Goal: Transaction & Acquisition: Obtain resource

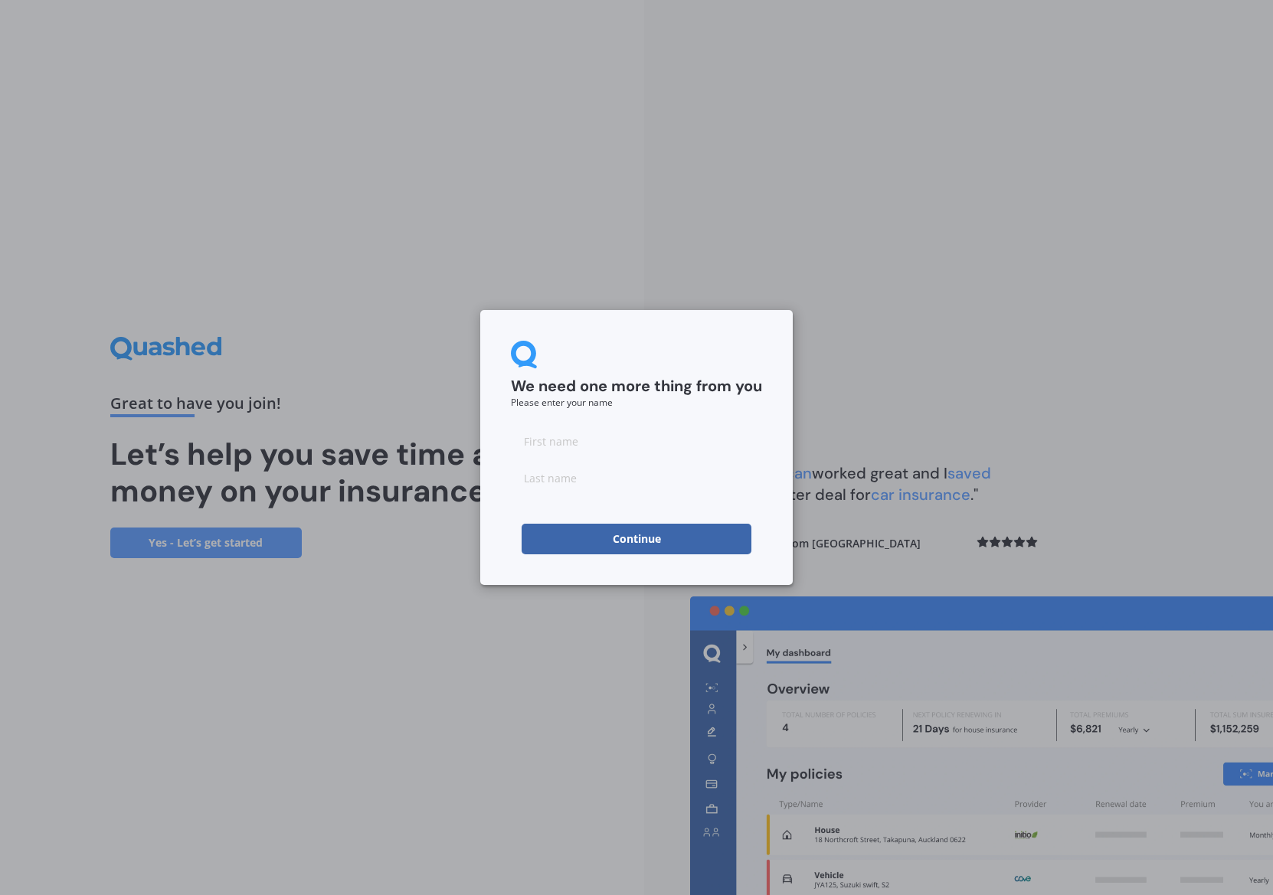
click at [629, 448] on input at bounding box center [636, 441] width 251 height 31
type input "Bulbous"
type input "[PERSON_NAME]"
click button "Continue" at bounding box center [636, 539] width 230 height 31
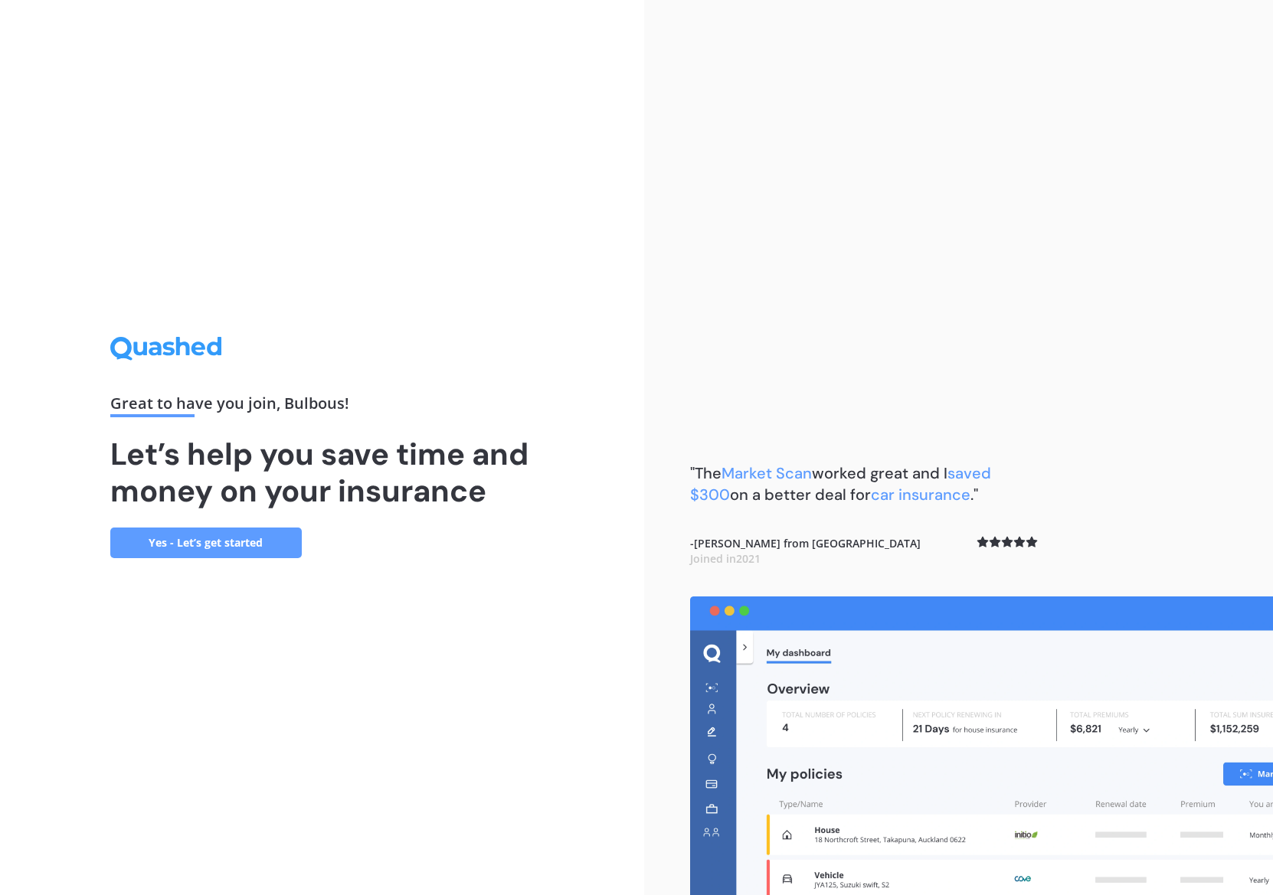
click at [195, 537] on link "Yes - Let’s get started" at bounding box center [205, 543] width 191 height 31
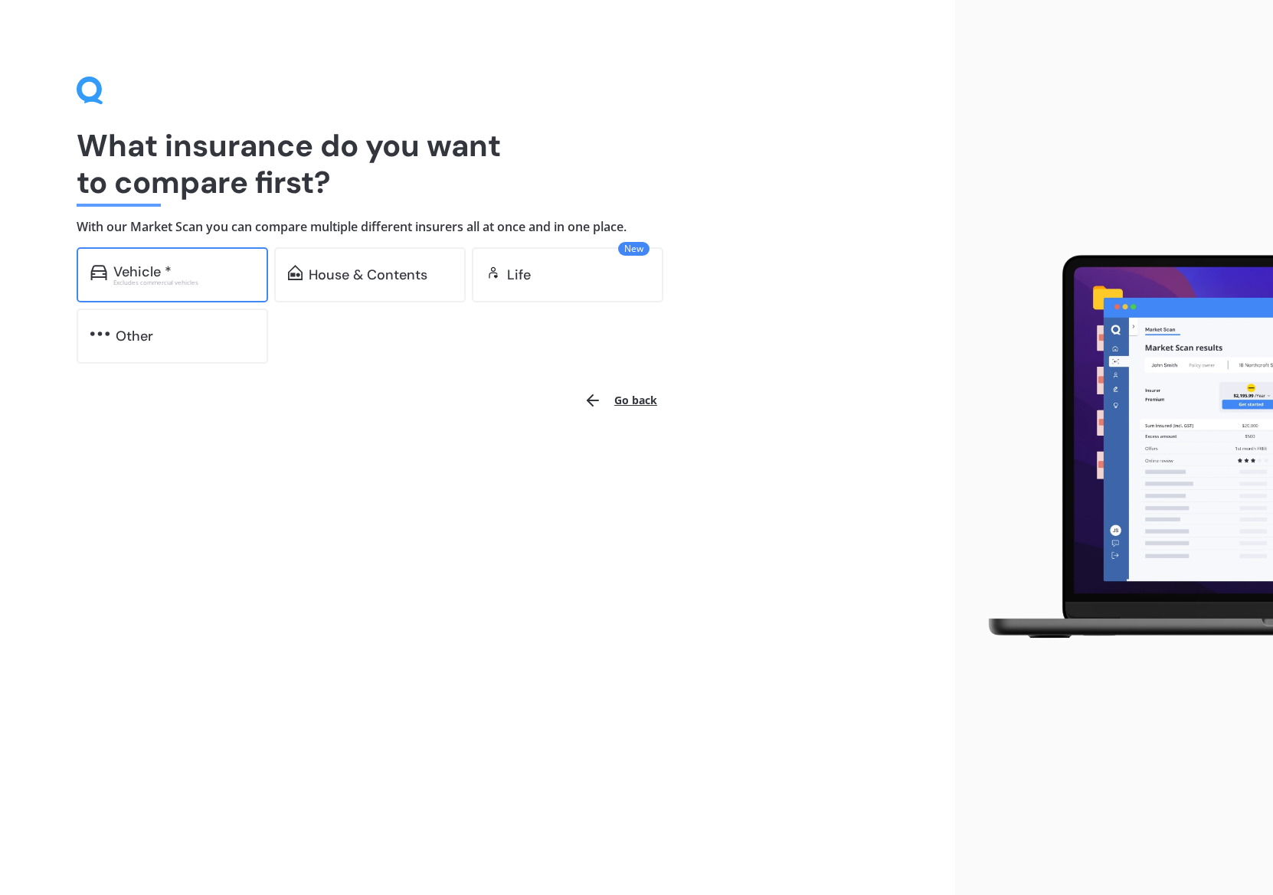
click at [215, 284] on div "Excludes commercial vehicles" at bounding box center [183, 282] width 141 height 6
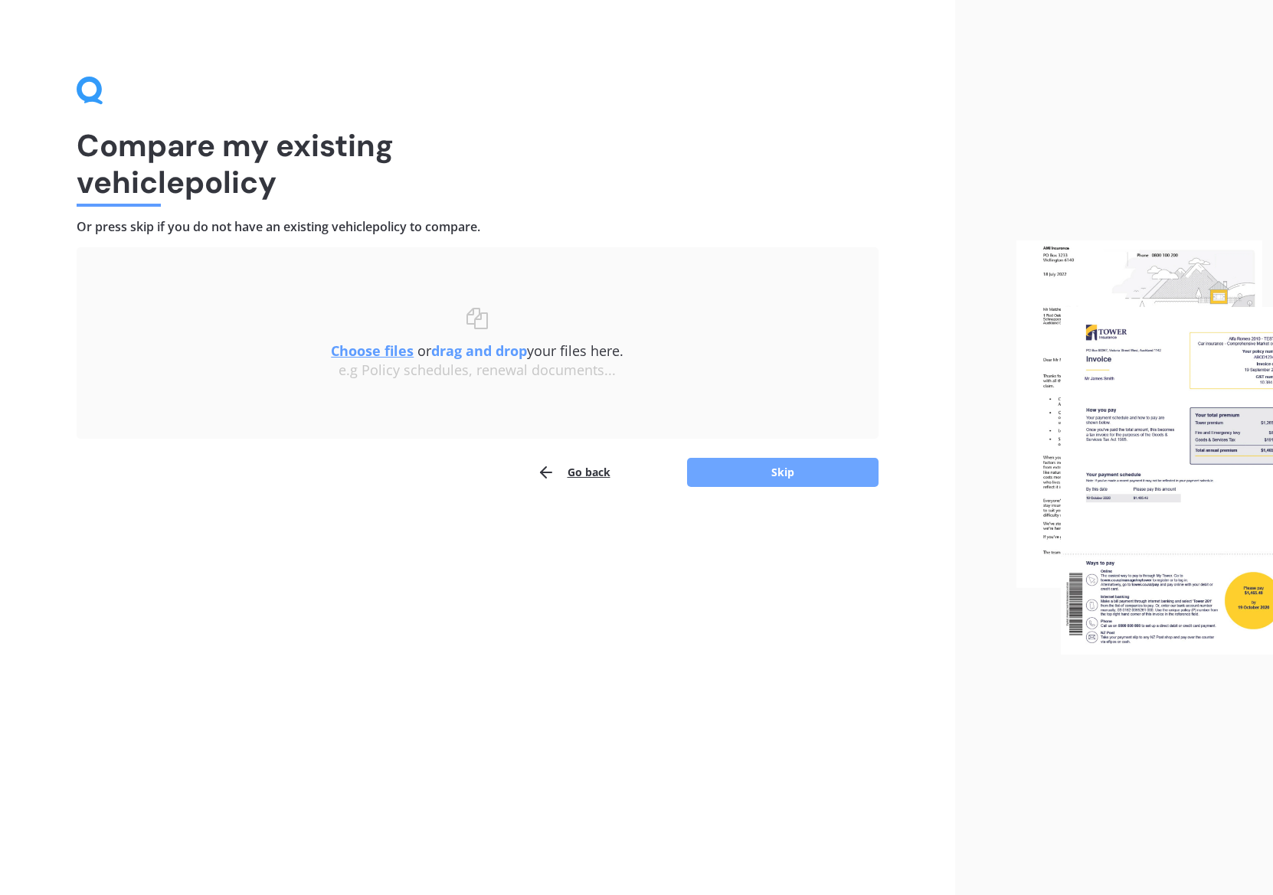
click at [784, 470] on button "Skip" at bounding box center [782, 472] width 191 height 29
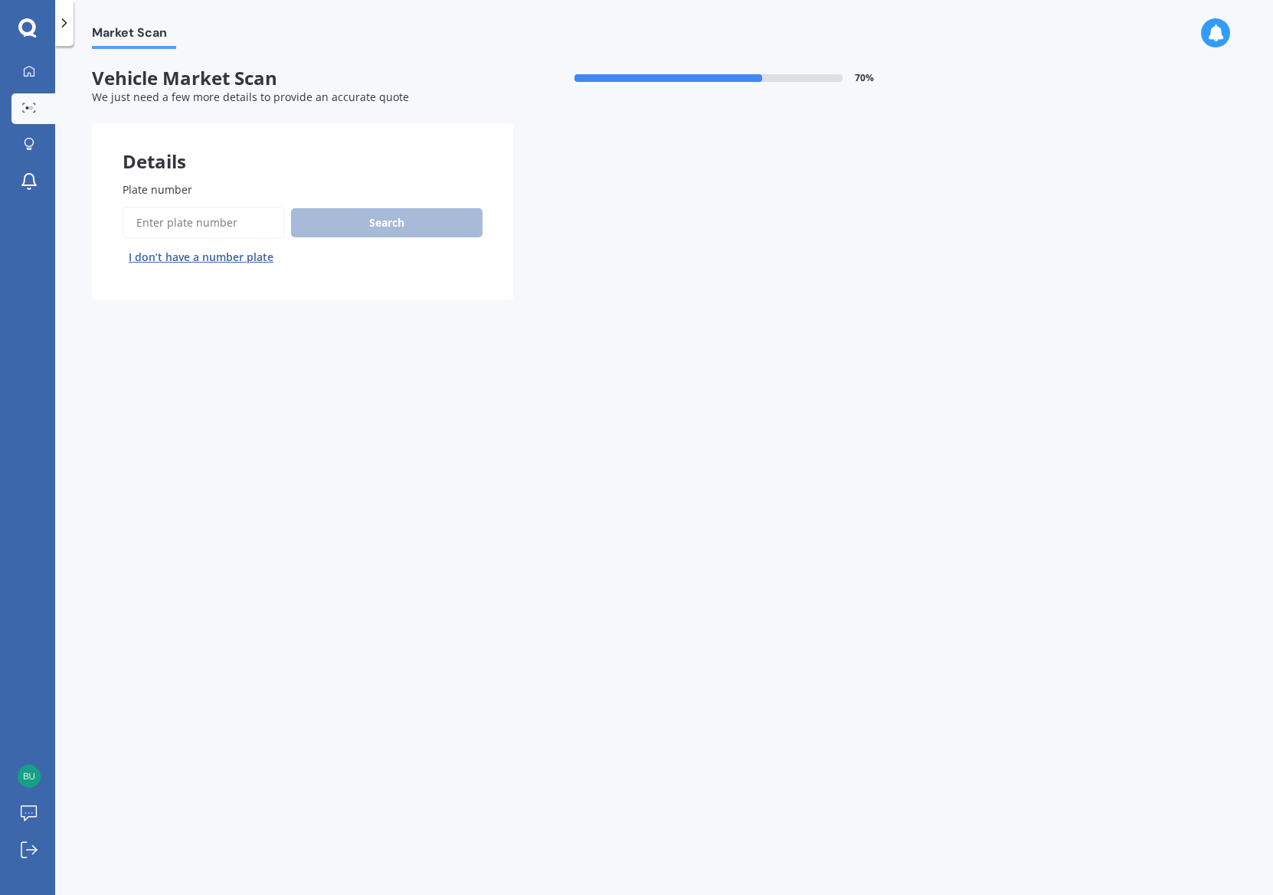
click at [191, 261] on button "I don’t have a number plate" at bounding box center [201, 257] width 157 height 25
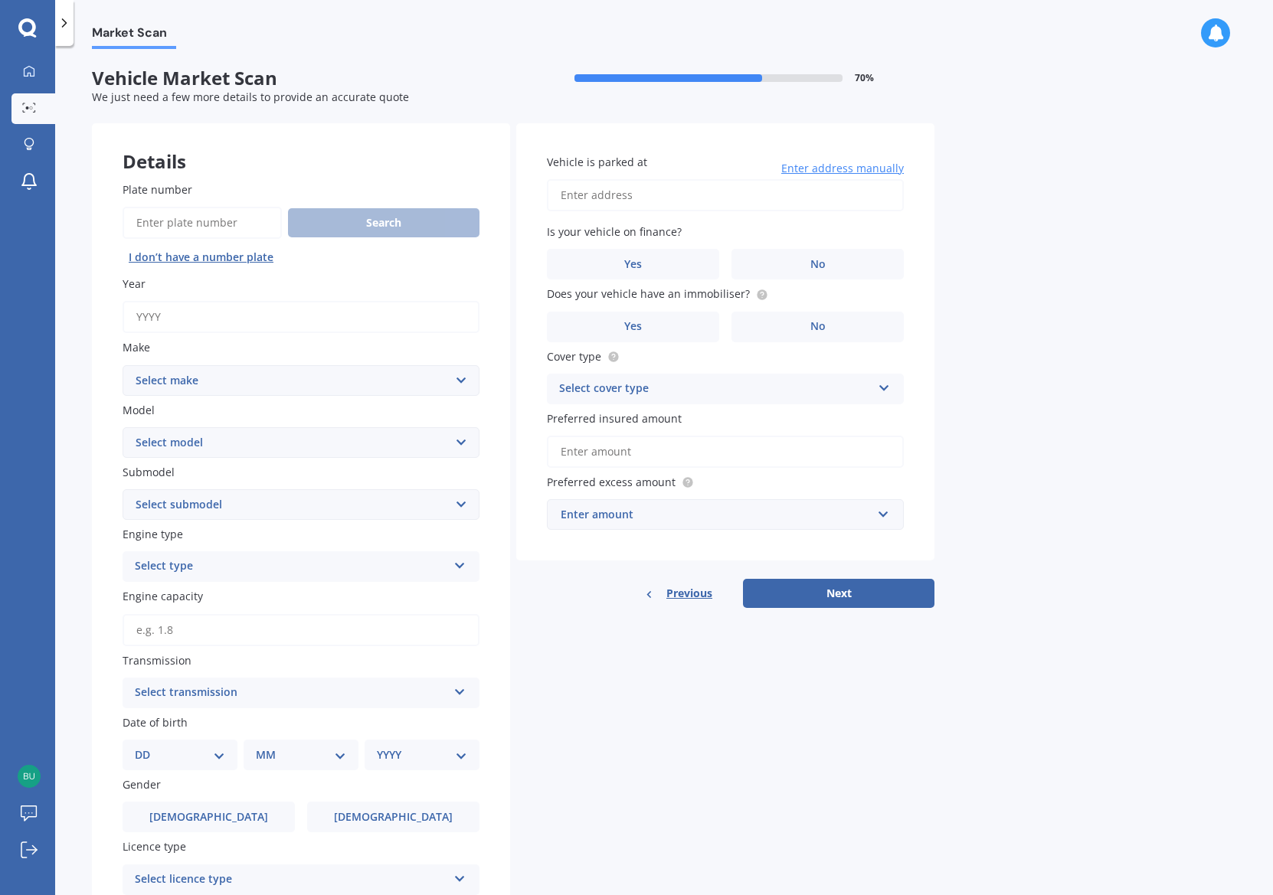
click at [199, 317] on input "Year" at bounding box center [301, 317] width 357 height 32
type input "2014"
click at [123, 365] on select "Select make AC ALFA ROMEO ASTON MARTIN AUDI AUSTIN BEDFORD Bentley BMW BYD CADI…" at bounding box center [301, 380] width 357 height 31
select select "AUDI"
click option "AUDI" at bounding box center [0, 0] width 0 height 0
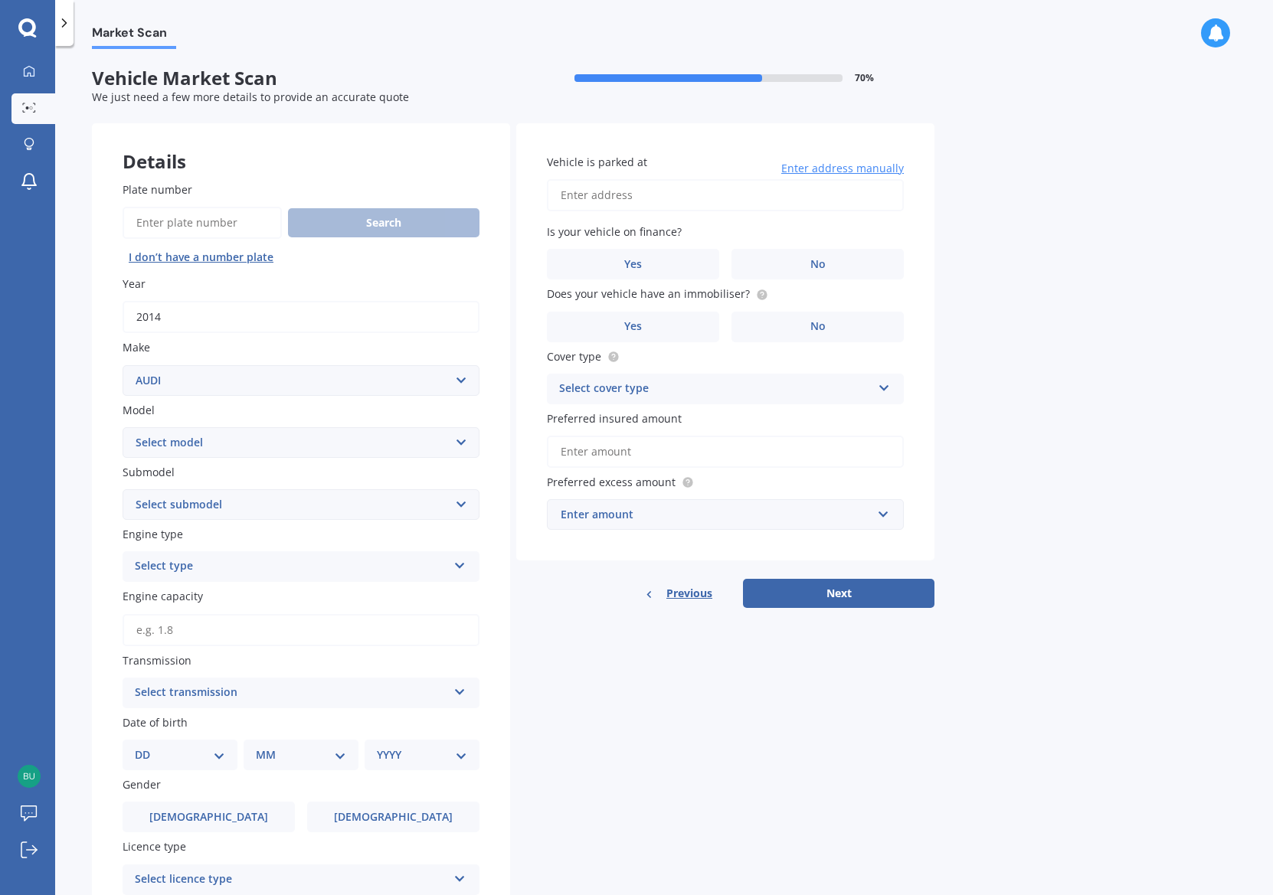
click at [123, 427] on select "Select model 100 200T 80 90 A1 A3 A4 A4 All Road 4WD A5 A6 A7 A8 Allroad Cabrio…" at bounding box center [301, 442] width 357 height 31
select select "A6"
click option "A6" at bounding box center [0, 0] width 0 height 0
click at [123, 489] on select "Select submodel 1.8 Turbo 2 2.0 litre 2.3 2.4 2.6 2.7 Bi Turbo 2.7 Quattro 2.8 …" at bounding box center [301, 504] width 357 height 31
click at [568, 714] on div "Details Plate number Search I don’t have a number plate Year [DATE] Make Select…" at bounding box center [513, 586] width 842 height 927
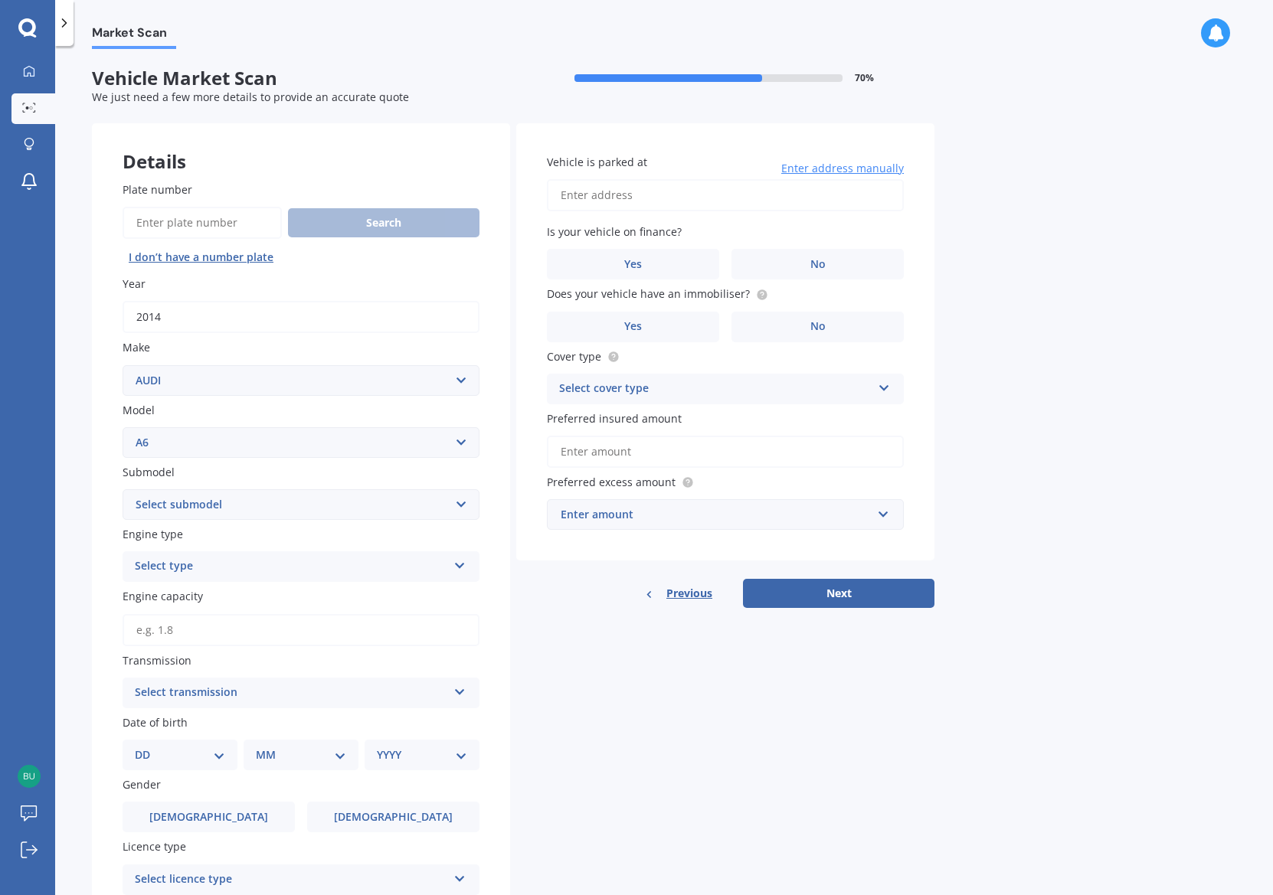
click at [123, 489] on select "Select submodel 1.8 Turbo 2 2.0 litre 2.3 2.4 2.6 2.7 Bi Turbo 2.7 Quattro 2.8 …" at bounding box center [301, 504] width 357 height 31
select select "3.0 TDI QUATTRO"
click option "3.0 TDI Quattro" at bounding box center [0, 0] width 0 height 0
click at [311, 570] on div "Select type" at bounding box center [291, 566] width 312 height 18
click at [234, 628] on div "Diesel" at bounding box center [300, 624] width 355 height 28
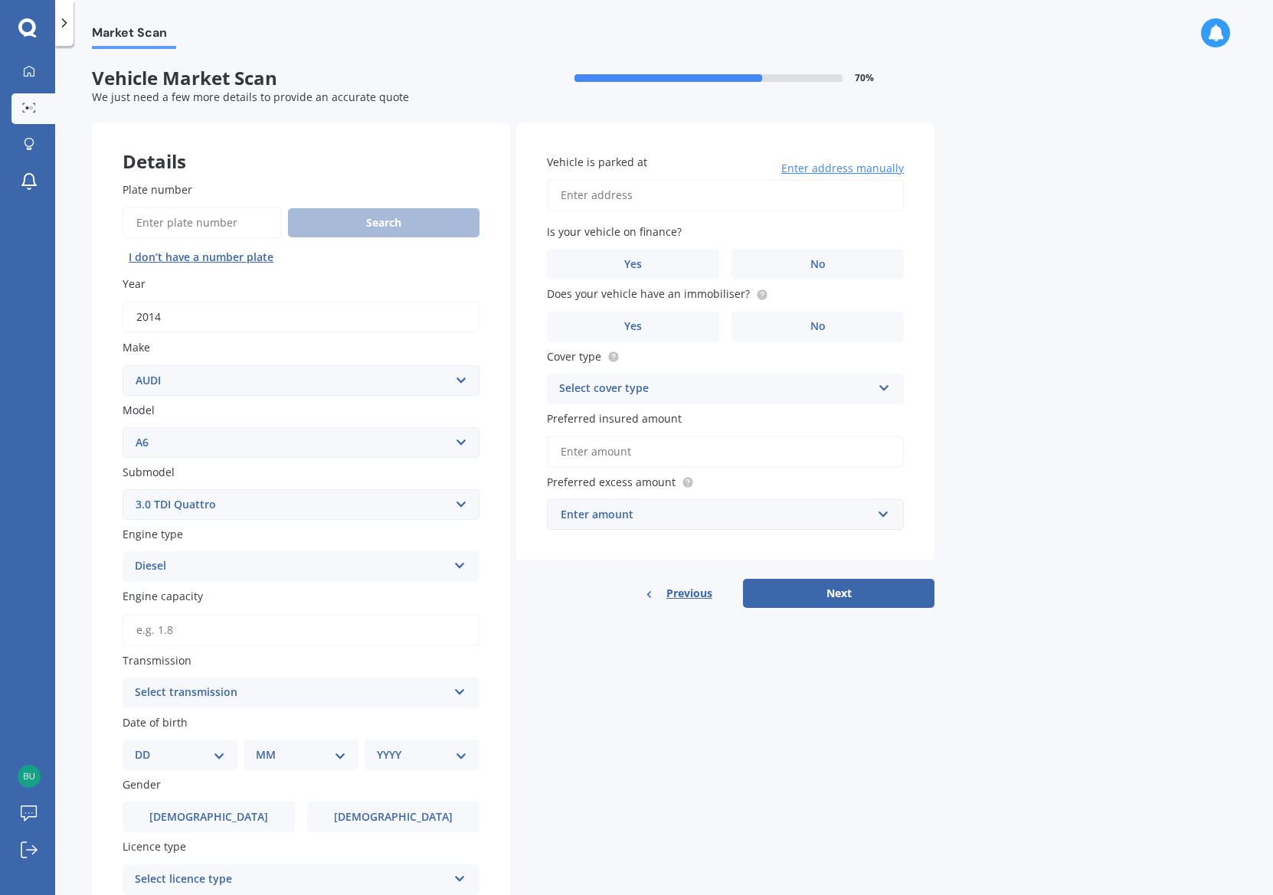
click at [293, 638] on input "Engine capacity" at bounding box center [301, 630] width 357 height 32
type input "3.0"
click at [348, 706] on div "Select transmission Auto Manual Other" at bounding box center [301, 693] width 357 height 31
click at [153, 719] on span "Auto" at bounding box center [148, 722] width 25 height 15
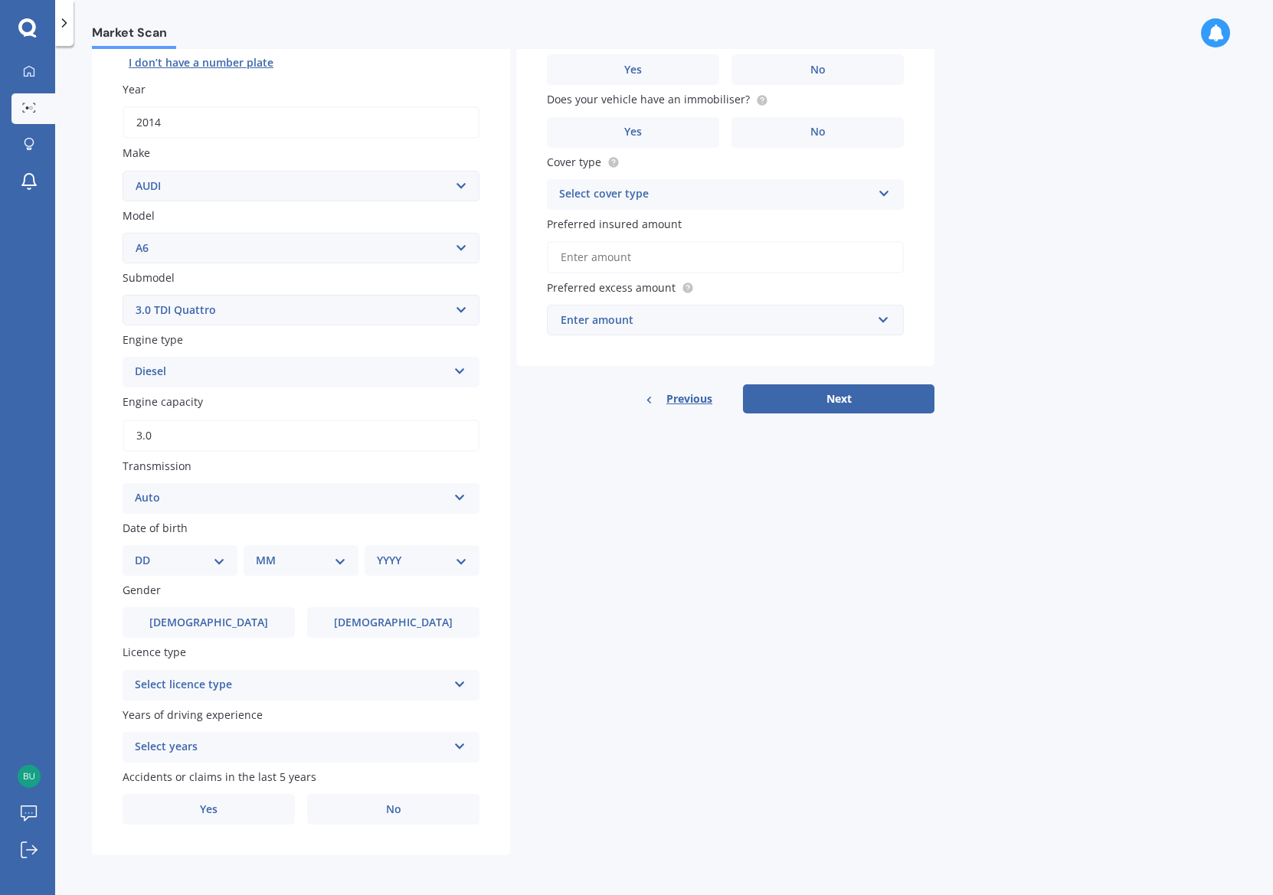
scroll to position [200, 0]
click at [131, 554] on div "DD 01 02 03 04 05 06 07 08 09 10 11 12 13 14 15 16 17 18 19 20 21 22 23 24 25 2…" at bounding box center [180, 560] width 115 height 31
click at [135, 552] on select "DD 01 02 03 04 05 06 07 08 09 10 11 12 13 14 15 16 17 18 19 20 21 22 23 24 25 2…" at bounding box center [180, 560] width 90 height 17
select select "02"
click option "02" at bounding box center [0, 0] width 0 height 0
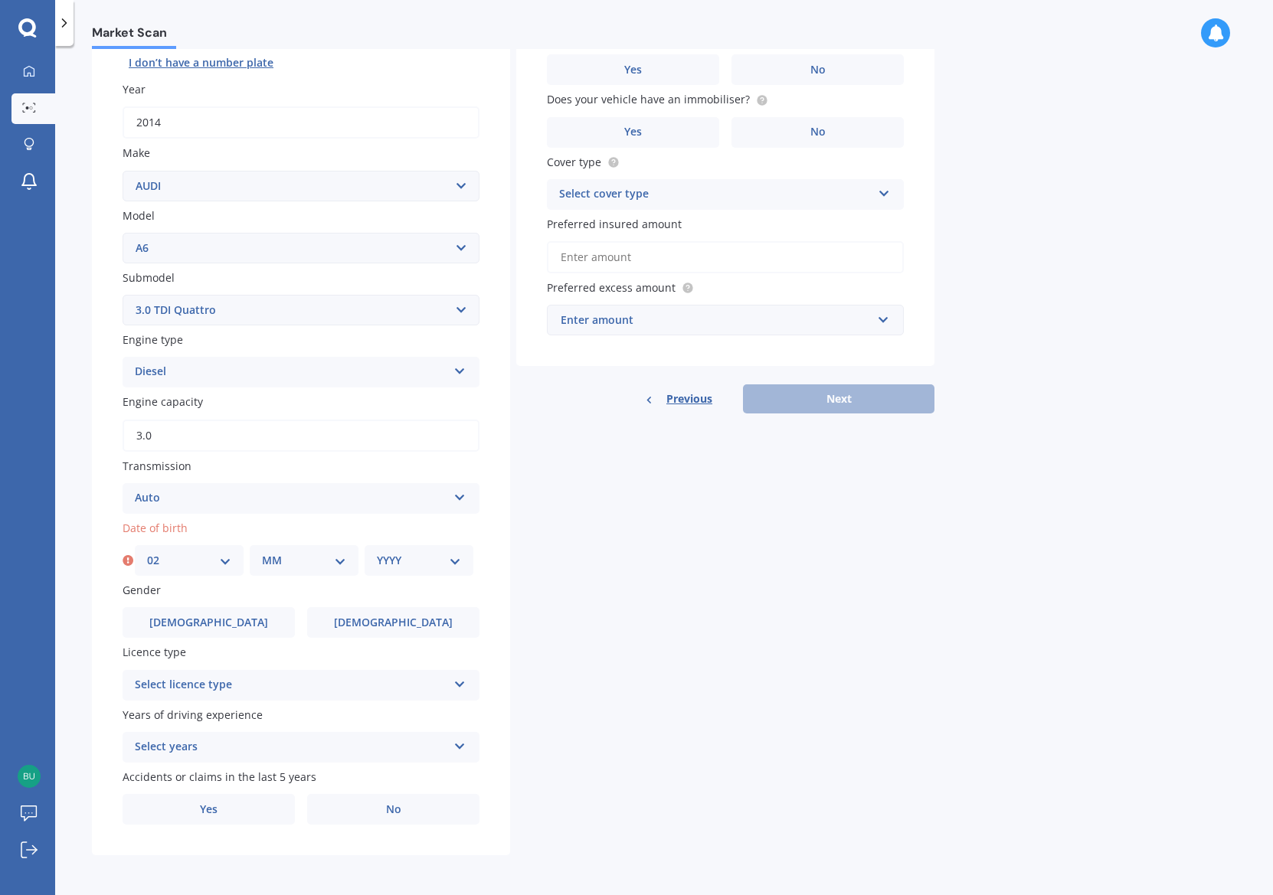
click at [262, 552] on select "MM 01 02 03 04 05 06 07 08 09 10 11 12" at bounding box center [304, 560] width 84 height 17
select select "10"
click option "10" at bounding box center [0, 0] width 0 height 0
click at [377, 552] on select "YYYY 2025 2024 2023 2022 2021 2020 2019 2018 2017 2016 2015 2014 2013 2012 2011…" at bounding box center [419, 560] width 84 height 17
select select "1971"
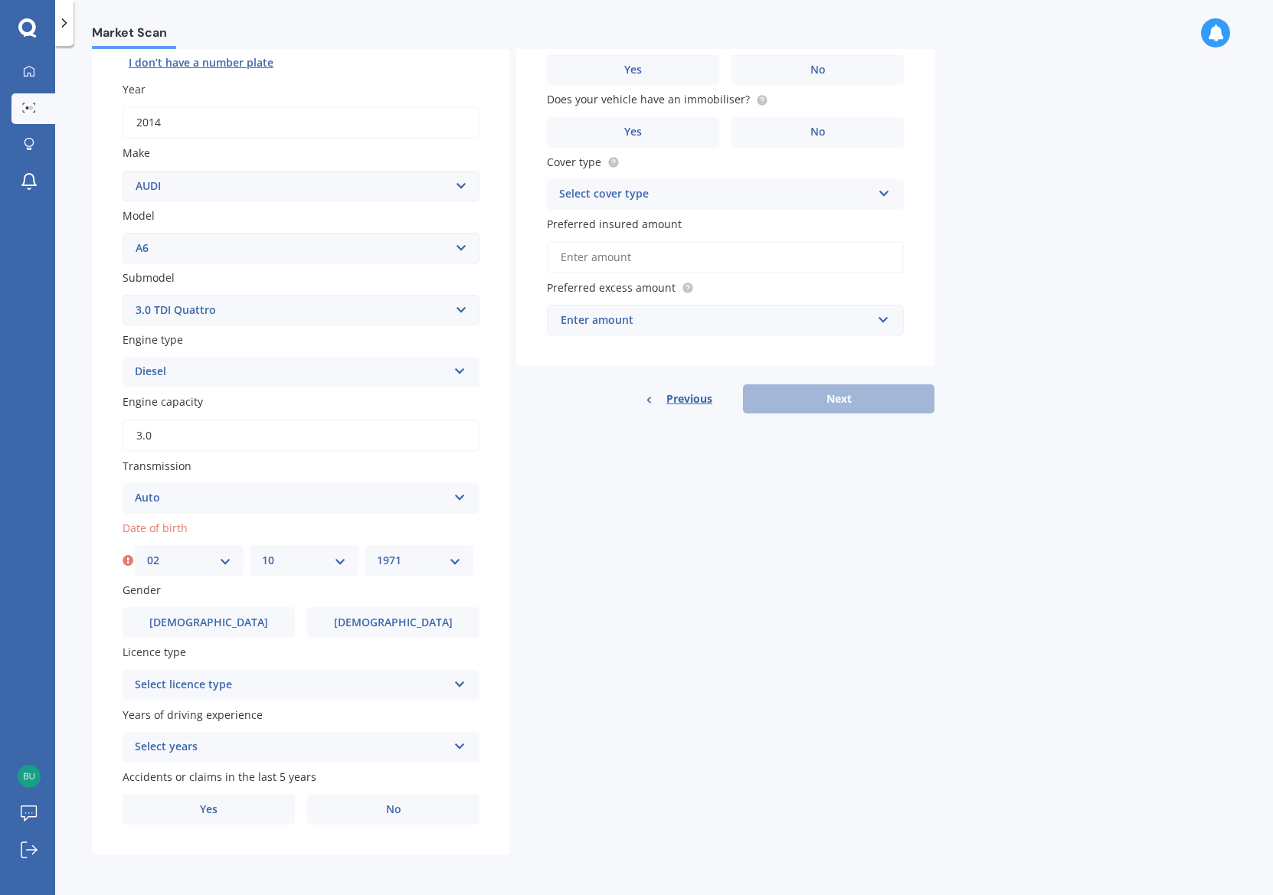
click option "1971" at bounding box center [0, 0] width 0 height 0
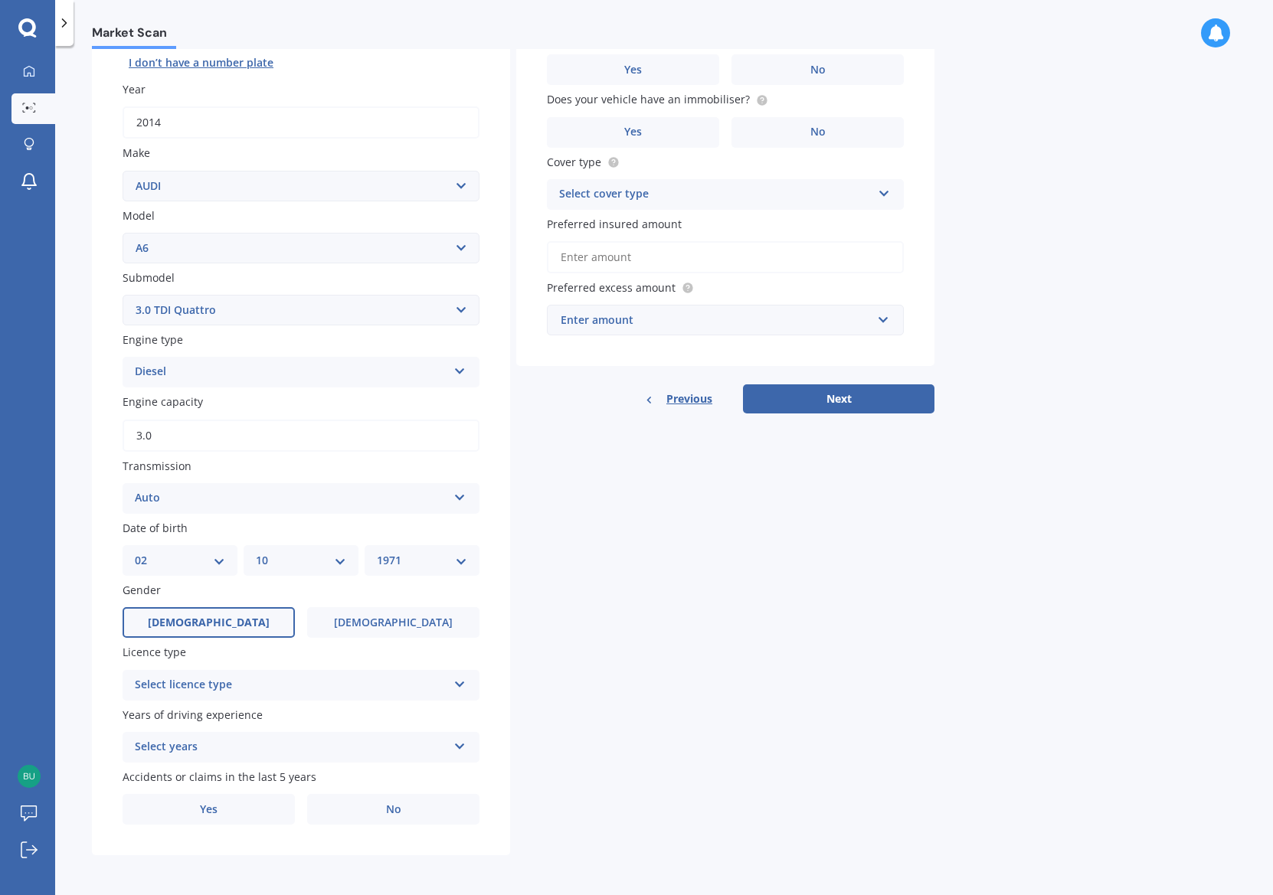
click at [193, 623] on label "[DEMOGRAPHIC_DATA]" at bounding box center [209, 622] width 172 height 31
click at [0, 0] on input "[DEMOGRAPHIC_DATA]" at bounding box center [0, 0] width 0 height 0
click at [249, 687] on div "Select licence type" at bounding box center [291, 685] width 312 height 18
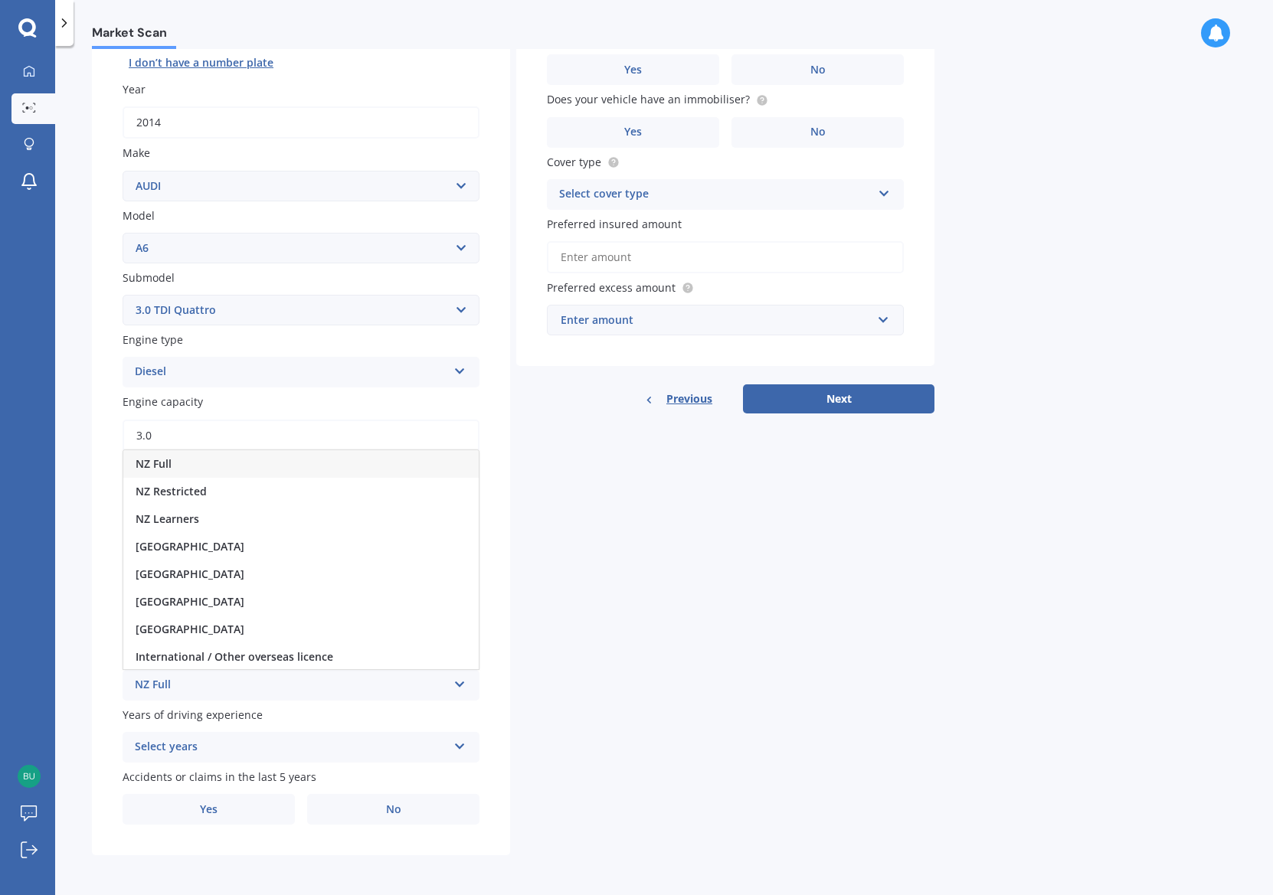
click at [169, 462] on span "NZ Full" at bounding box center [154, 463] width 36 height 15
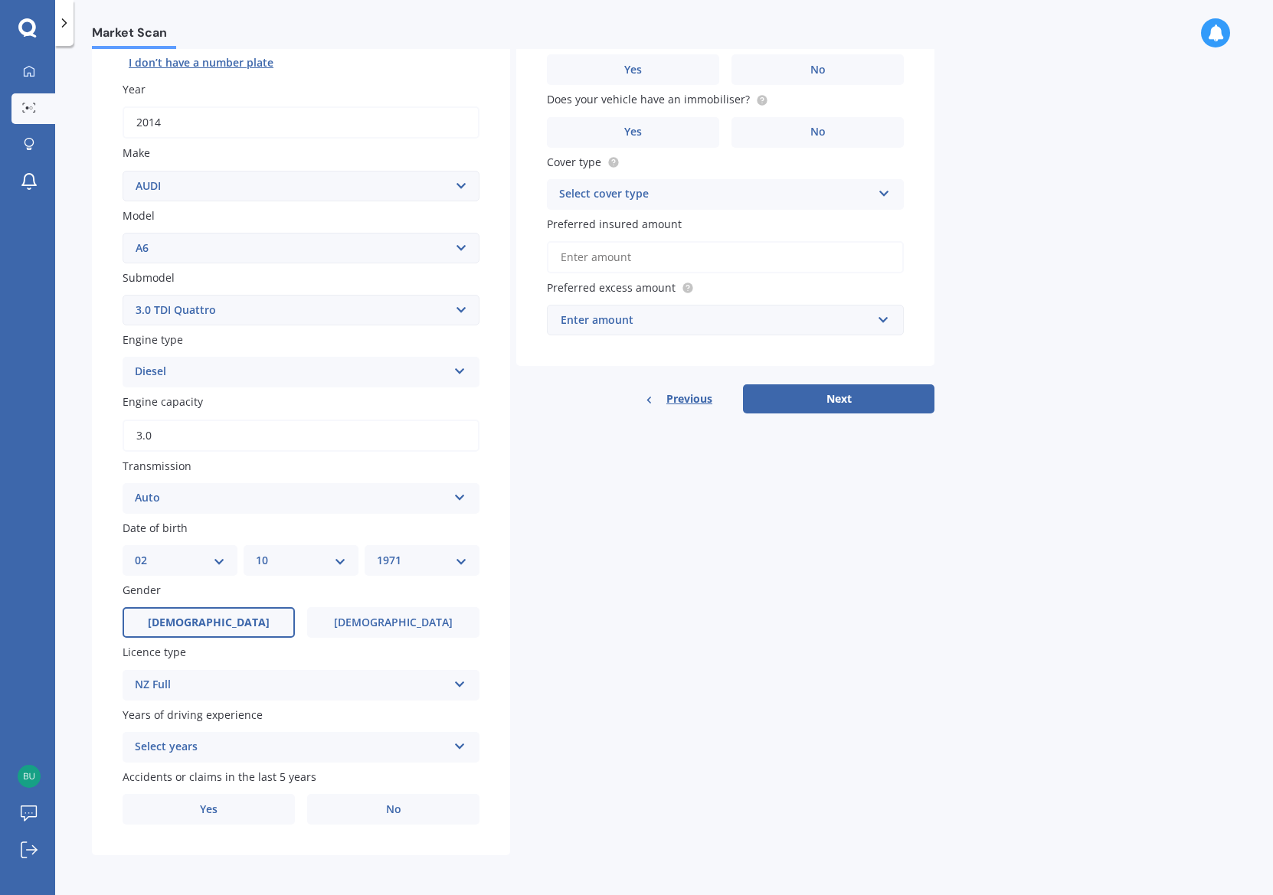
click at [247, 753] on div "Select years" at bounding box center [291, 747] width 312 height 18
click at [214, 594] on div "5 or more years" at bounding box center [300, 607] width 355 height 28
click at [443, 806] on label "No" at bounding box center [393, 809] width 172 height 31
click at [0, 0] on input "No" at bounding box center [0, 0] width 0 height 0
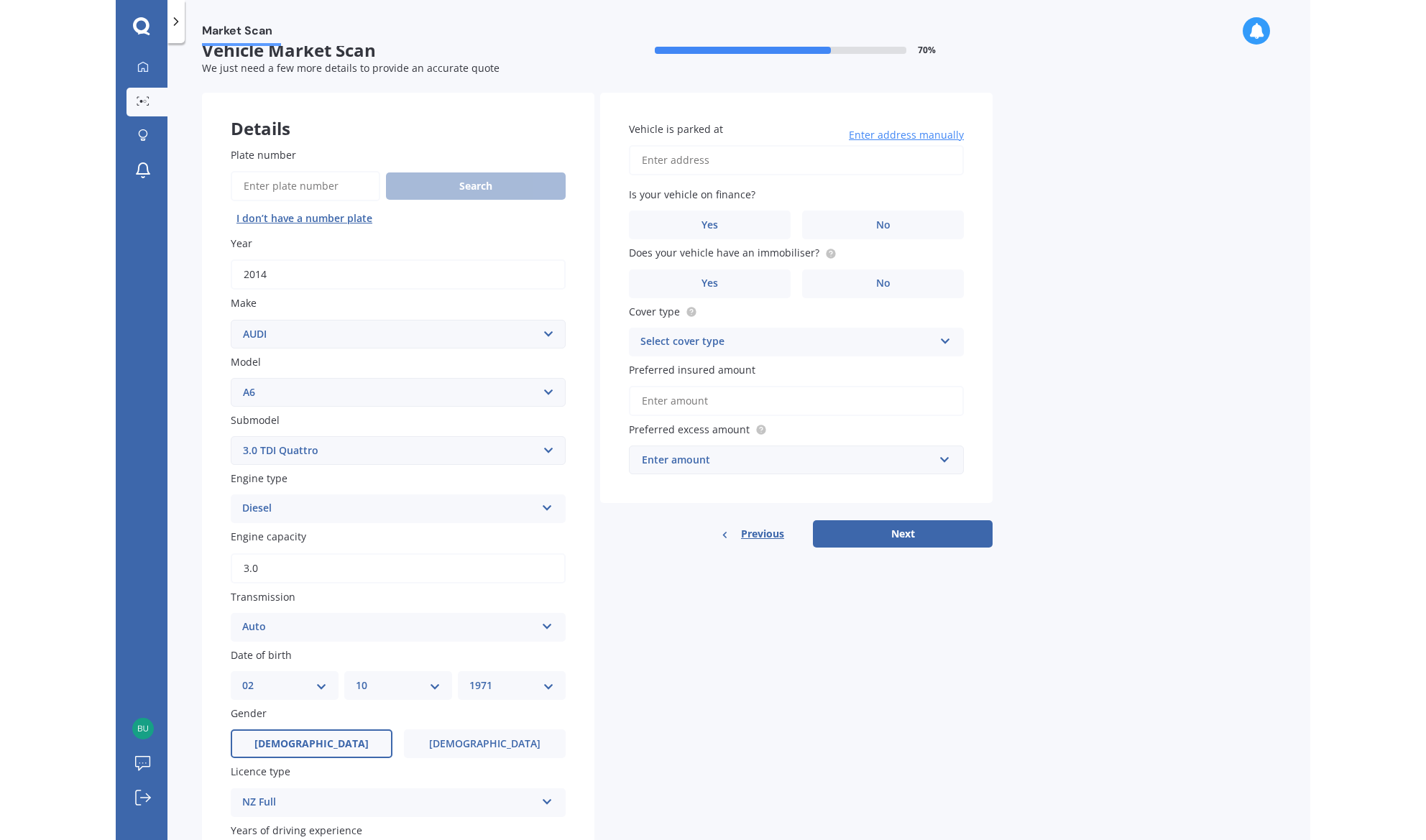
scroll to position [0, 0]
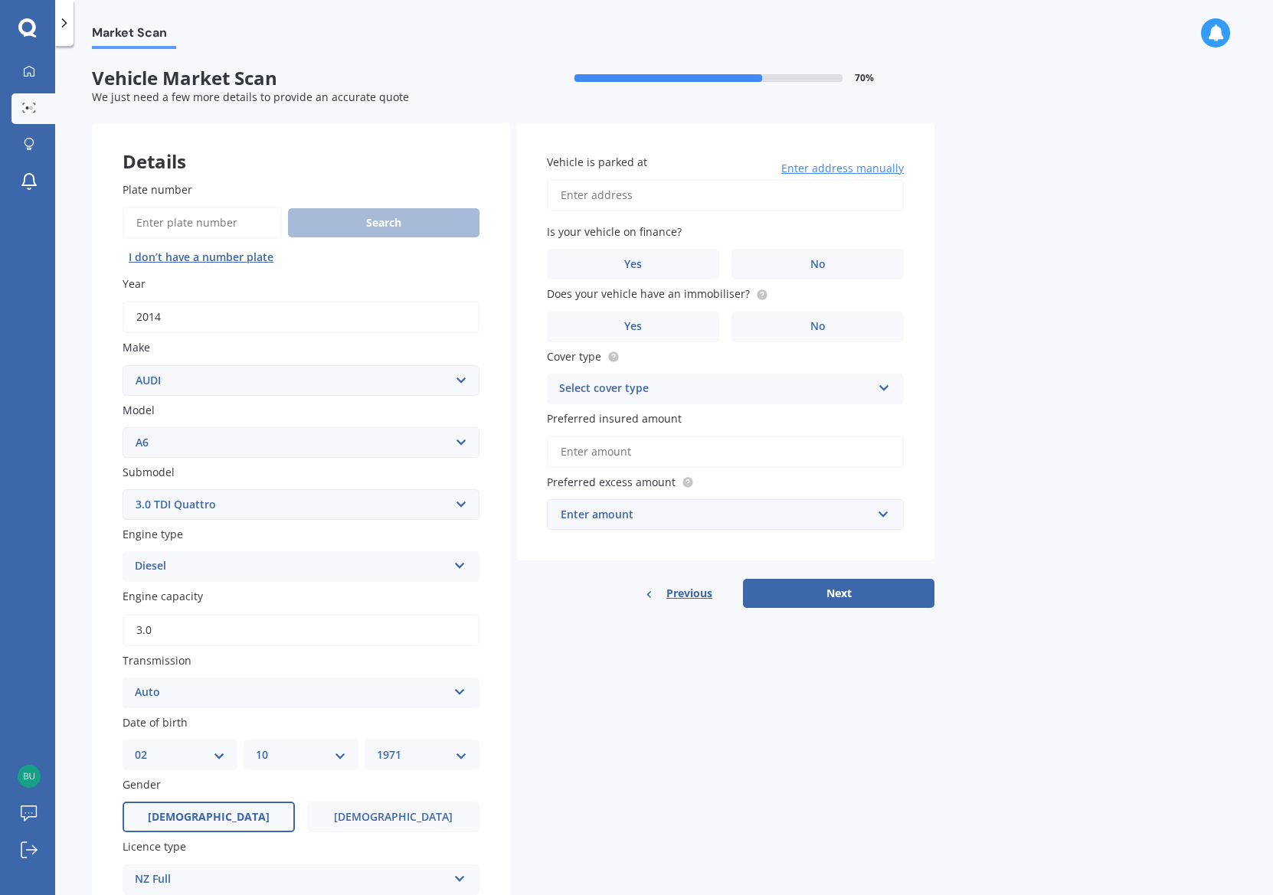
click at [670, 206] on input "Vehicle is parked at" at bounding box center [725, 195] width 357 height 32
type input "[STREET_ADDRESS]"
click at [776, 270] on label "No" at bounding box center [817, 264] width 172 height 31
click at [0, 0] on input "No" at bounding box center [0, 0] width 0 height 0
click at [619, 336] on label "Yes" at bounding box center [633, 327] width 172 height 31
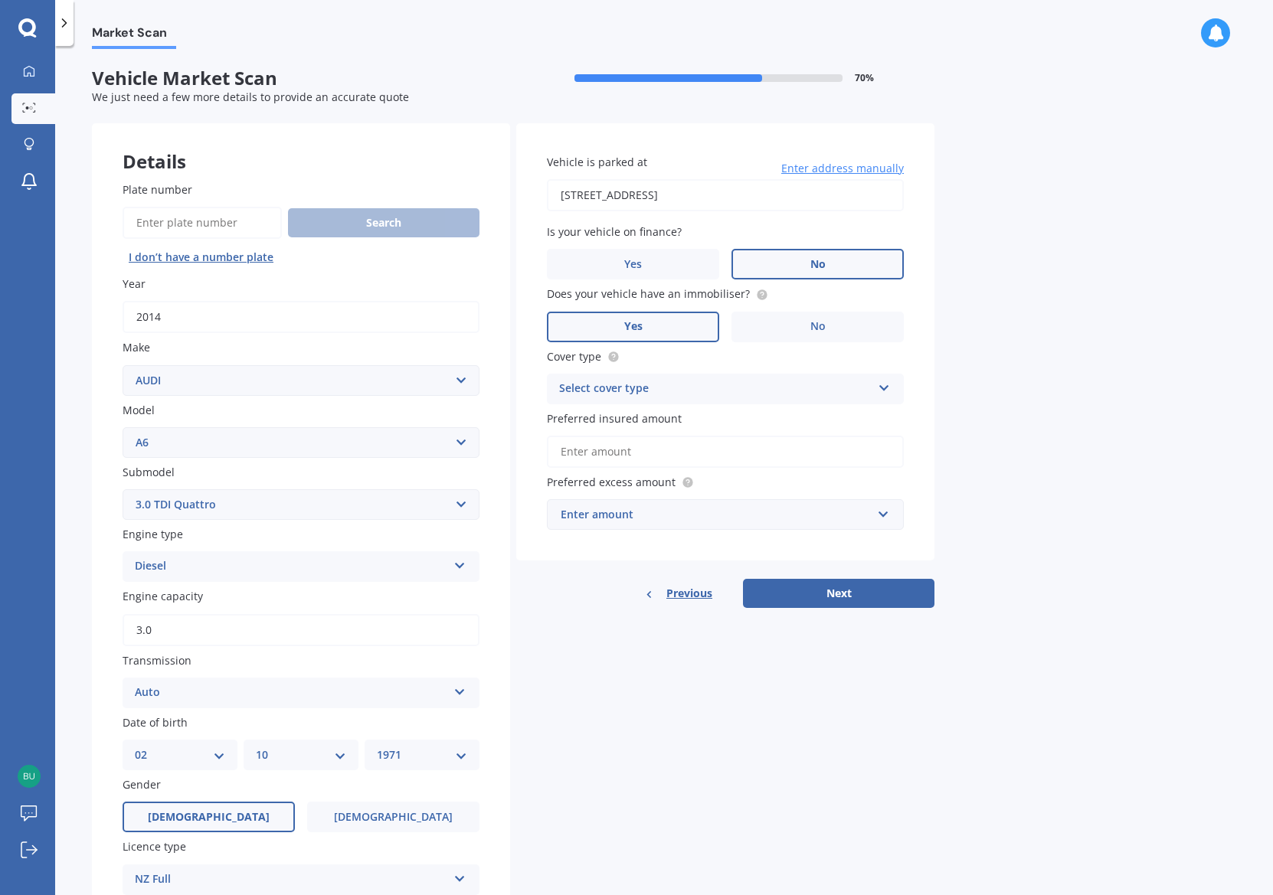
click at [0, 0] on input "Yes" at bounding box center [0, 0] width 0 height 0
click at [878, 385] on icon at bounding box center [884, 385] width 13 height 11
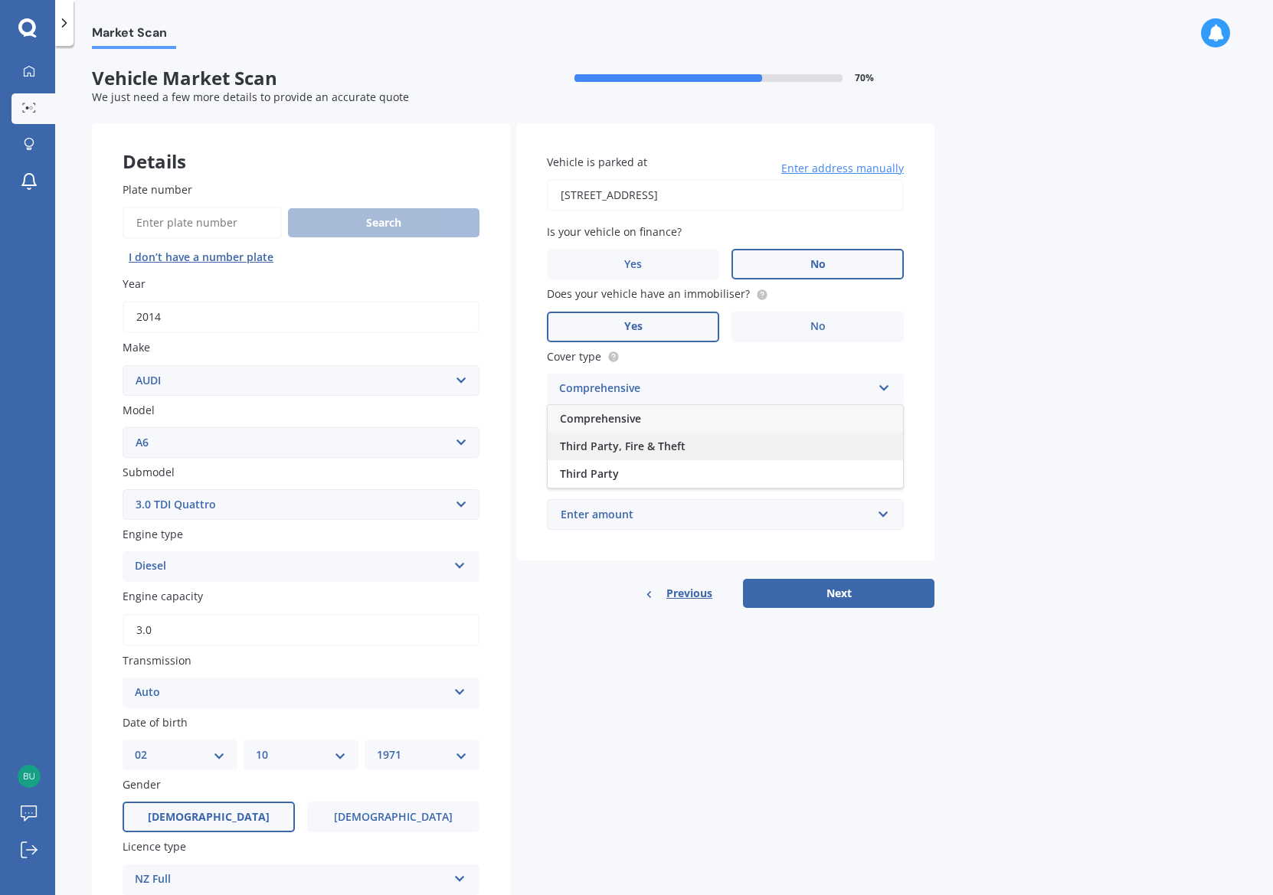
click at [829, 451] on div "Third Party, Fire & Theft" at bounding box center [724, 447] width 355 height 28
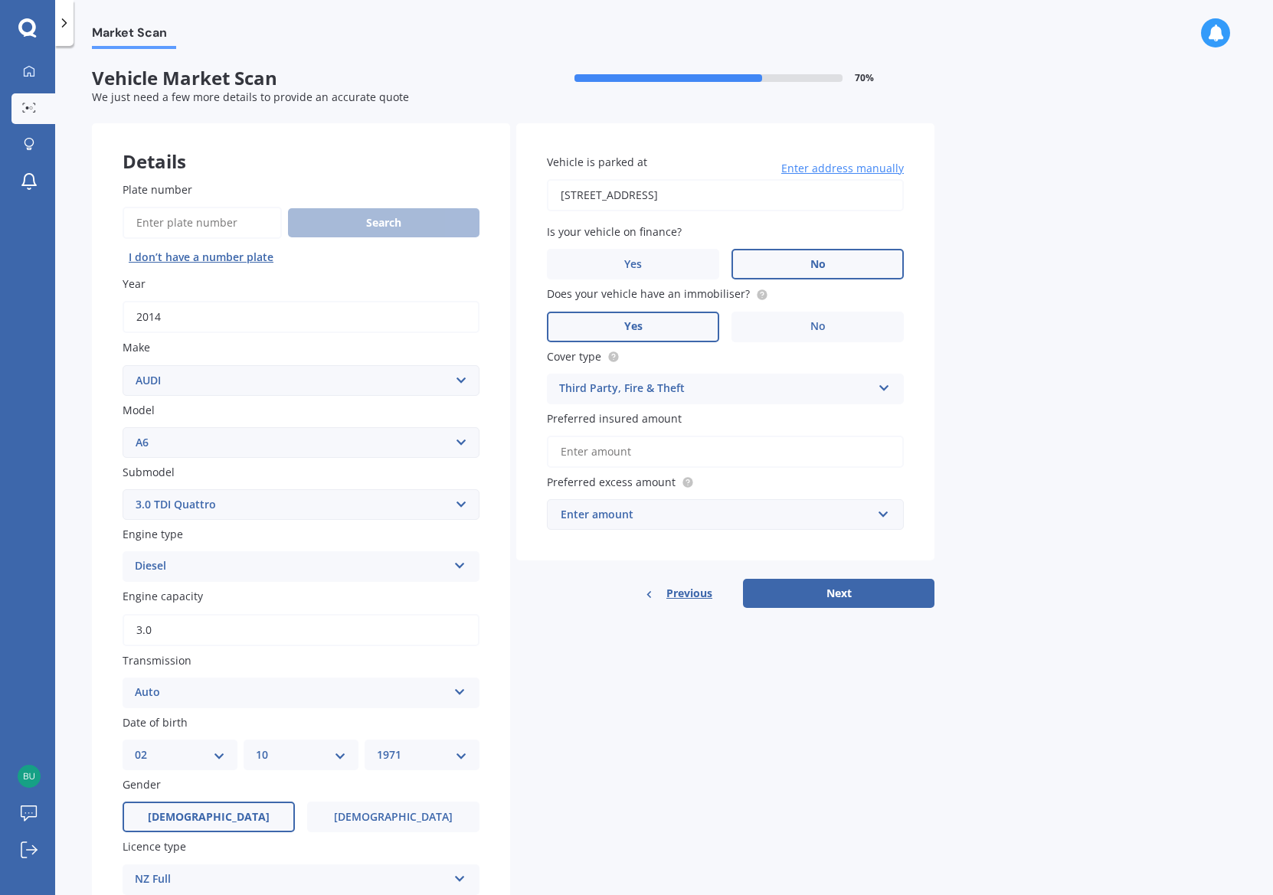
click at [894, 520] on div "Enter amount $100 $400 $500 $750 $1,000 $1,500 $2,000" at bounding box center [725, 514] width 357 height 31
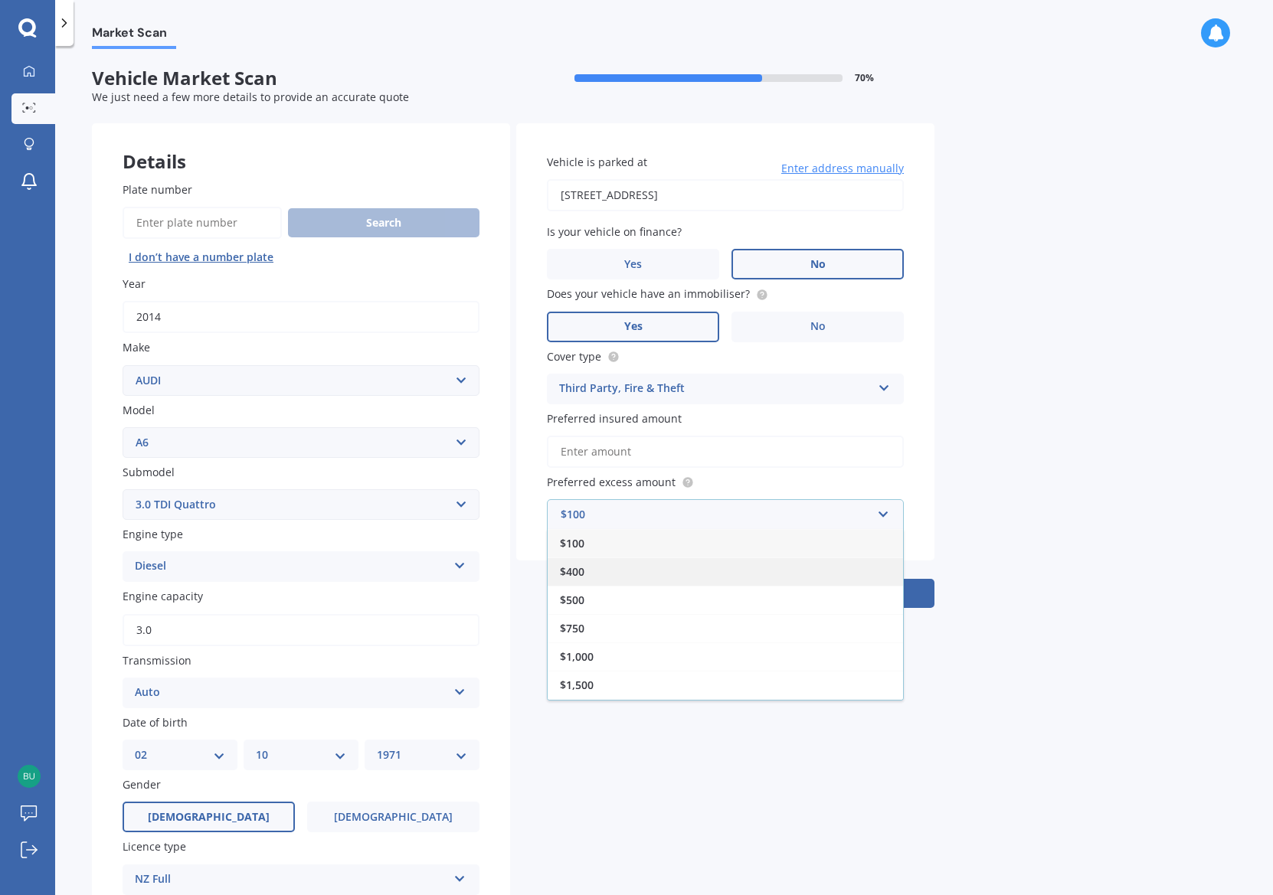
click at [657, 574] on div "$400" at bounding box center [724, 571] width 355 height 28
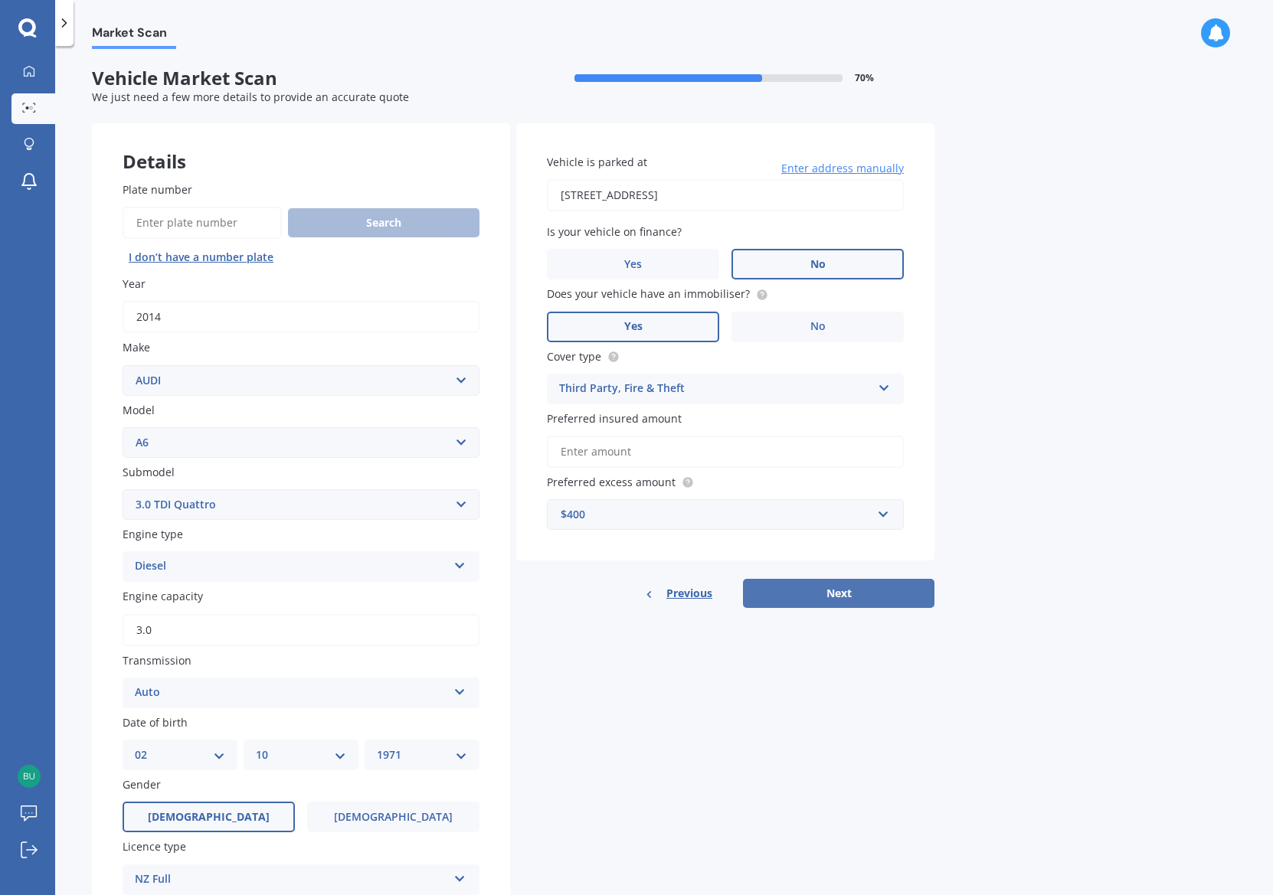
click at [831, 593] on button "Next" at bounding box center [838, 593] width 191 height 29
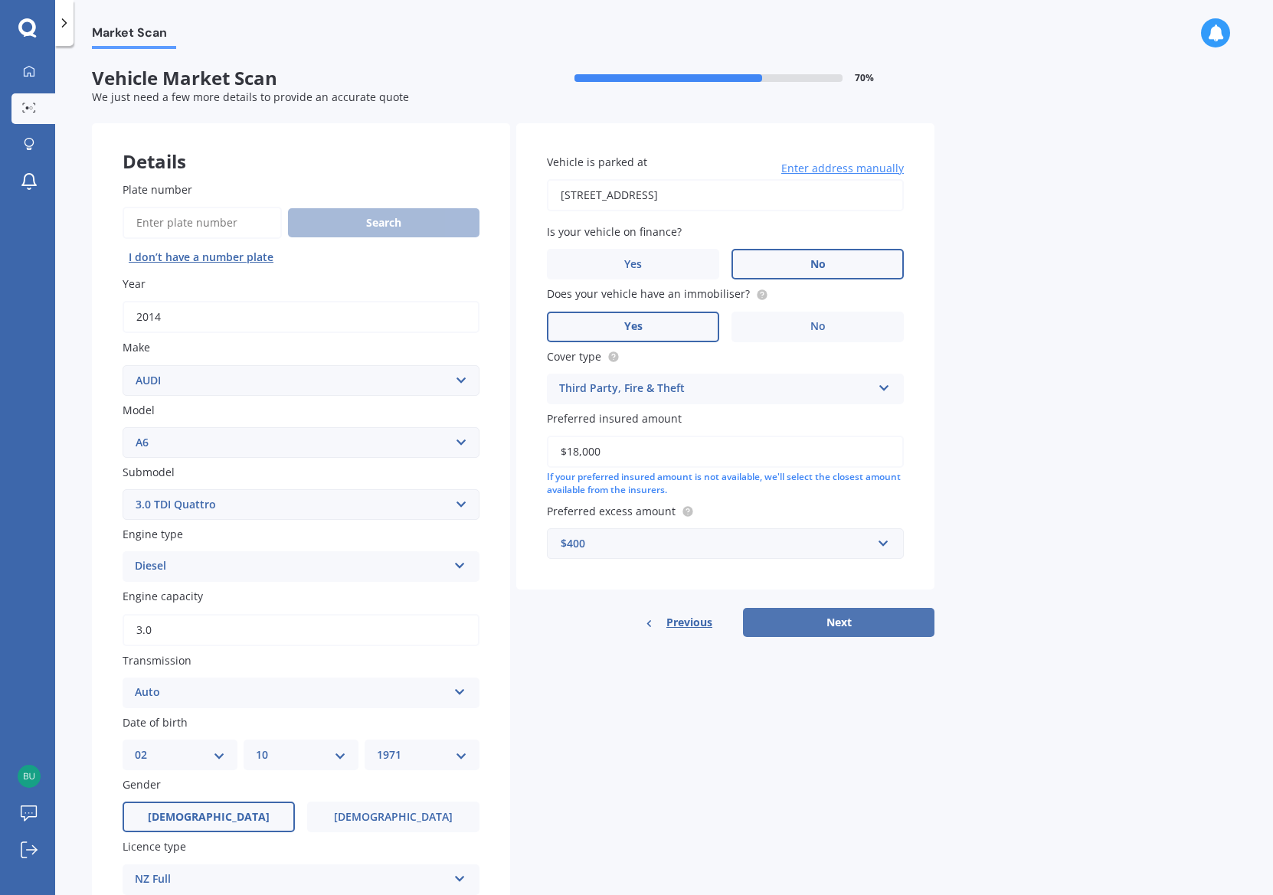
type input "$18,000"
click at [802, 623] on button "Next" at bounding box center [838, 622] width 191 height 29
select select "02"
select select "10"
select select "1971"
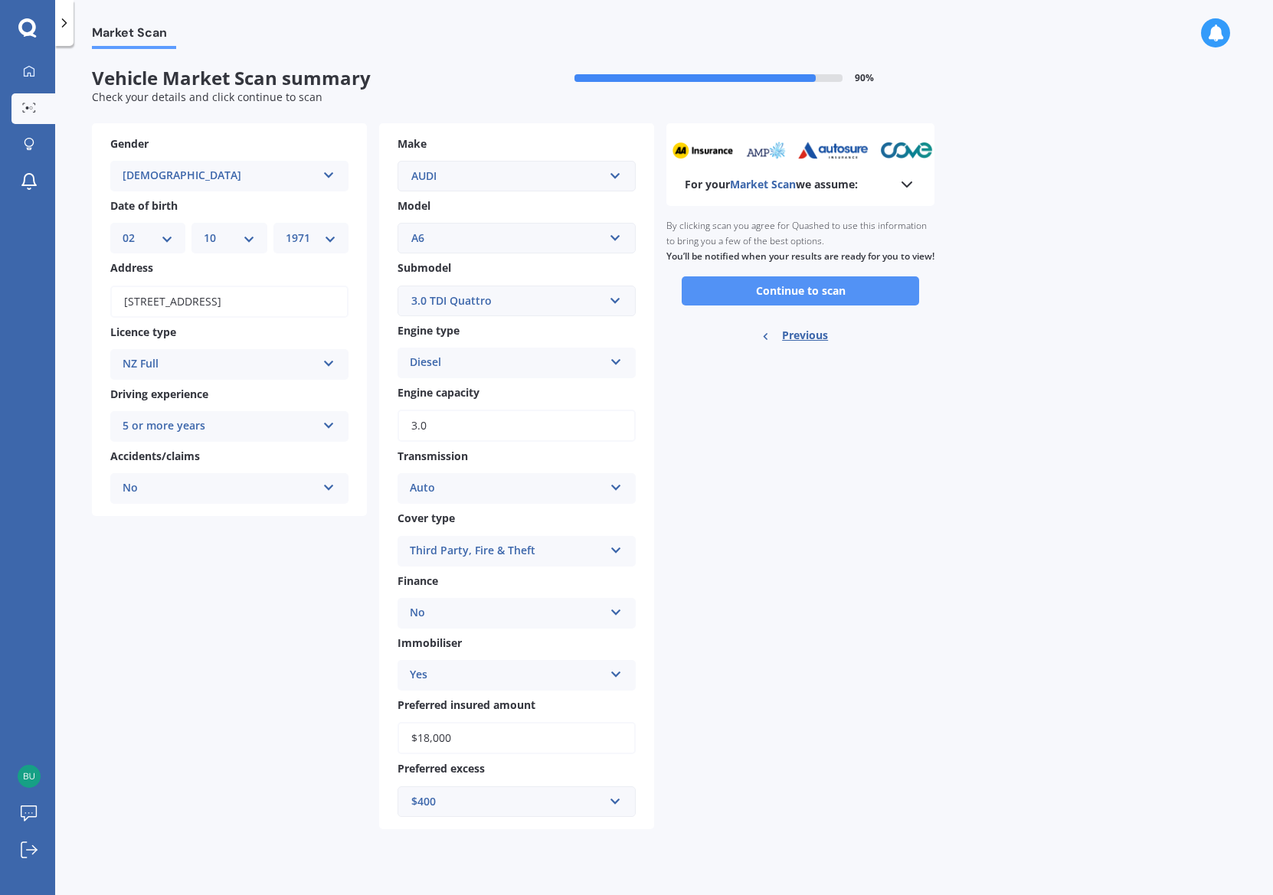
click at [801, 306] on button "Continue to scan" at bounding box center [800, 290] width 237 height 29
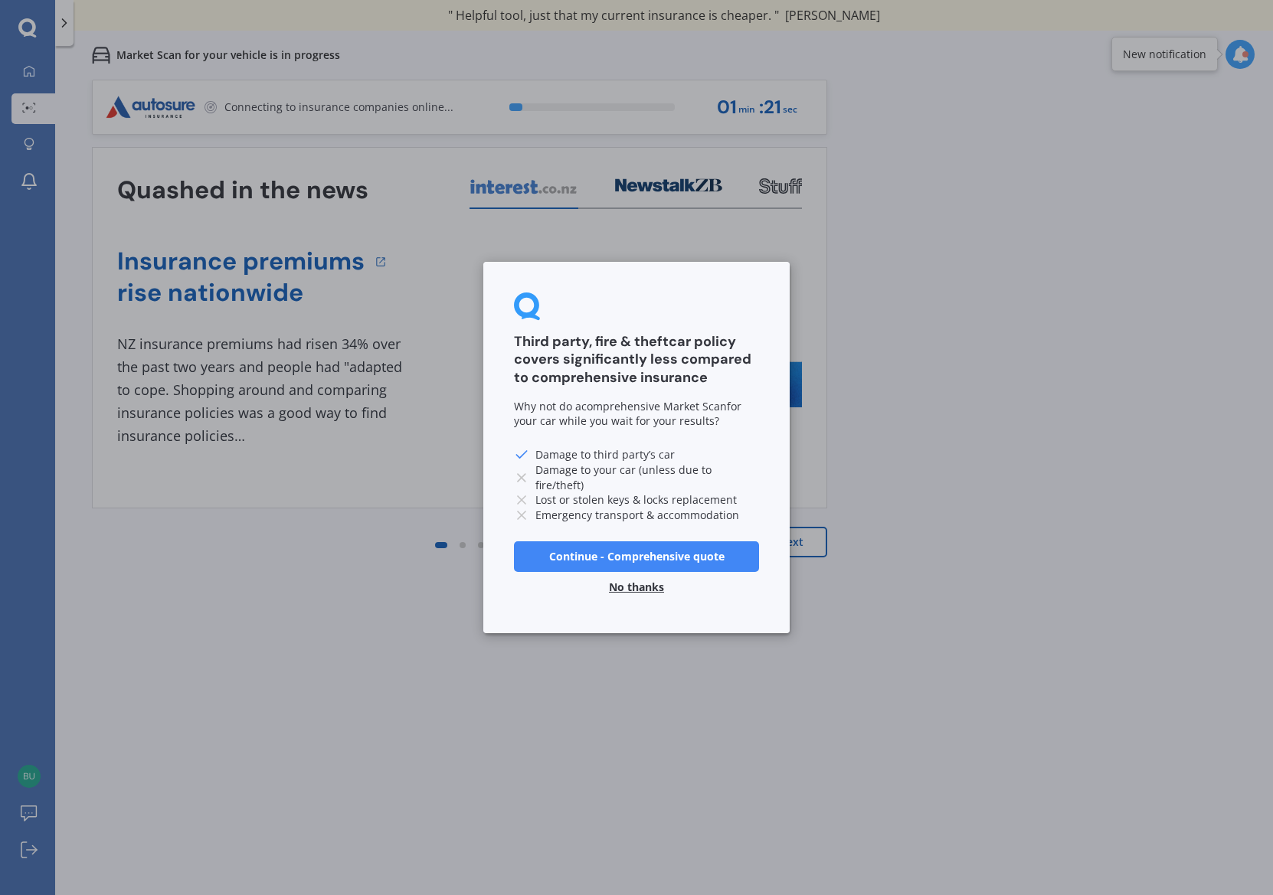
click at [647, 590] on button "No thanks" at bounding box center [637, 587] width 74 height 31
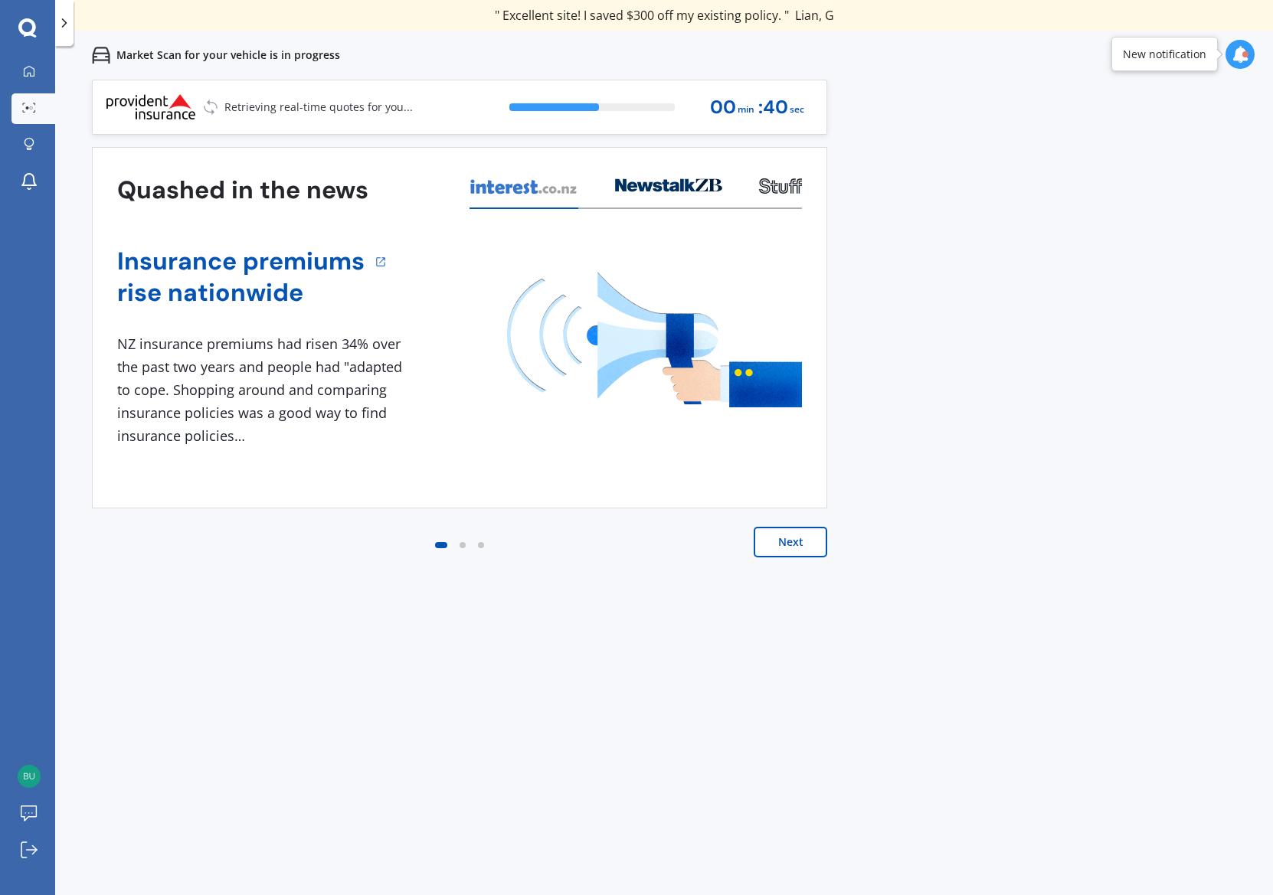
click at [808, 538] on button "Next" at bounding box center [790, 542] width 74 height 31
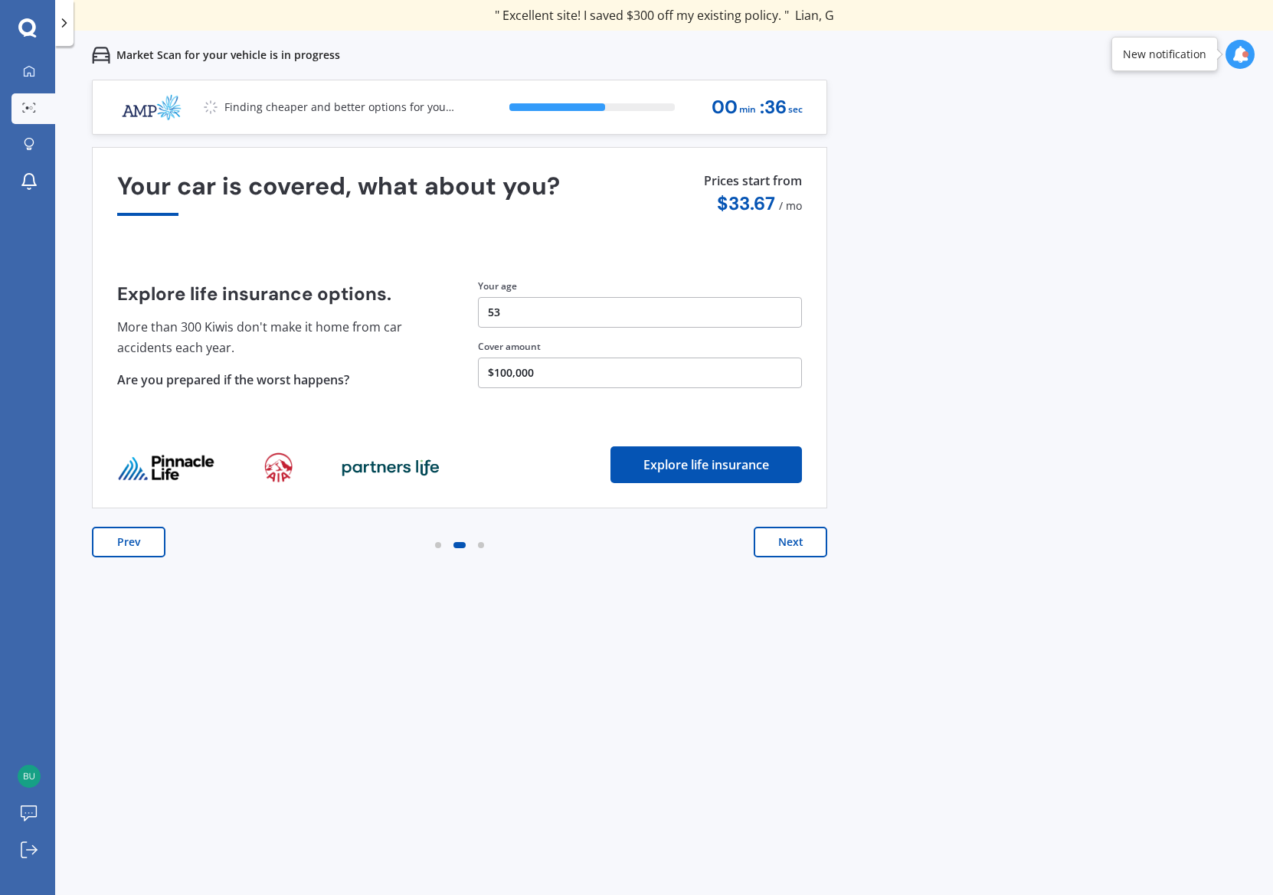
click at [807, 538] on button "Next" at bounding box center [790, 542] width 74 height 31
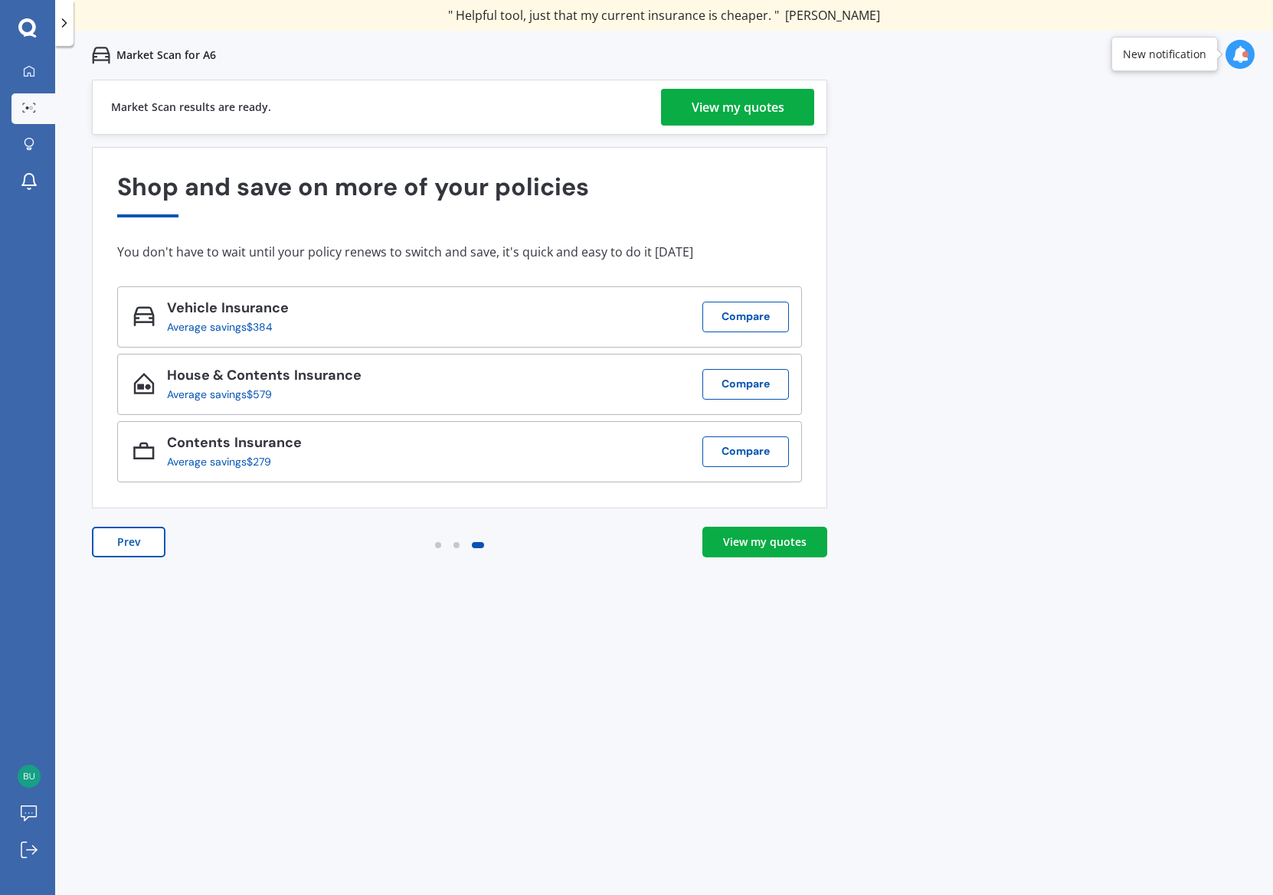
click at [756, 111] on div "View my quotes" at bounding box center [737, 107] width 93 height 37
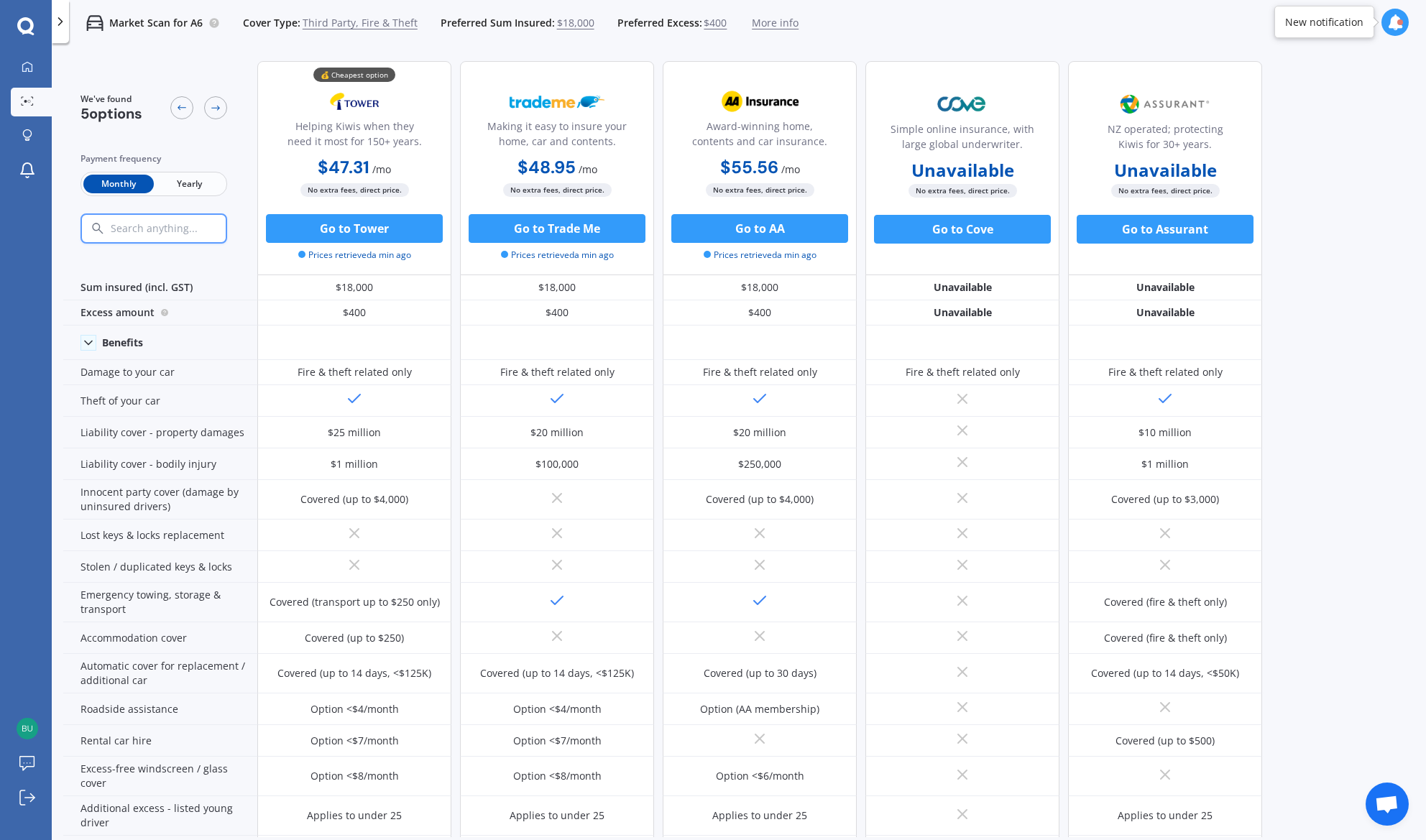
click at [201, 185] on span "Yearly" at bounding box center [189, 184] width 70 height 19
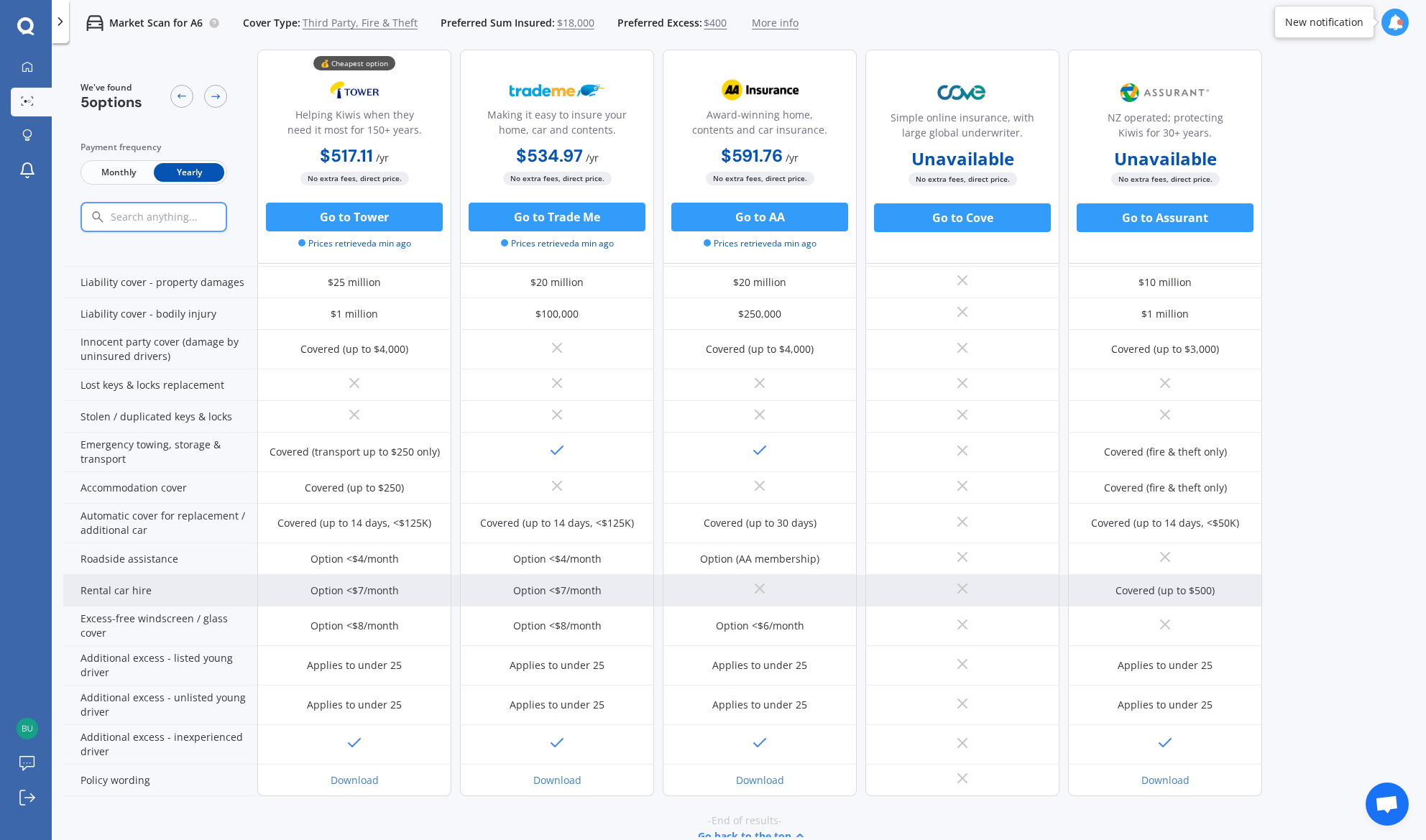
scroll to position [164, 0]
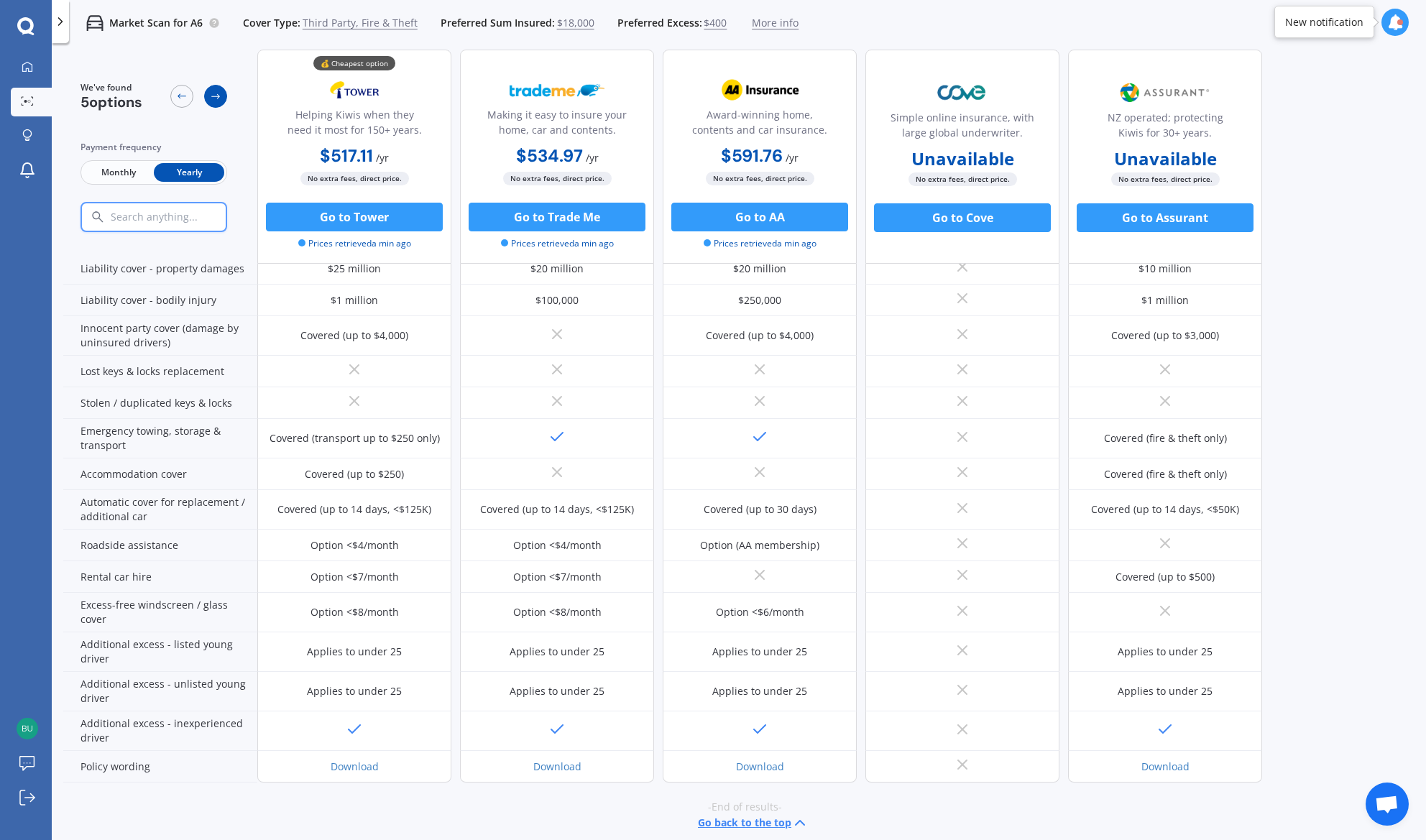
click at [218, 96] on icon at bounding box center [215, 96] width 8 height 5
click at [365, 22] on span "Third Party, Fire & Theft" at bounding box center [360, 23] width 115 height 14
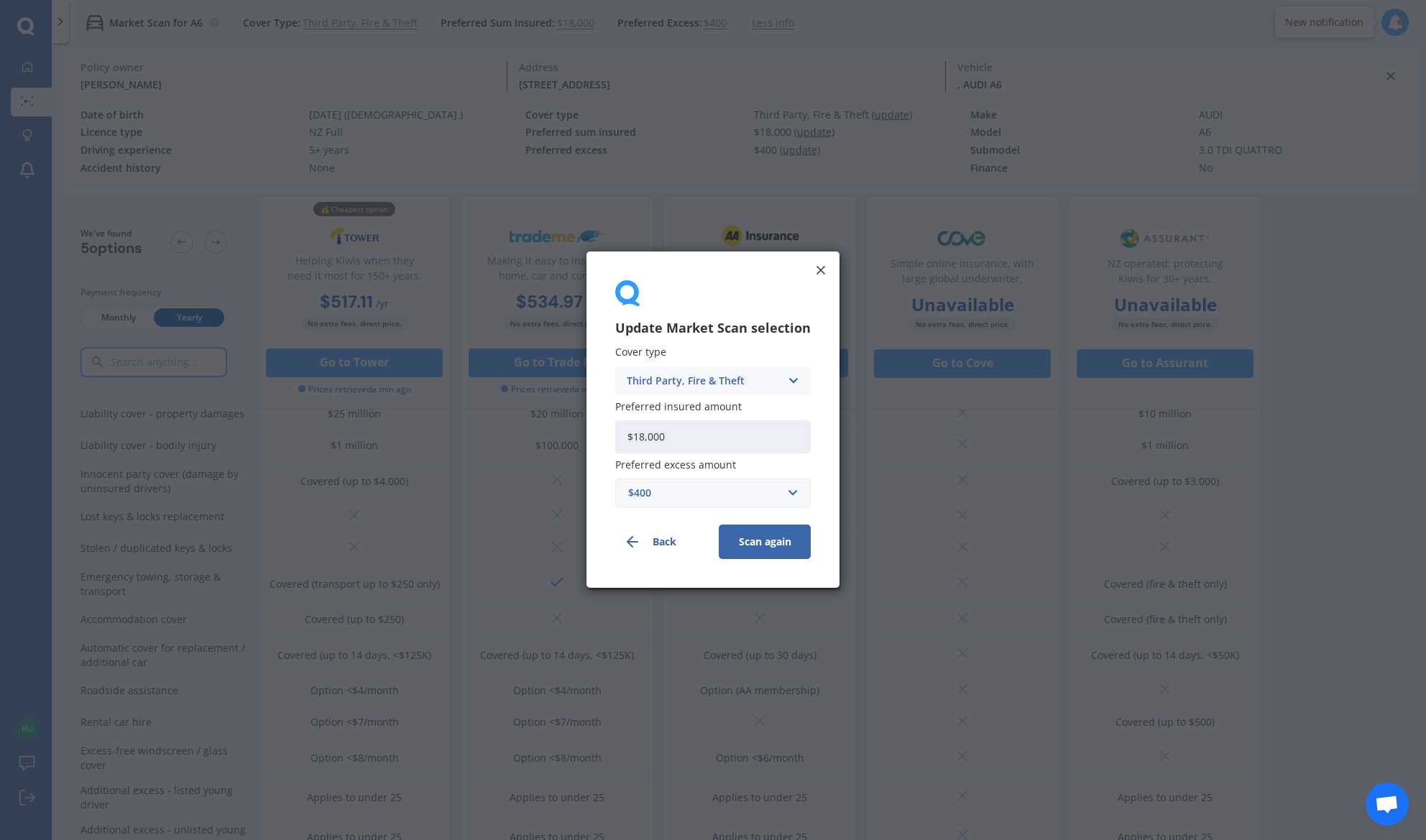
click at [735, 382] on div "Third Party, Fire & Theft" at bounding box center [704, 380] width 154 height 16
click at [720, 404] on div "Comprehensive" at bounding box center [713, 409] width 194 height 26
click at [796, 496] on input "text" at bounding box center [708, 494] width 182 height 27
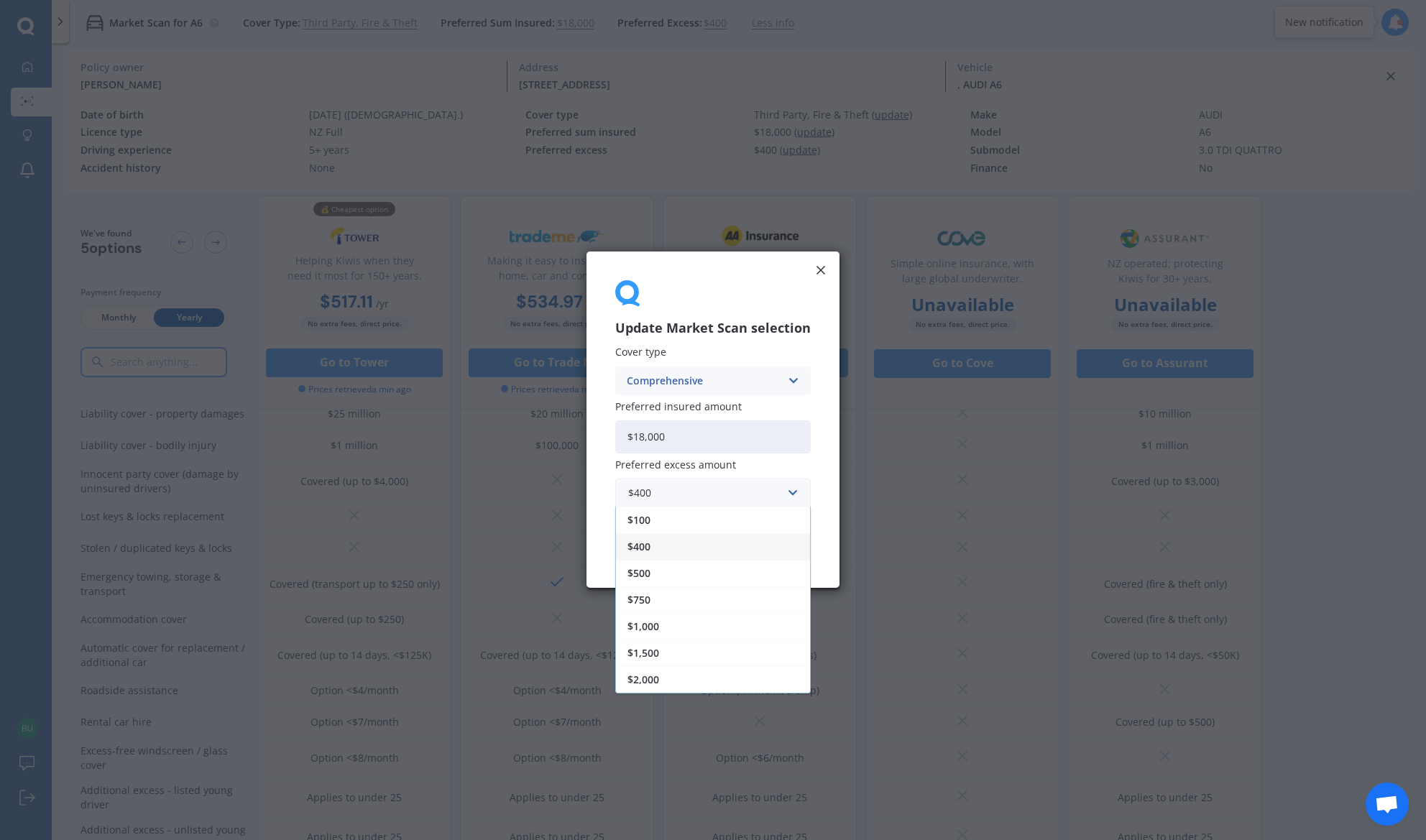
click at [830, 491] on div "Update Market Scan selection Cover type Comprehensive Comprehensive Third Party…" at bounding box center [713, 420] width 253 height 336
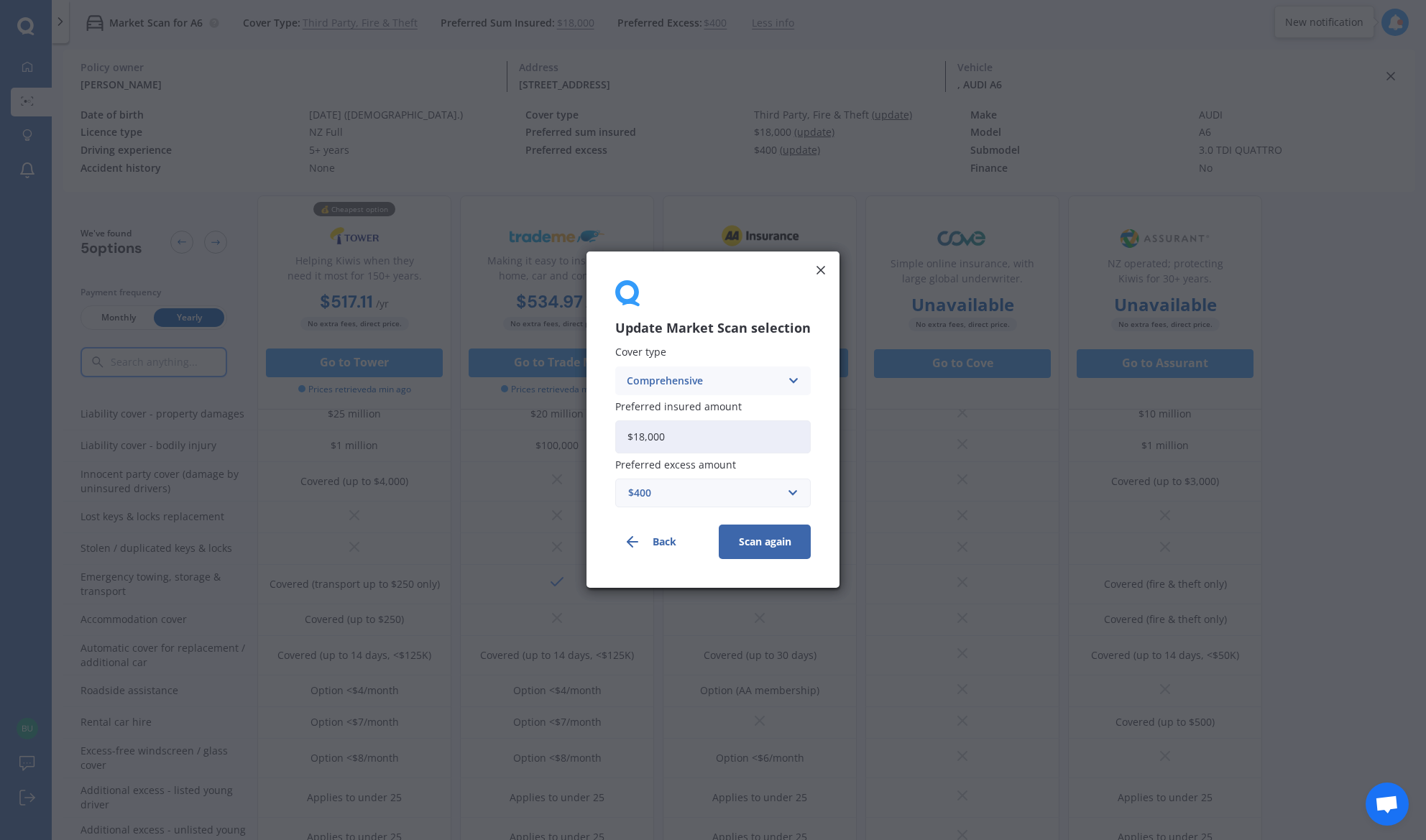
click at [772, 544] on button "Scan again" at bounding box center [765, 542] width 92 height 35
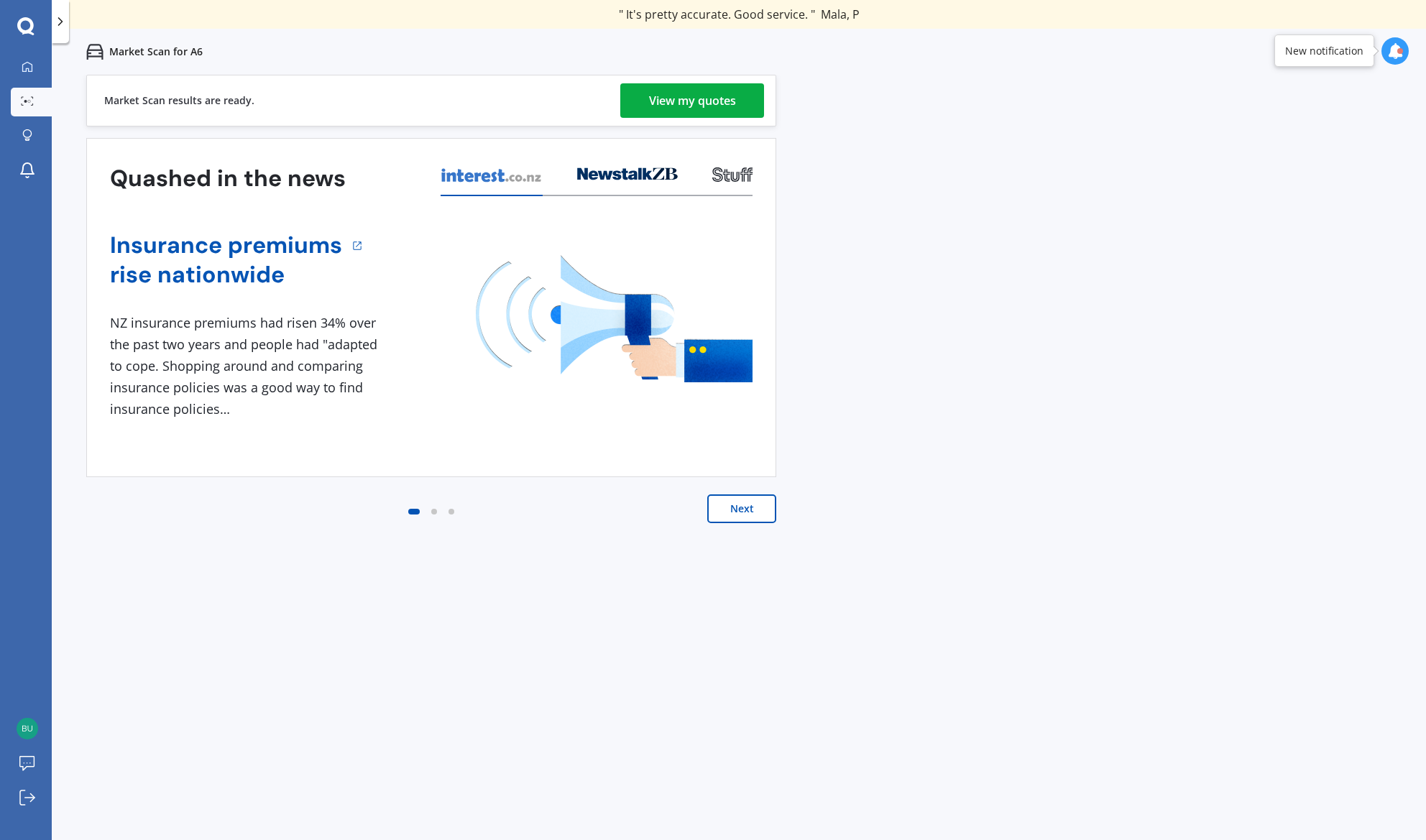
click at [718, 97] on div "View my quotes" at bounding box center [692, 100] width 87 height 35
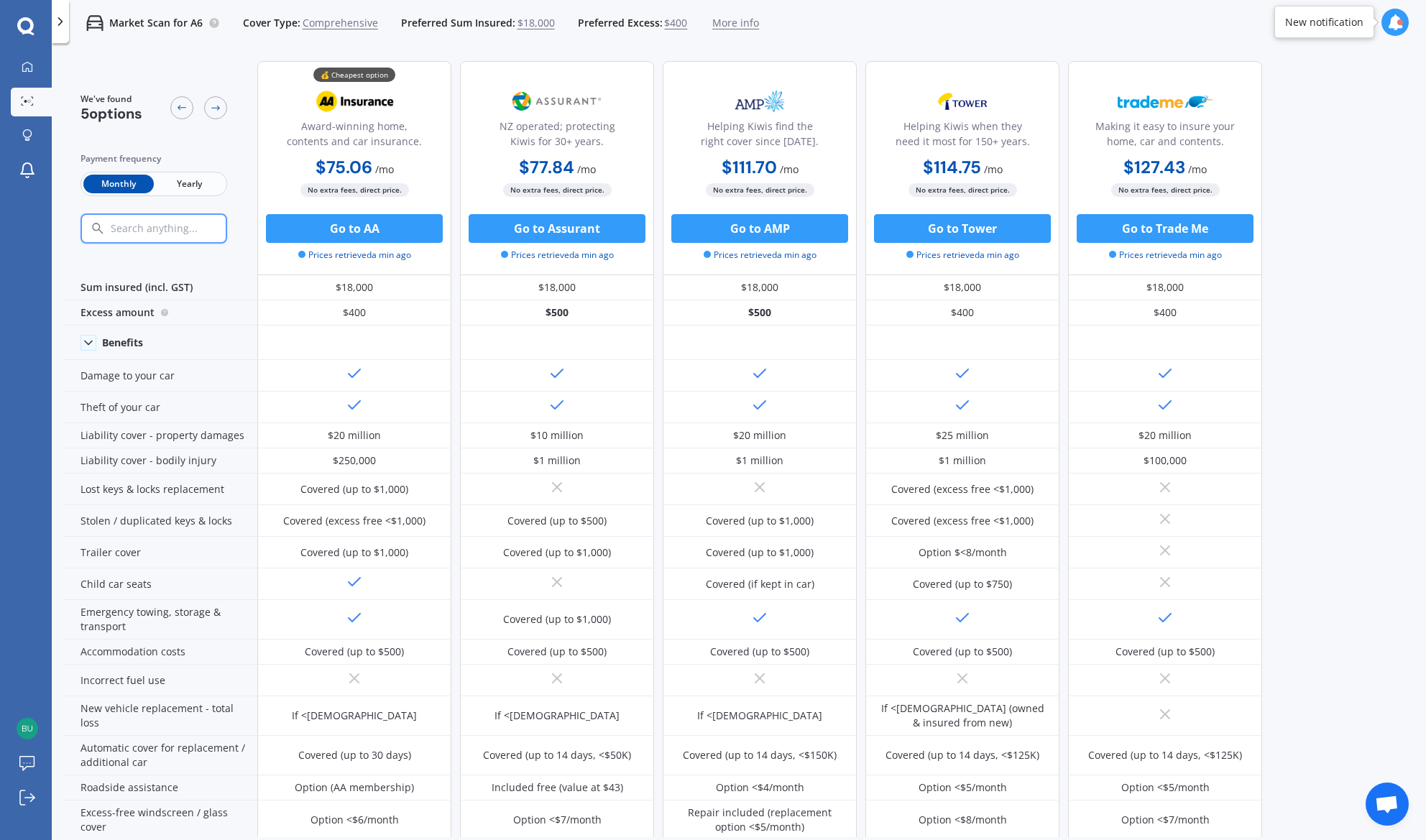
click at [208, 179] on span "Yearly" at bounding box center [189, 184] width 70 height 19
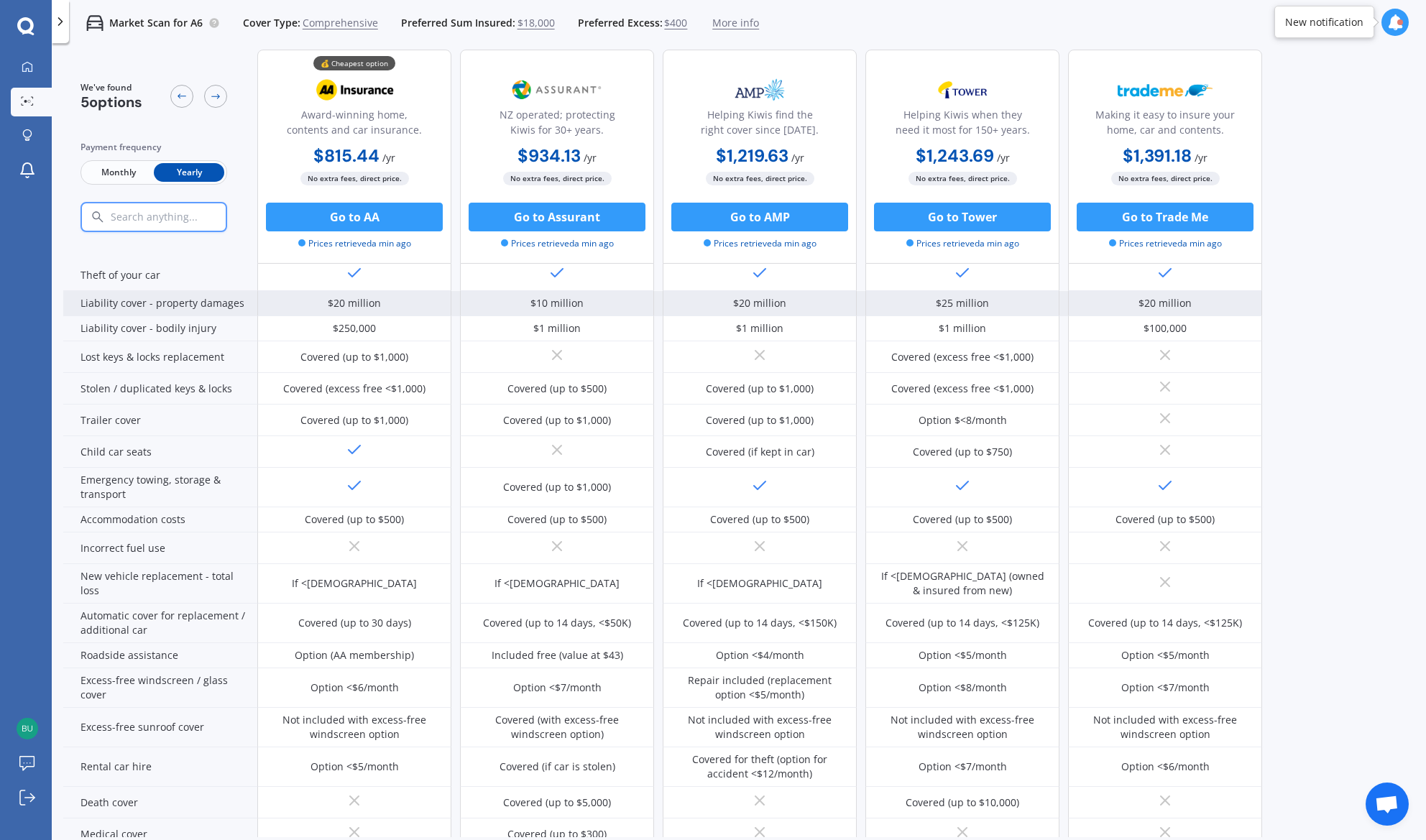
scroll to position [115, 0]
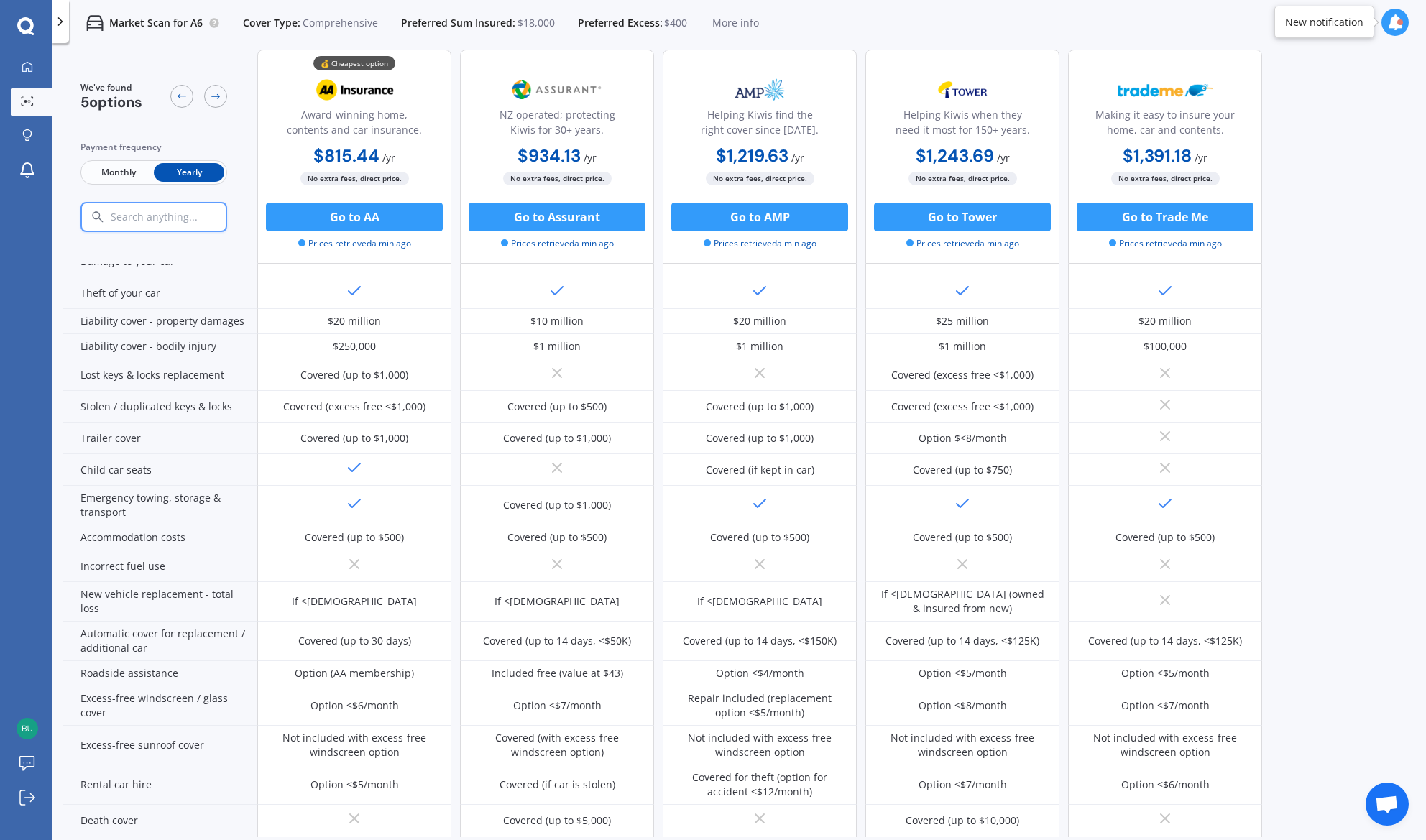
click at [348, 27] on span "Comprehensive" at bounding box center [340, 23] width 75 height 14
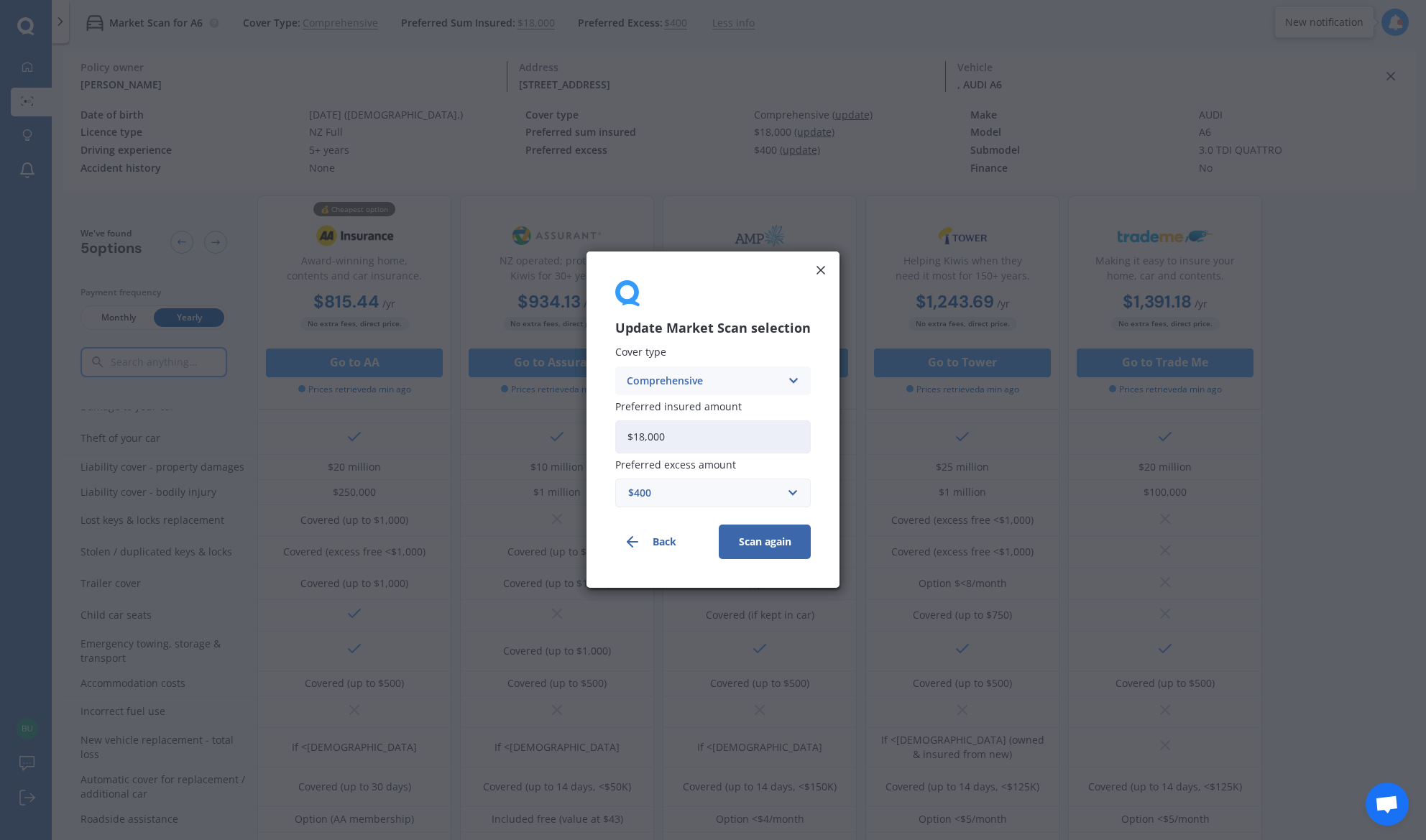
click at [738, 438] on input "$18,000" at bounding box center [713, 436] width 195 height 33
type input "$17,390"
click at [781, 380] on div "Comprehensive Comprehensive Third Party, Fire & Theft Third Party" at bounding box center [713, 381] width 195 height 29
click at [672, 437] on span "Third Party, Fire & Theft" at bounding box center [686, 435] width 118 height 10
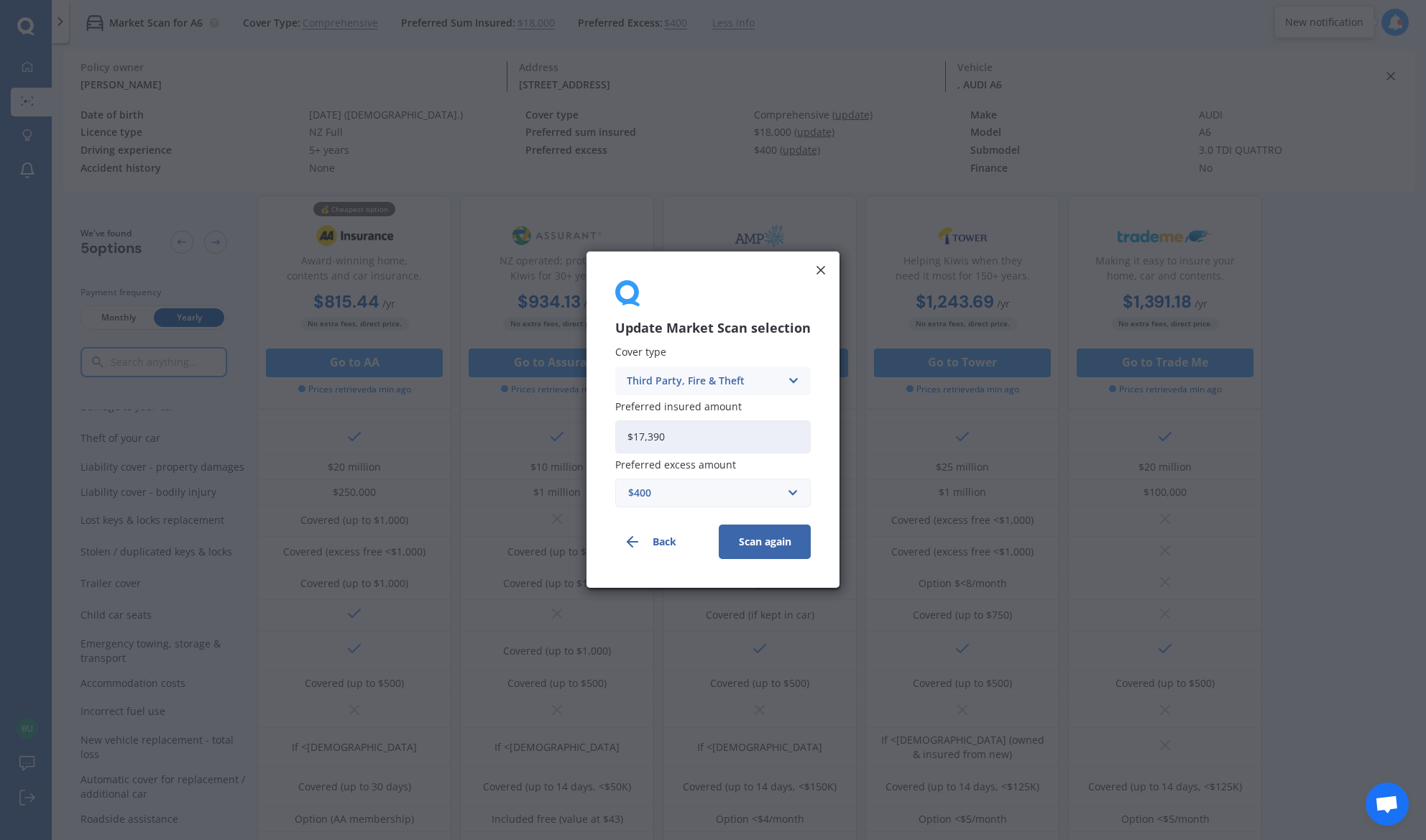
click at [769, 542] on button "Scan again" at bounding box center [765, 542] width 92 height 35
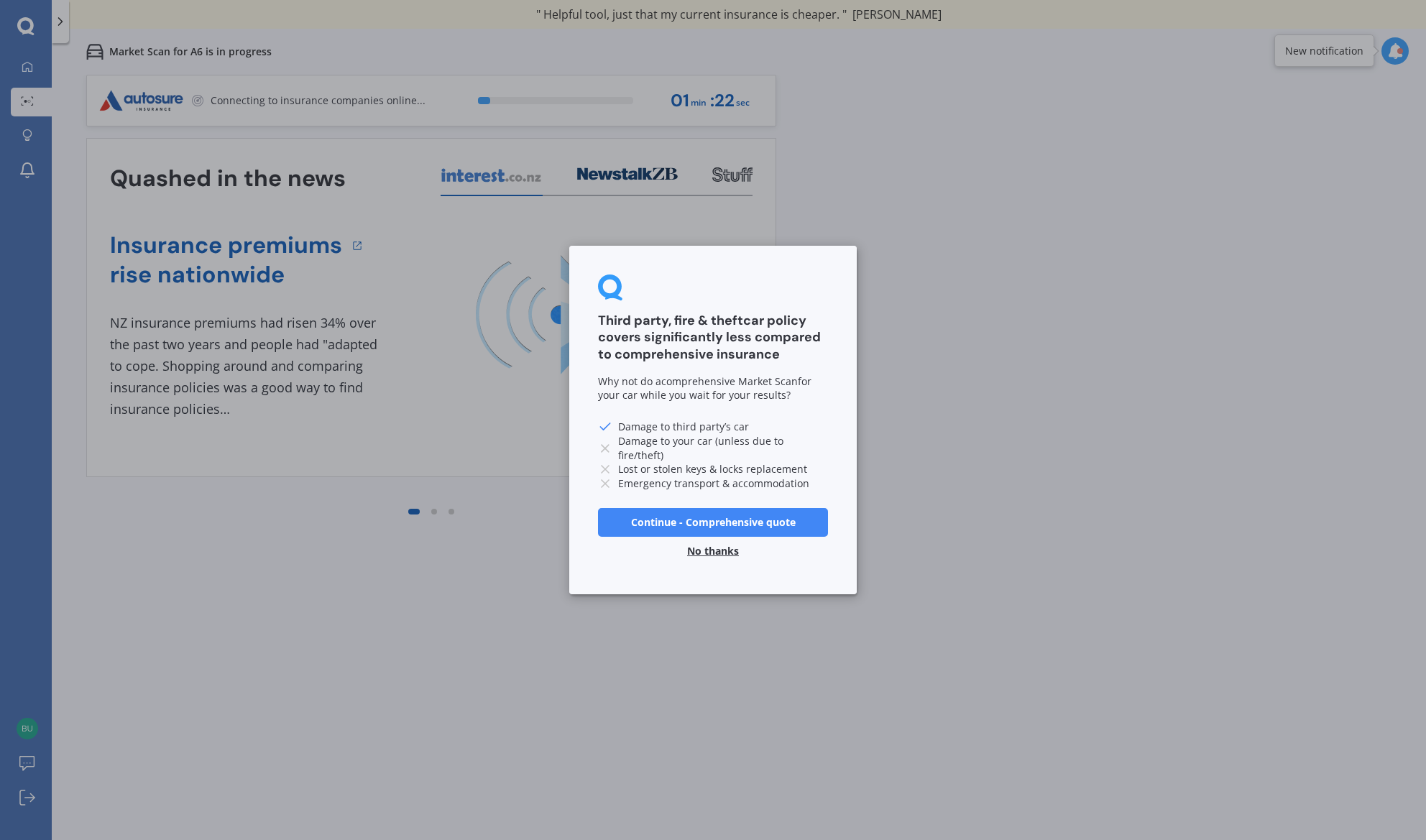
click at [713, 542] on button "No thanks" at bounding box center [713, 551] width 69 height 29
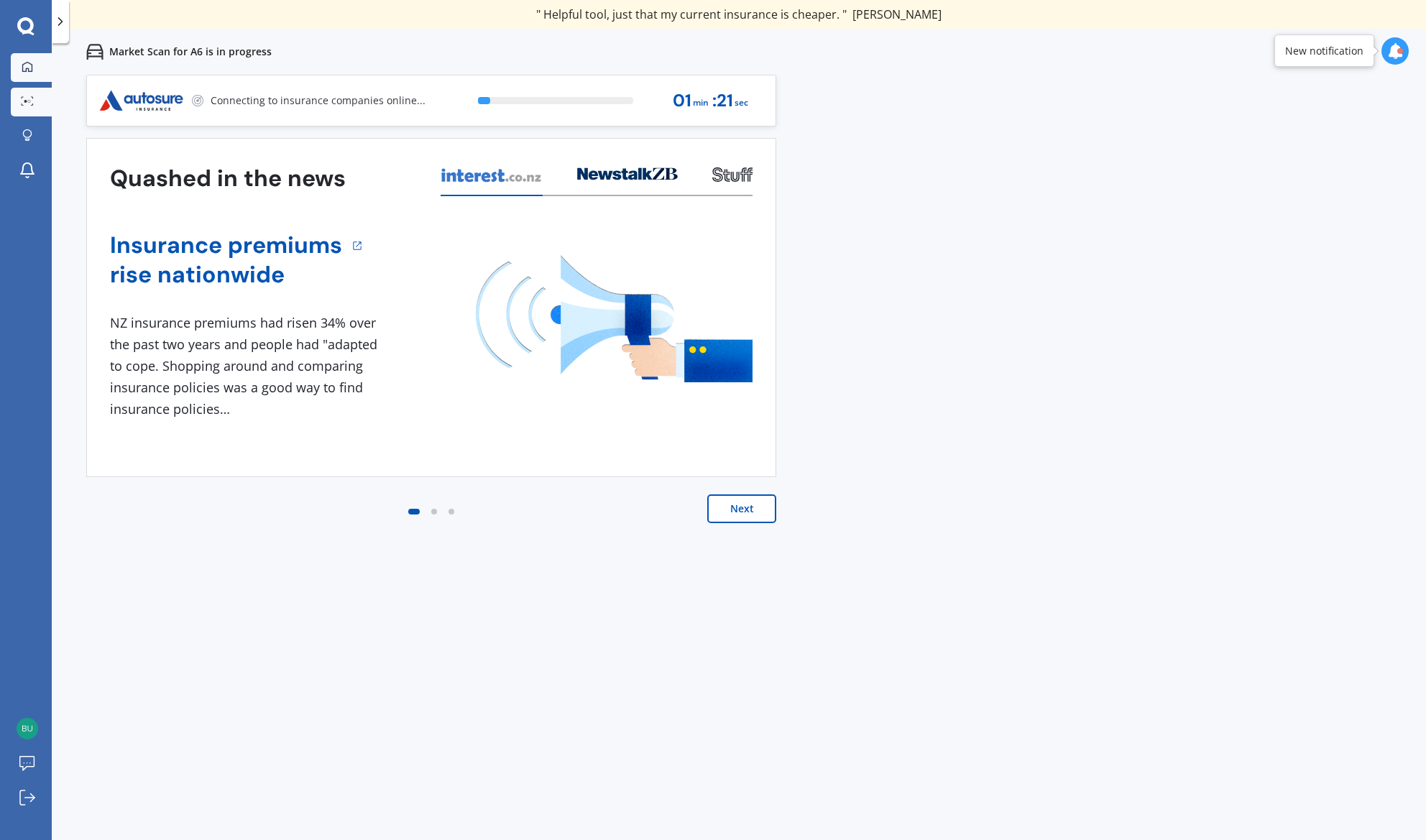
click at [31, 56] on link "My Dashboard" at bounding box center [31, 68] width 41 height 29
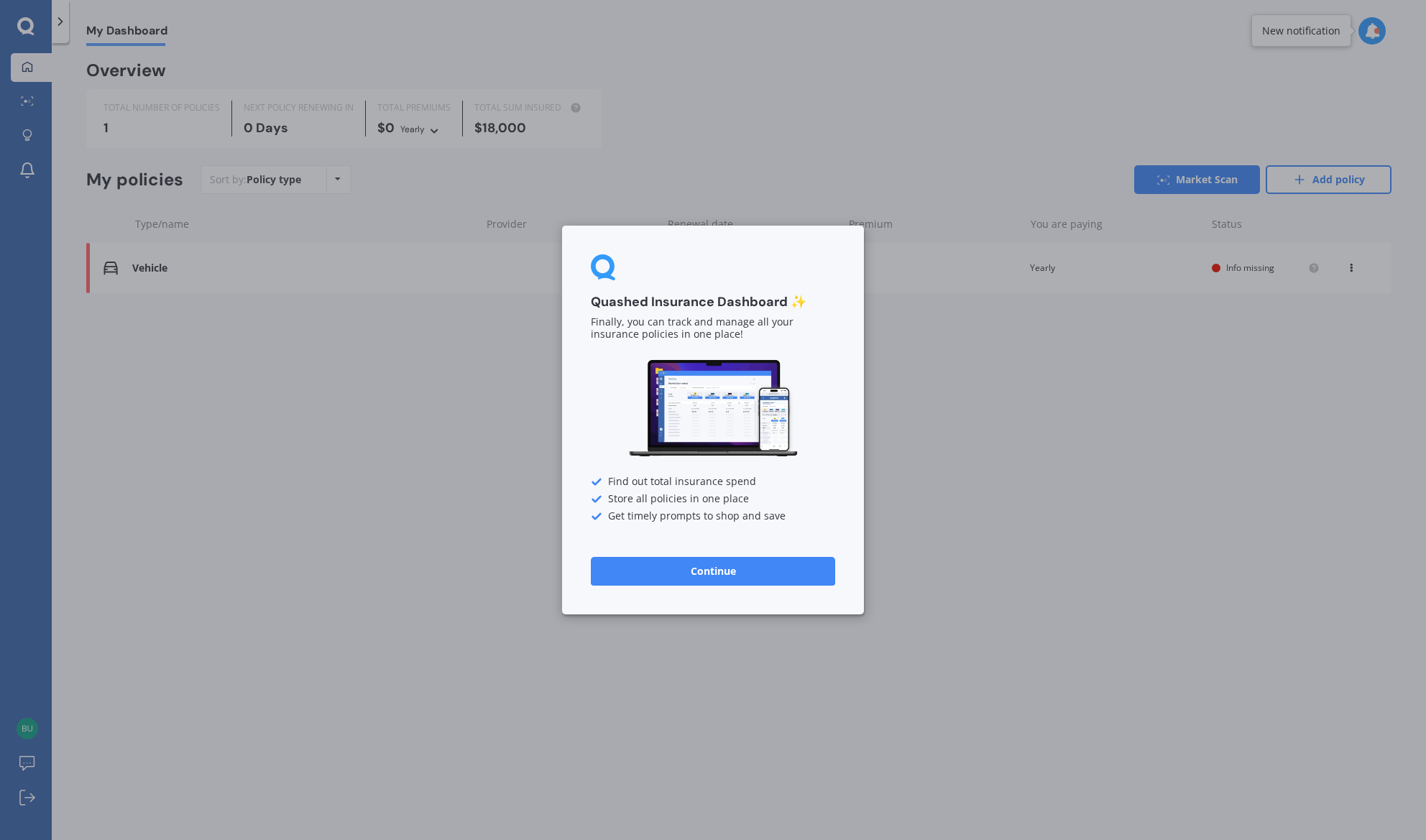
click at [682, 573] on button "Continue" at bounding box center [713, 571] width 244 height 29
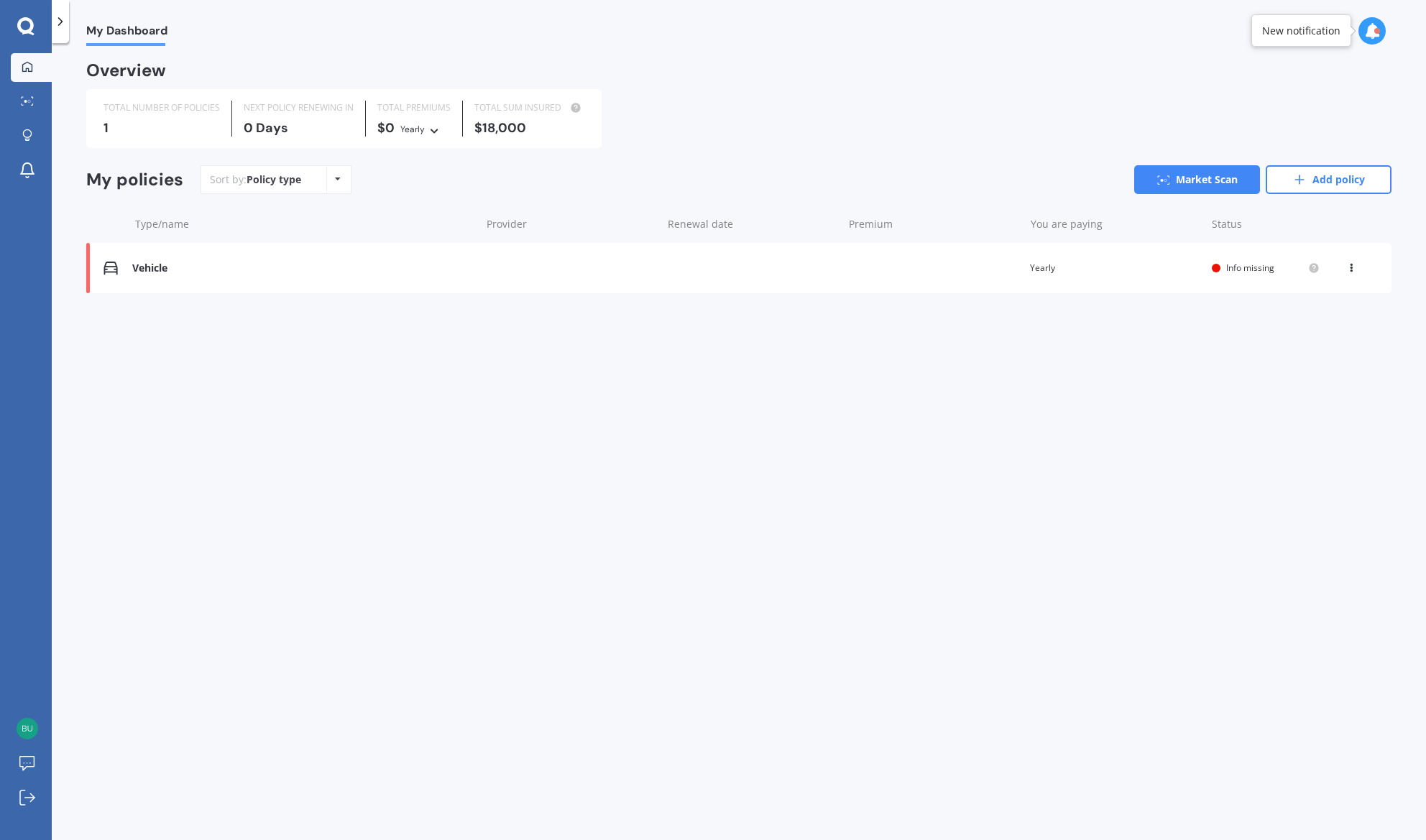
click at [1048, 261] on div "You are paying Yearly" at bounding box center [1114, 267] width 170 height 14
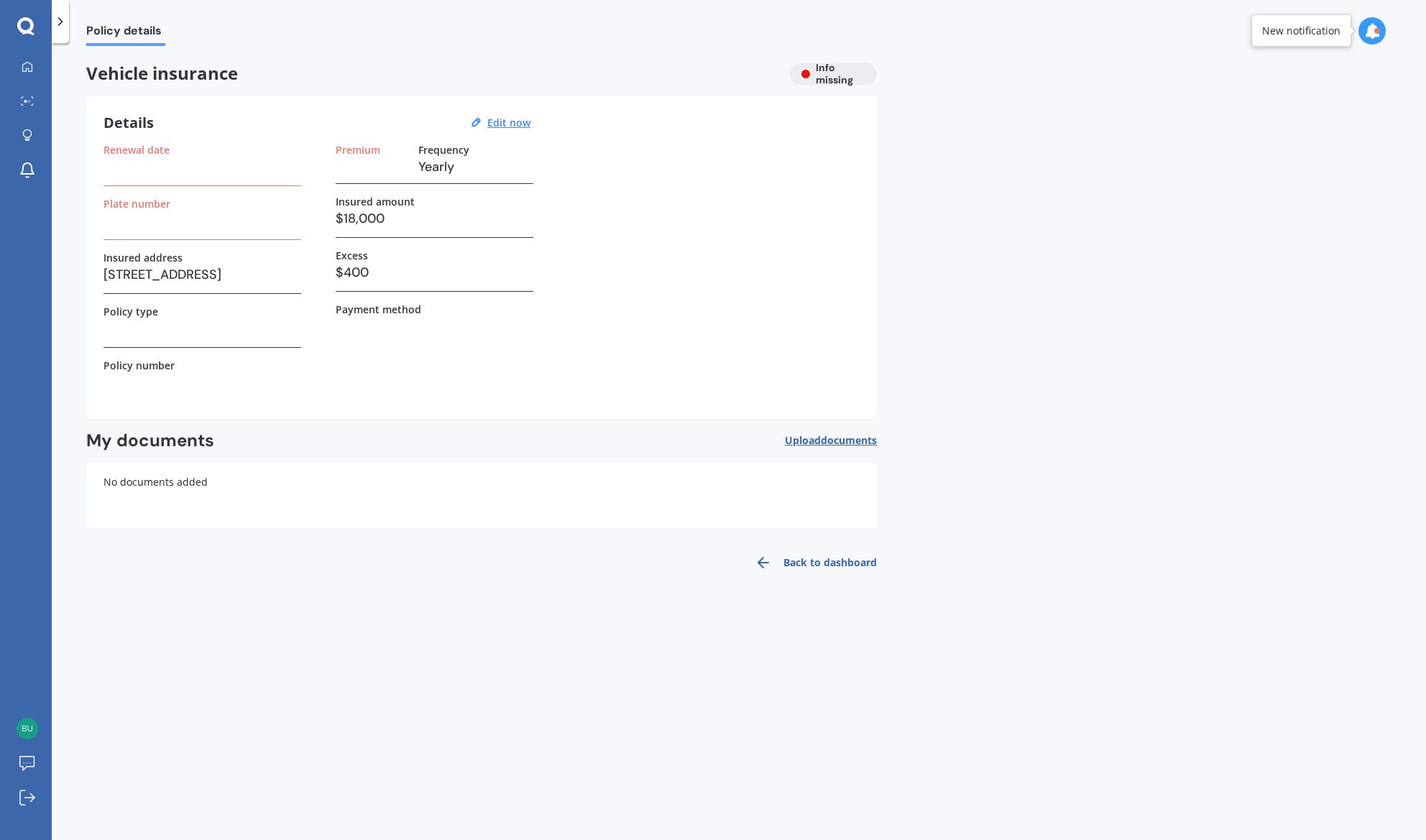
click at [155, 208] on label "Plate number" at bounding box center [136, 204] width 67 height 12
click at [124, 226] on h3 at bounding box center [202, 221] width 198 height 22
click at [100, 168] on div "Details Edit now Renewal date Plate number Insured address [STREET_ADDRESS] Pol…" at bounding box center [482, 257] width 790 height 322
click at [198, 174] on h3 at bounding box center [202, 166] width 198 height 22
click at [391, 171] on h3 at bounding box center [372, 166] width 71 height 22
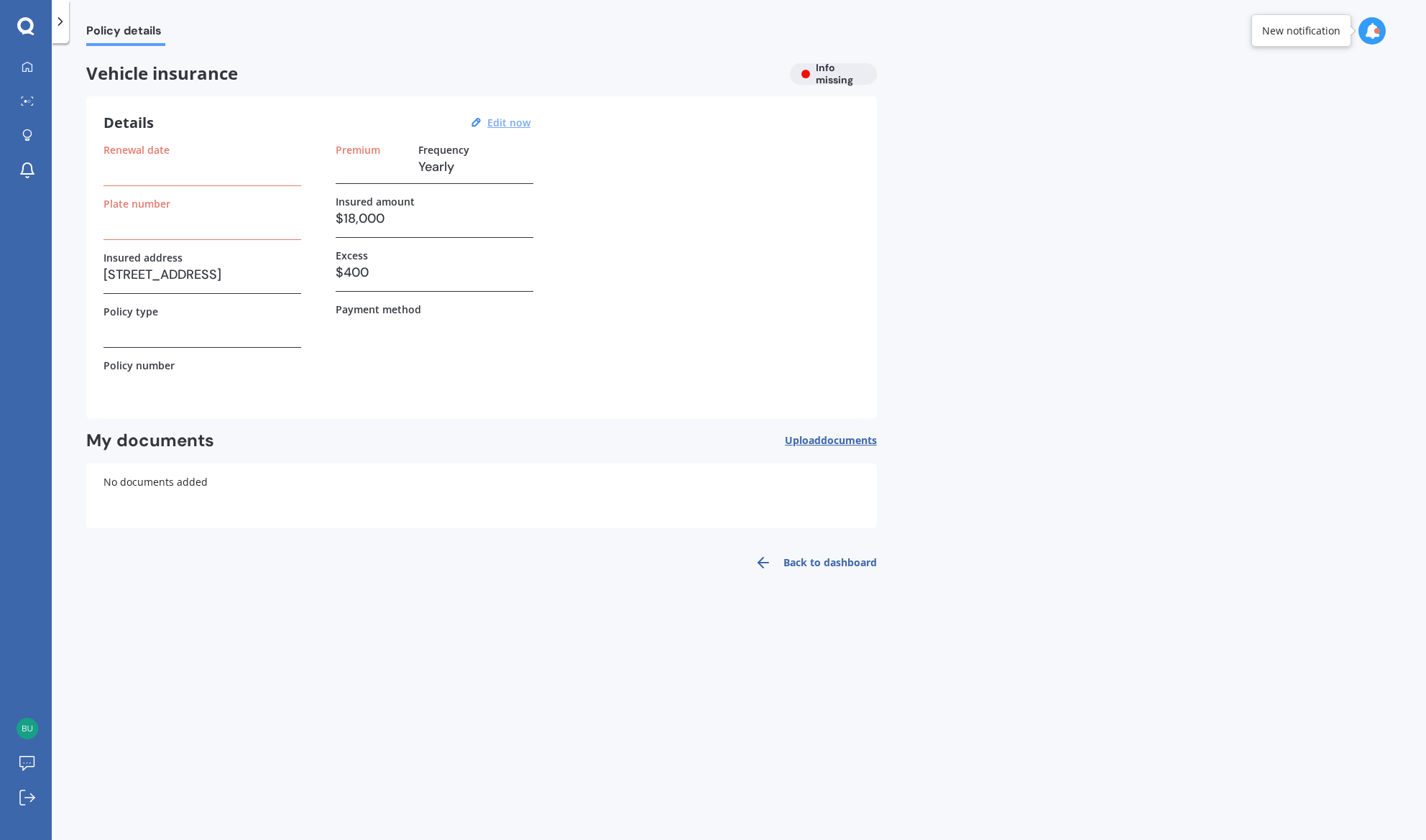
click at [525, 122] on u "Edit now" at bounding box center [509, 122] width 43 height 14
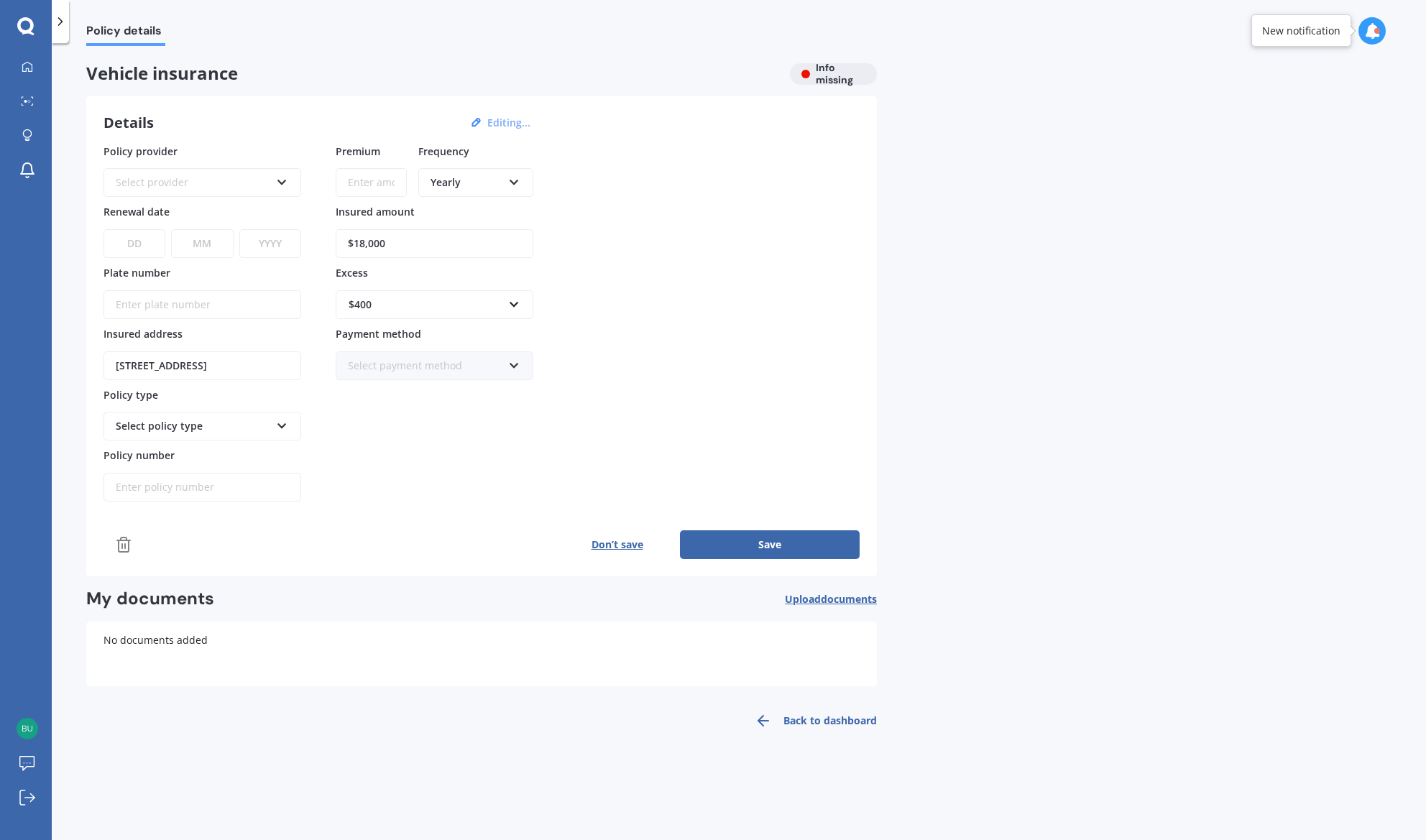
click at [216, 303] on input "Plate number" at bounding box center [202, 304] width 198 height 29
type input "HHC499"
click at [792, 547] on button "Save" at bounding box center [769, 544] width 179 height 29
click at [40, 61] on link "My Dashboard" at bounding box center [31, 68] width 41 height 29
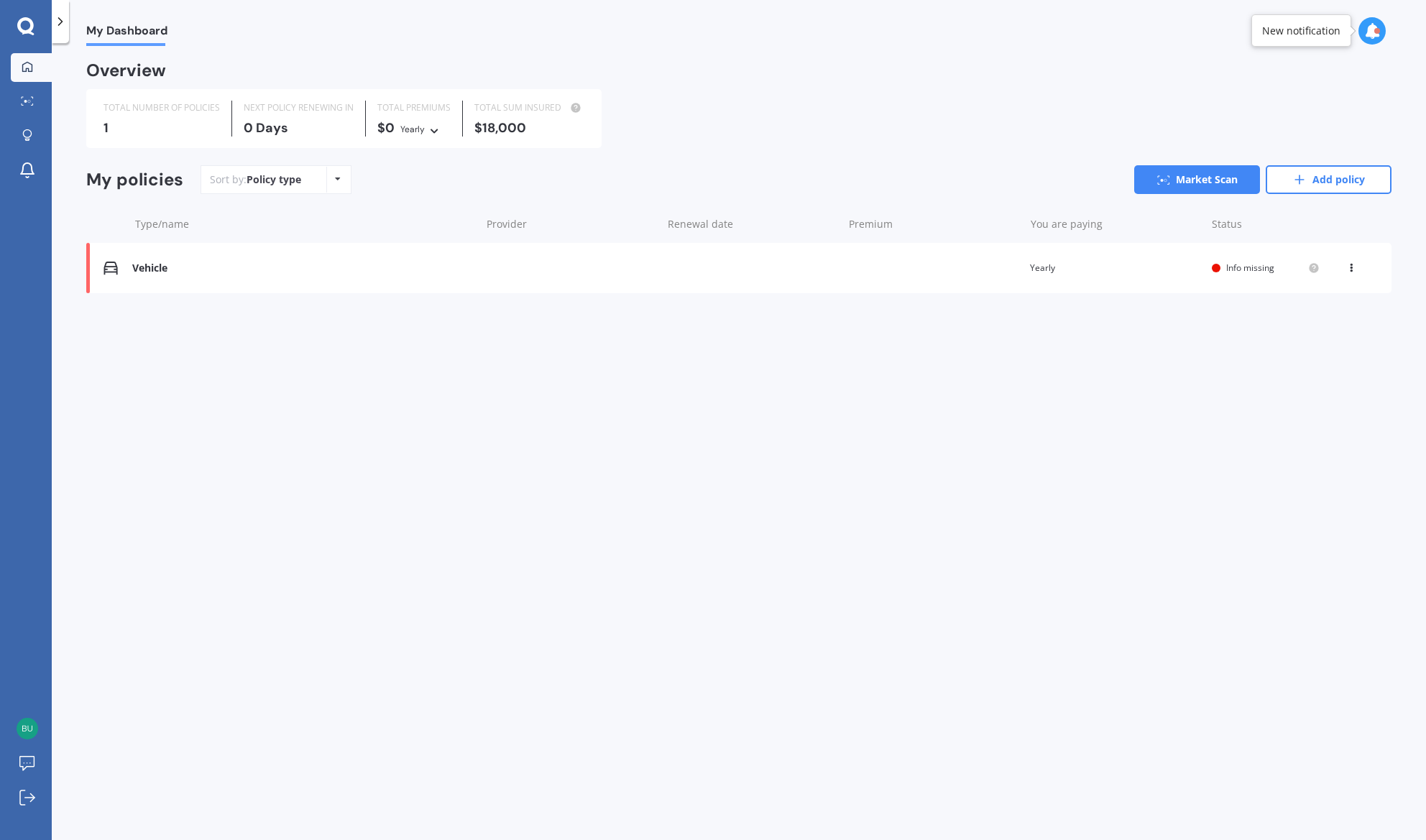
click at [1194, 263] on div "View option View policy Delete" at bounding box center [1353, 267] width 43 height 14
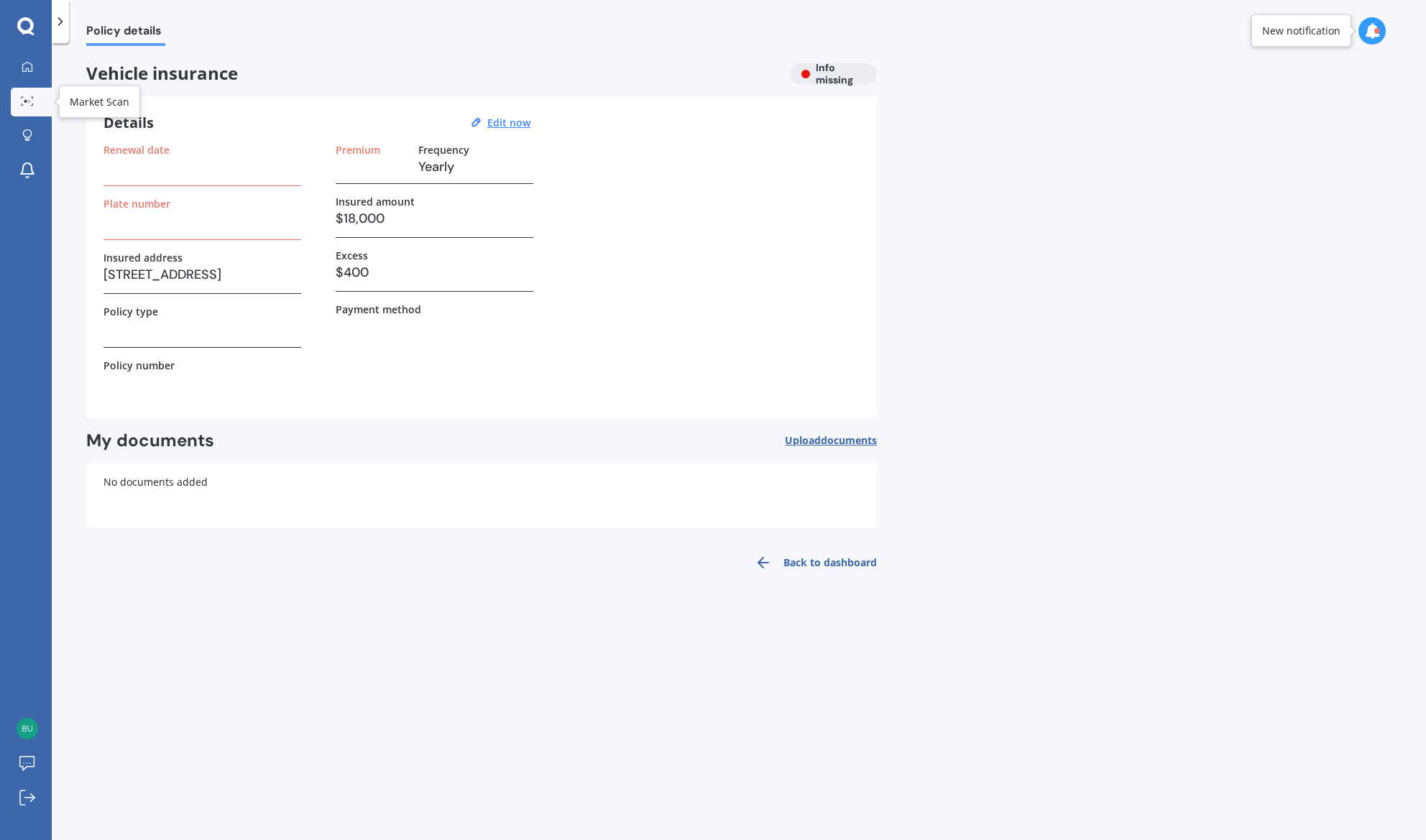
click at [38, 102] on div at bounding box center [27, 101] width 22 height 10
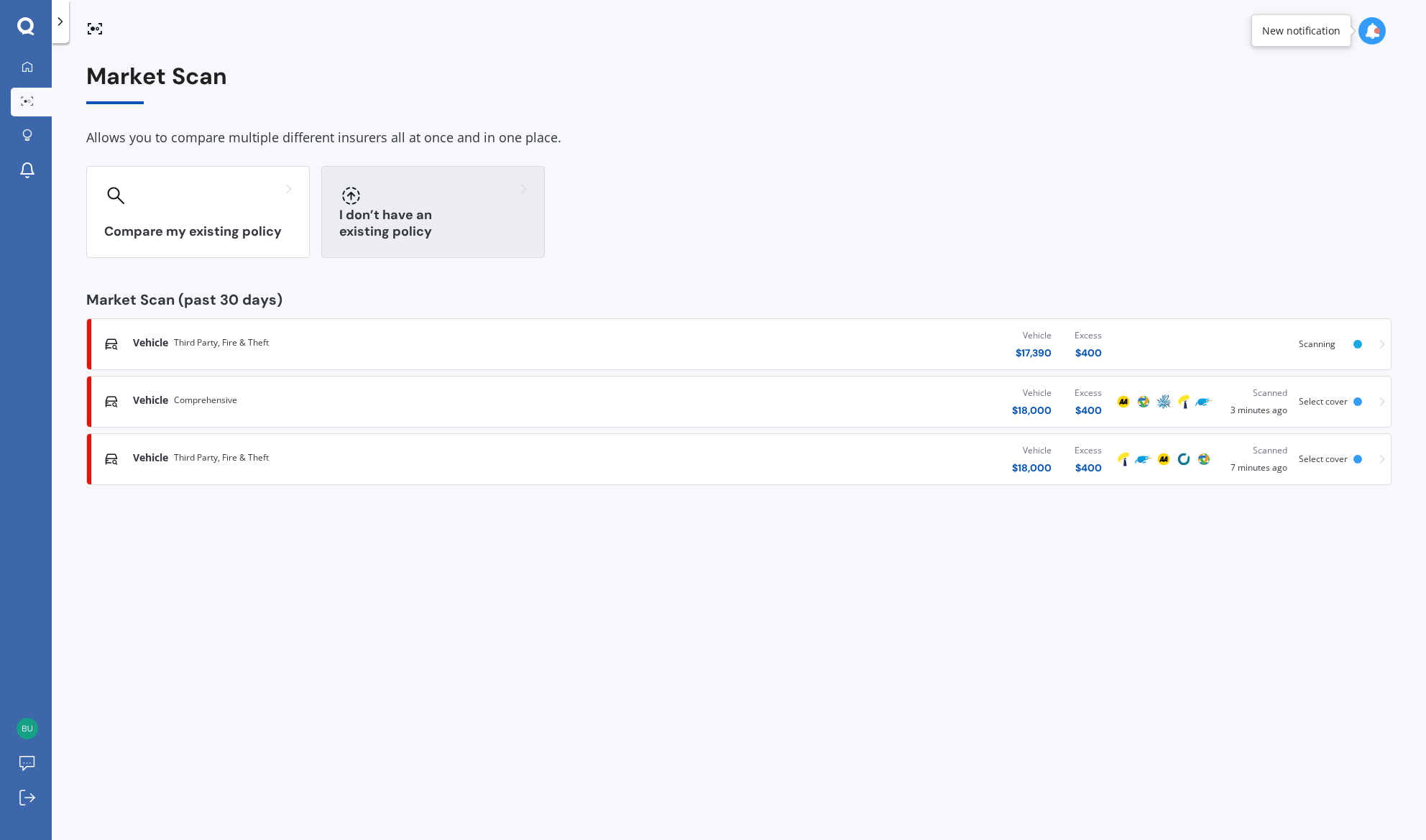
click at [515, 204] on div at bounding box center [433, 195] width 188 height 23
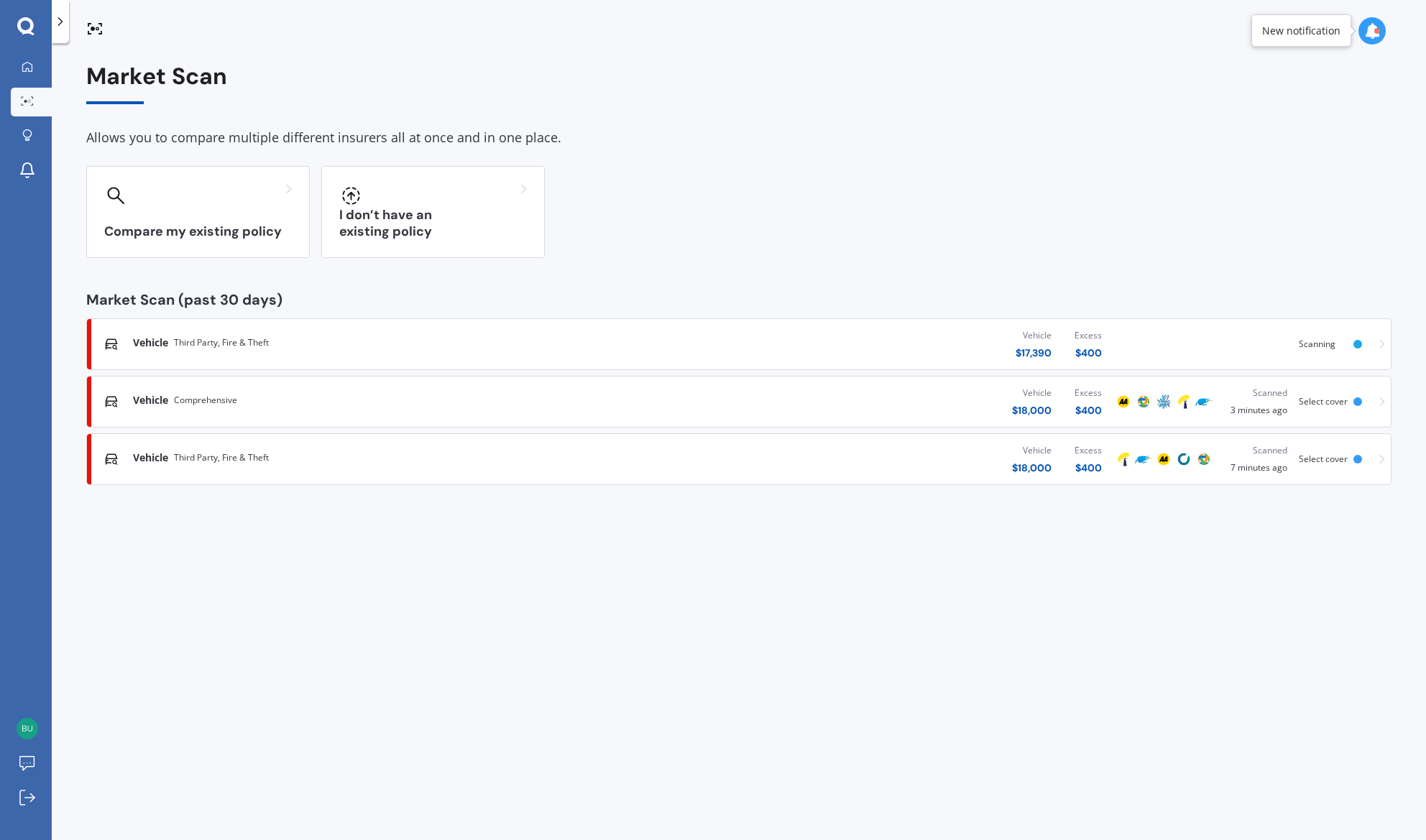
click at [419, 343] on div "Vehicle Third Party, Fire & Theft" at bounding box center [371, 343] width 476 height 14
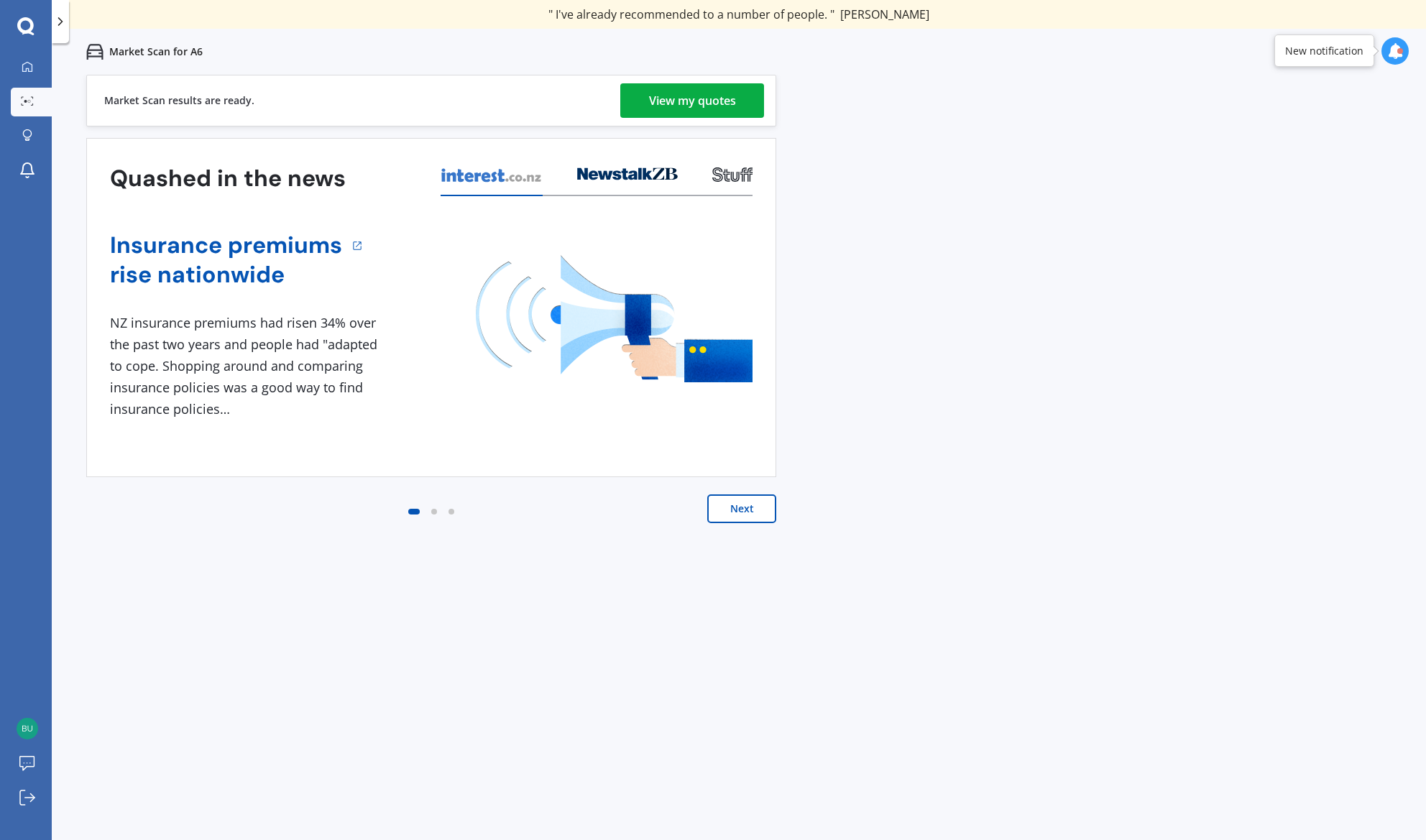
click at [682, 97] on div "View my quotes" at bounding box center [692, 100] width 87 height 35
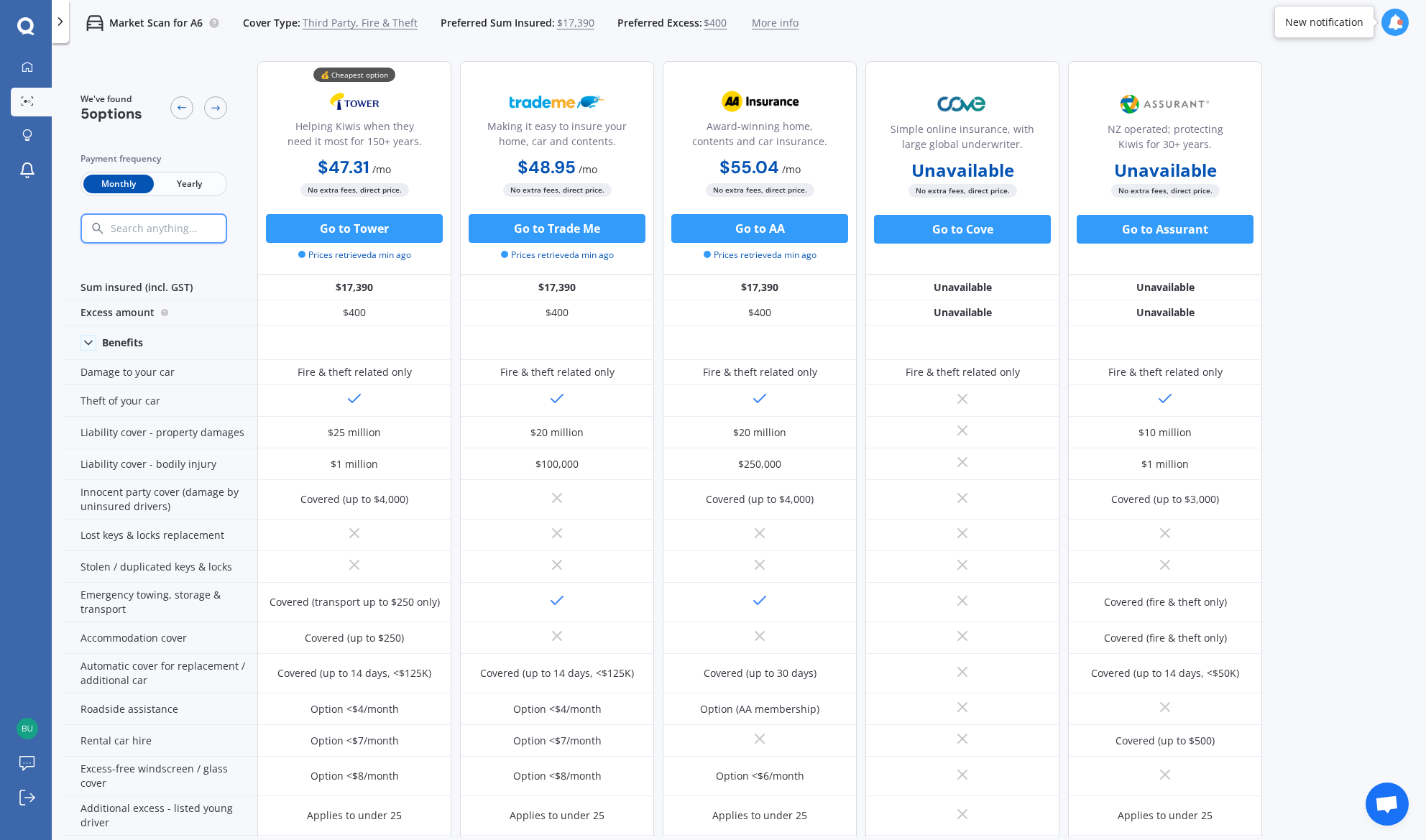
click at [200, 186] on span "Yearly" at bounding box center [189, 184] width 70 height 19
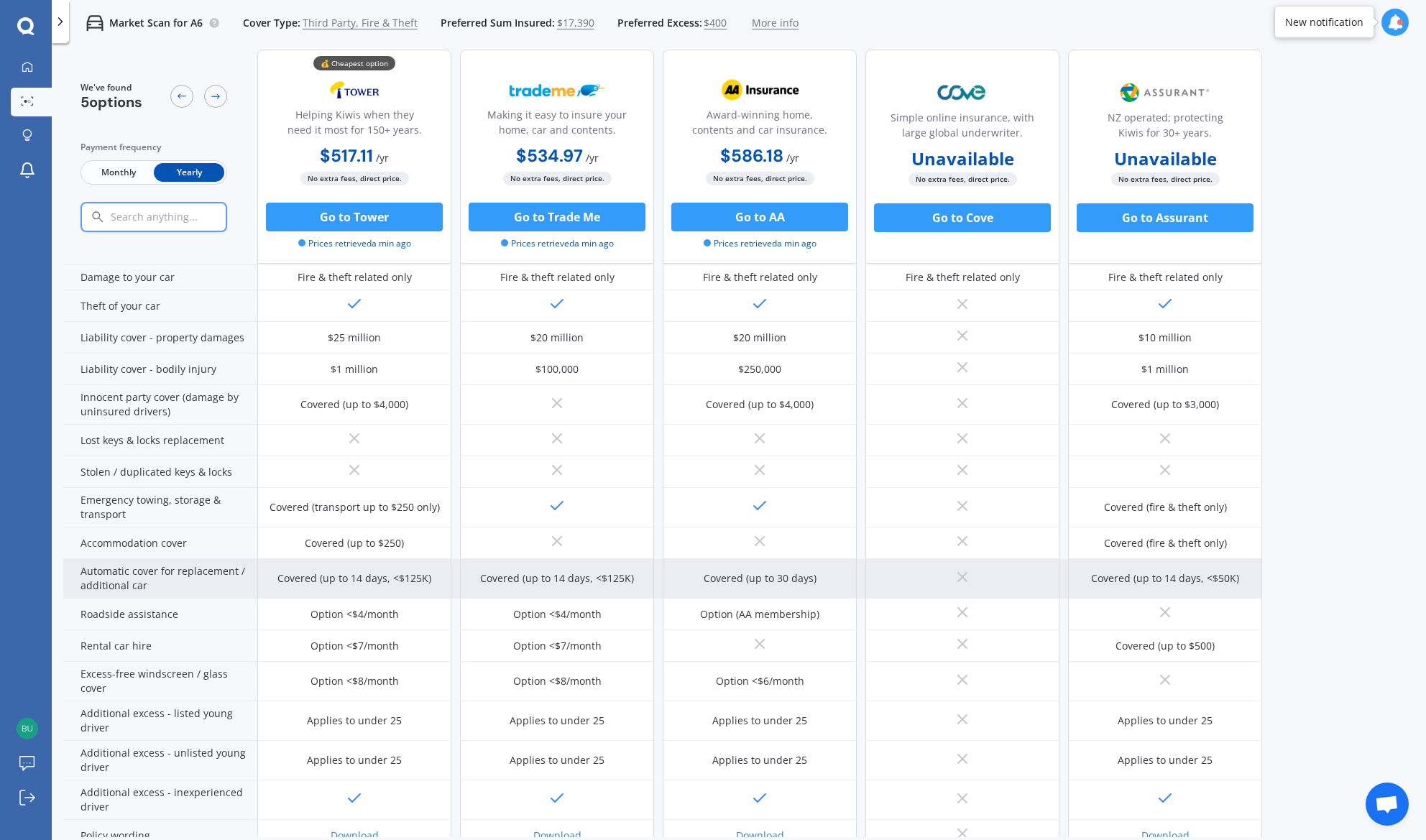
scroll to position [173, 0]
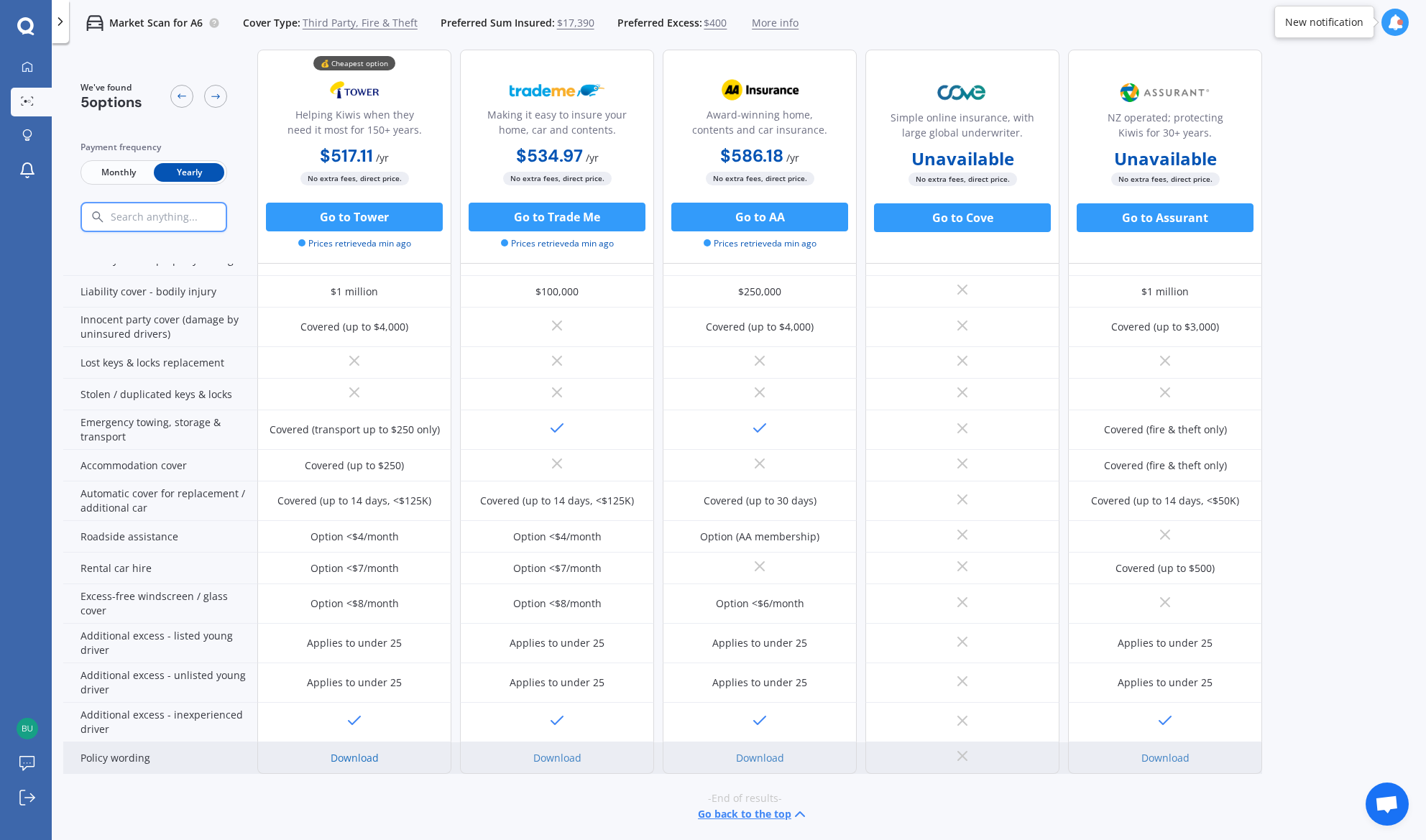
click at [358, 760] on link "Download" at bounding box center [354, 757] width 48 height 14
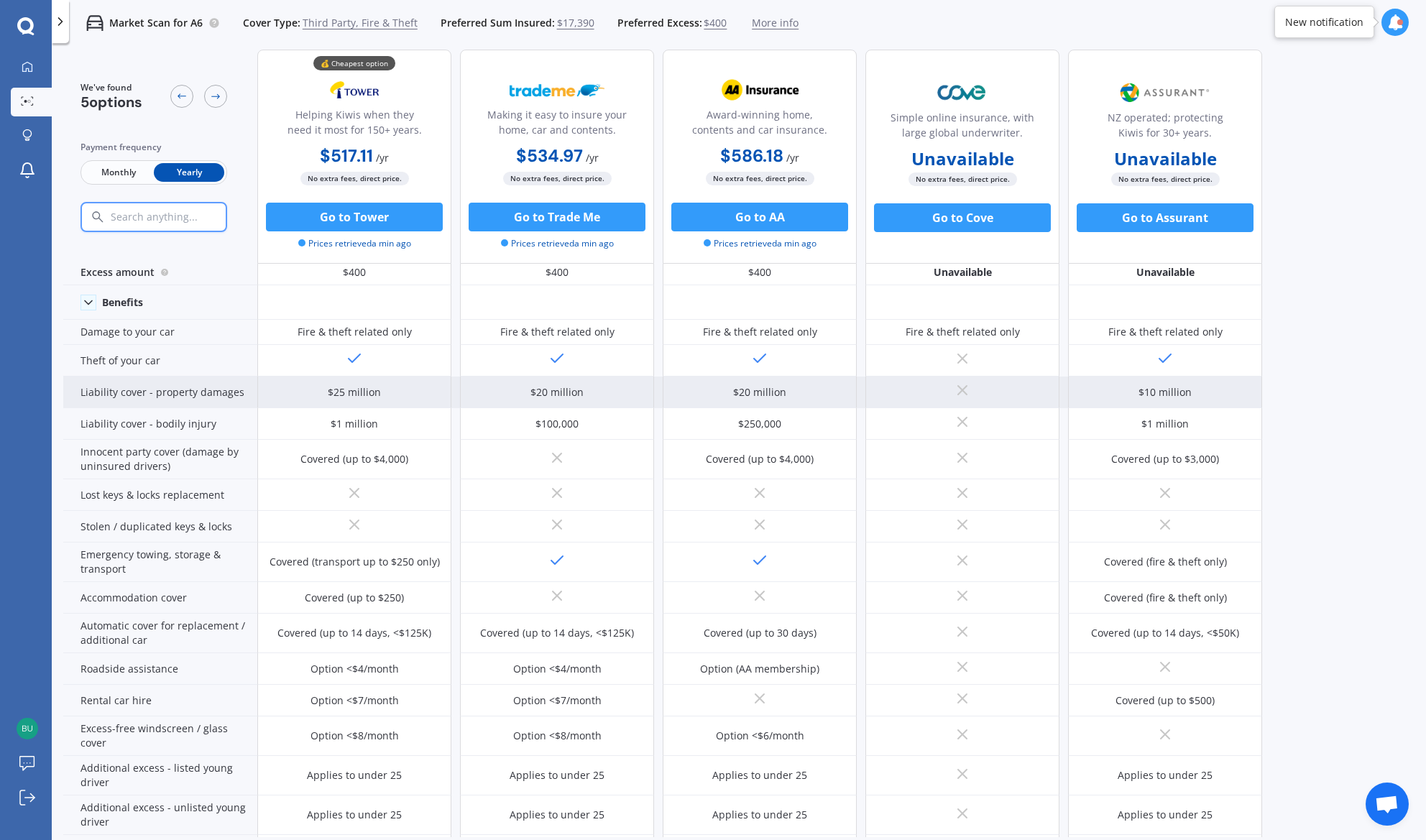
scroll to position [0, 0]
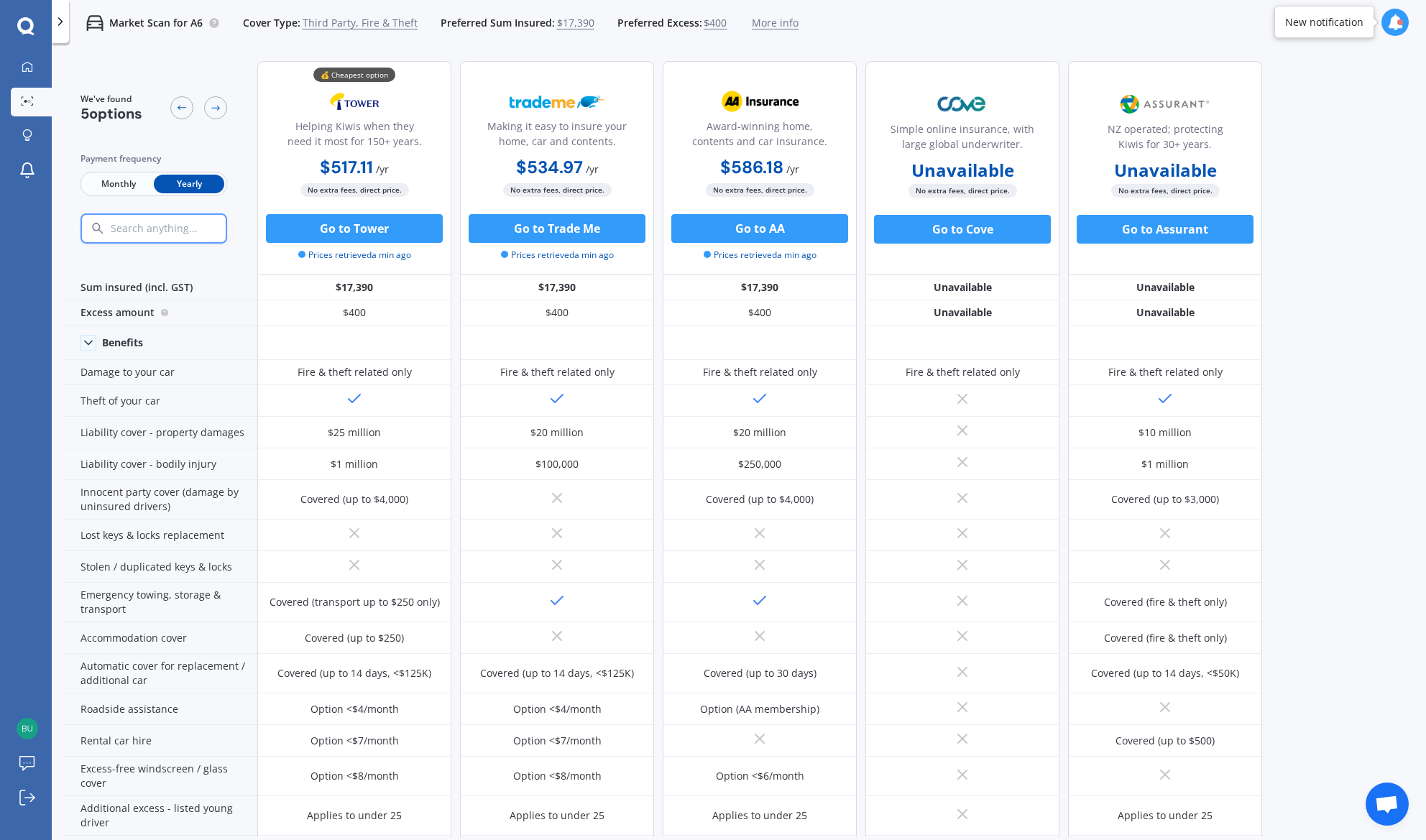
click at [769, 26] on span "More info" at bounding box center [775, 23] width 47 height 14
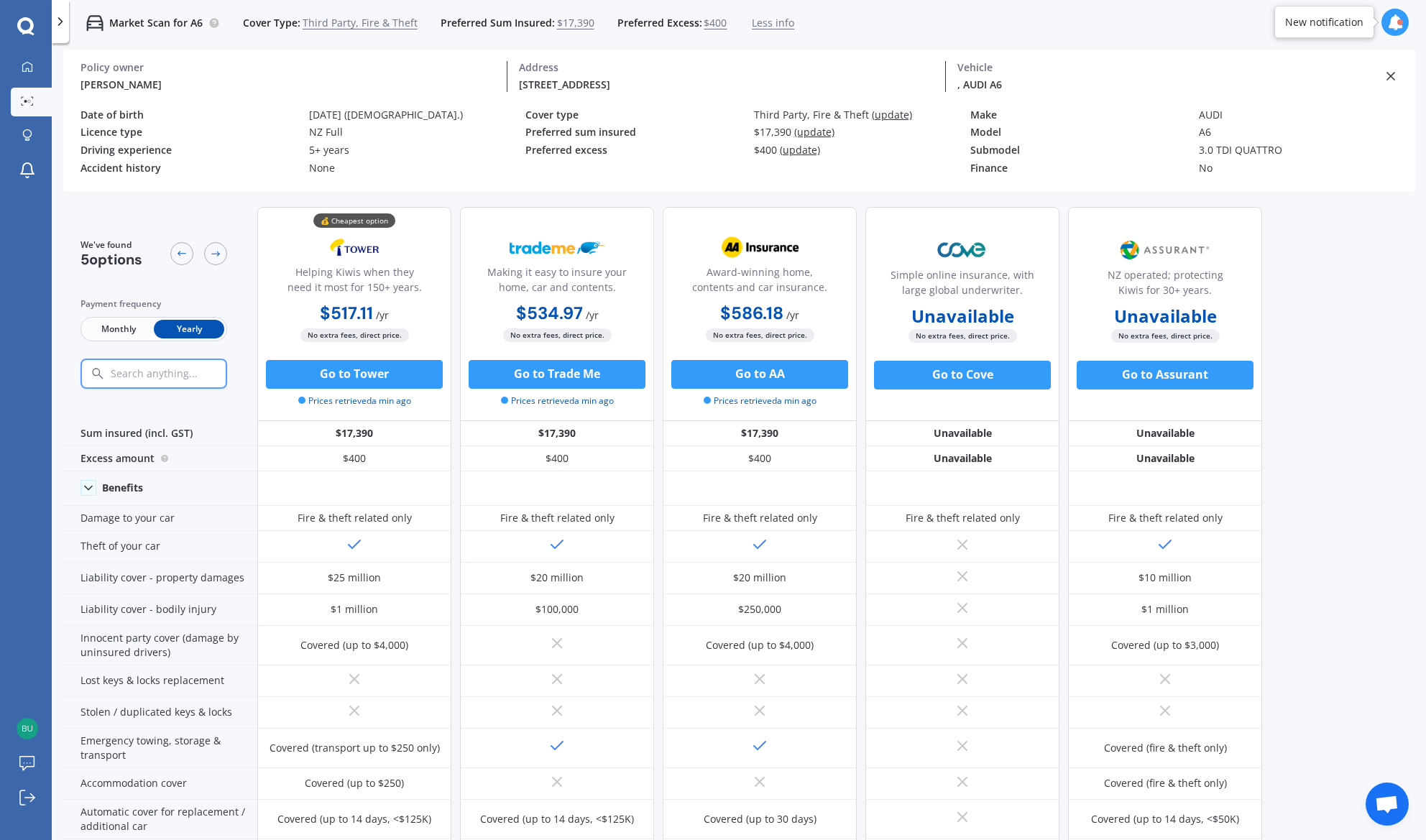
click at [26, 28] on icon at bounding box center [25, 26] width 17 height 19
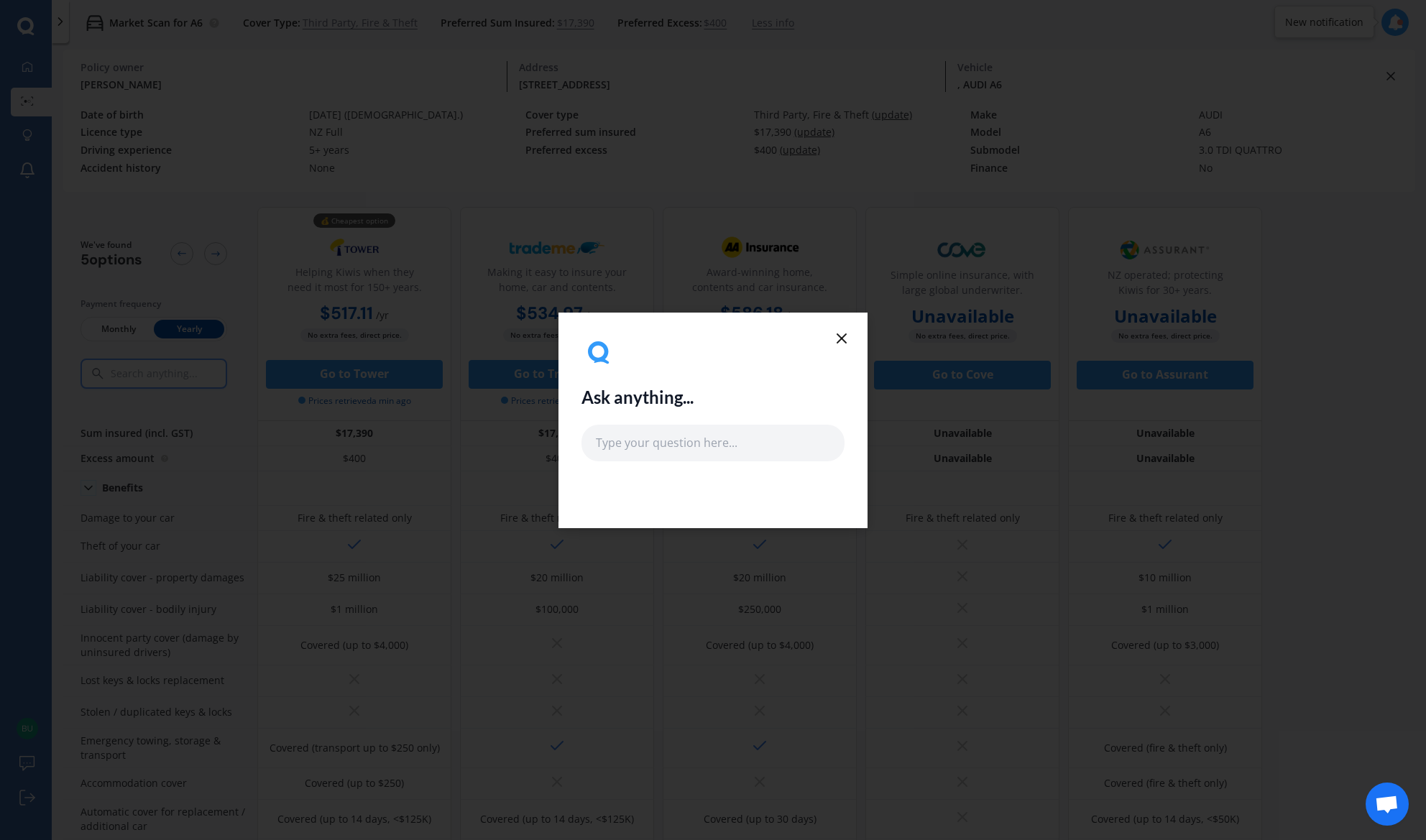
click at [841, 339] on line at bounding box center [841, 338] width 8 height 8
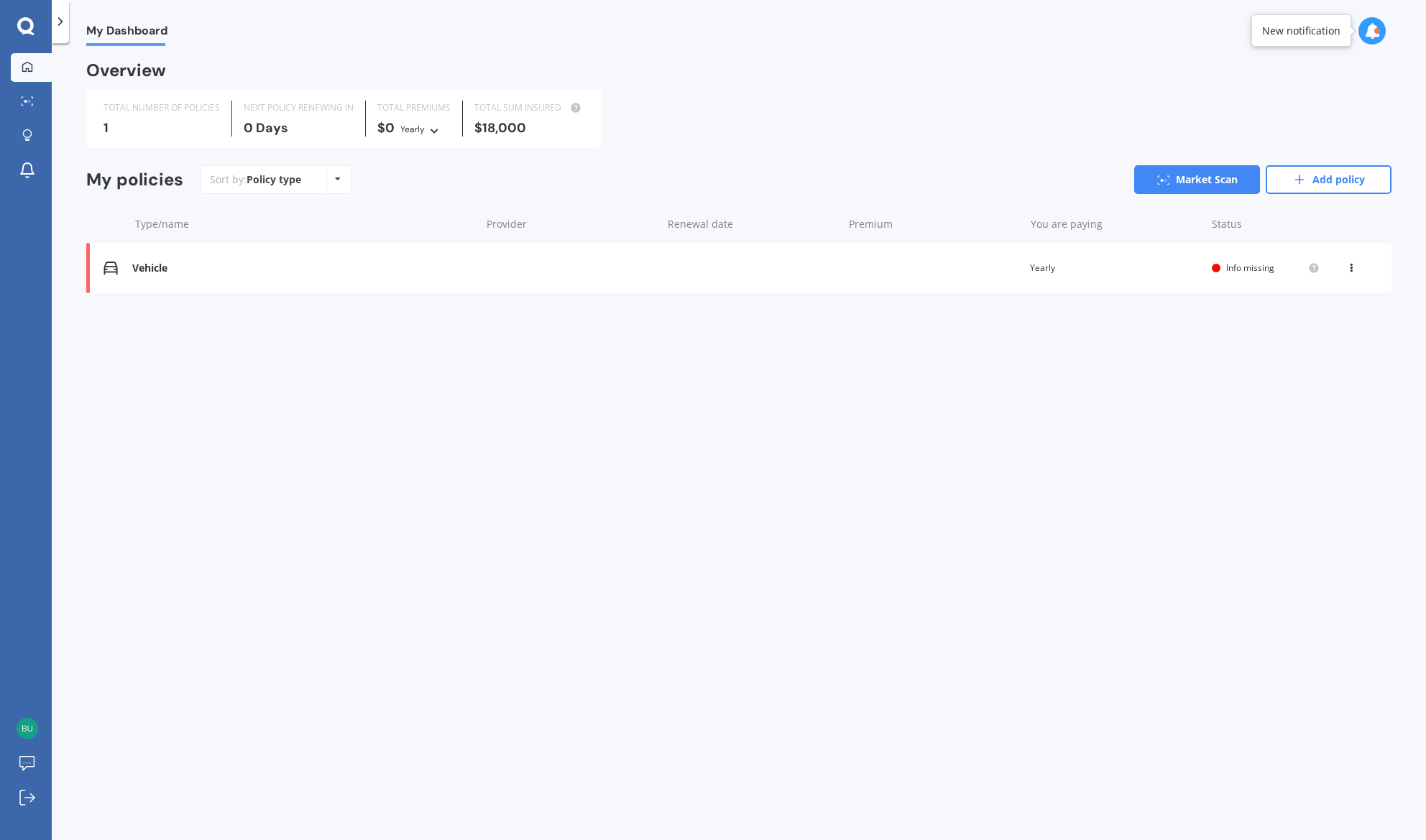
click at [1194, 263] on icon at bounding box center [1351, 265] width 10 height 8
click at [1194, 324] on div "Delete" at bounding box center [1320, 324] width 143 height 29
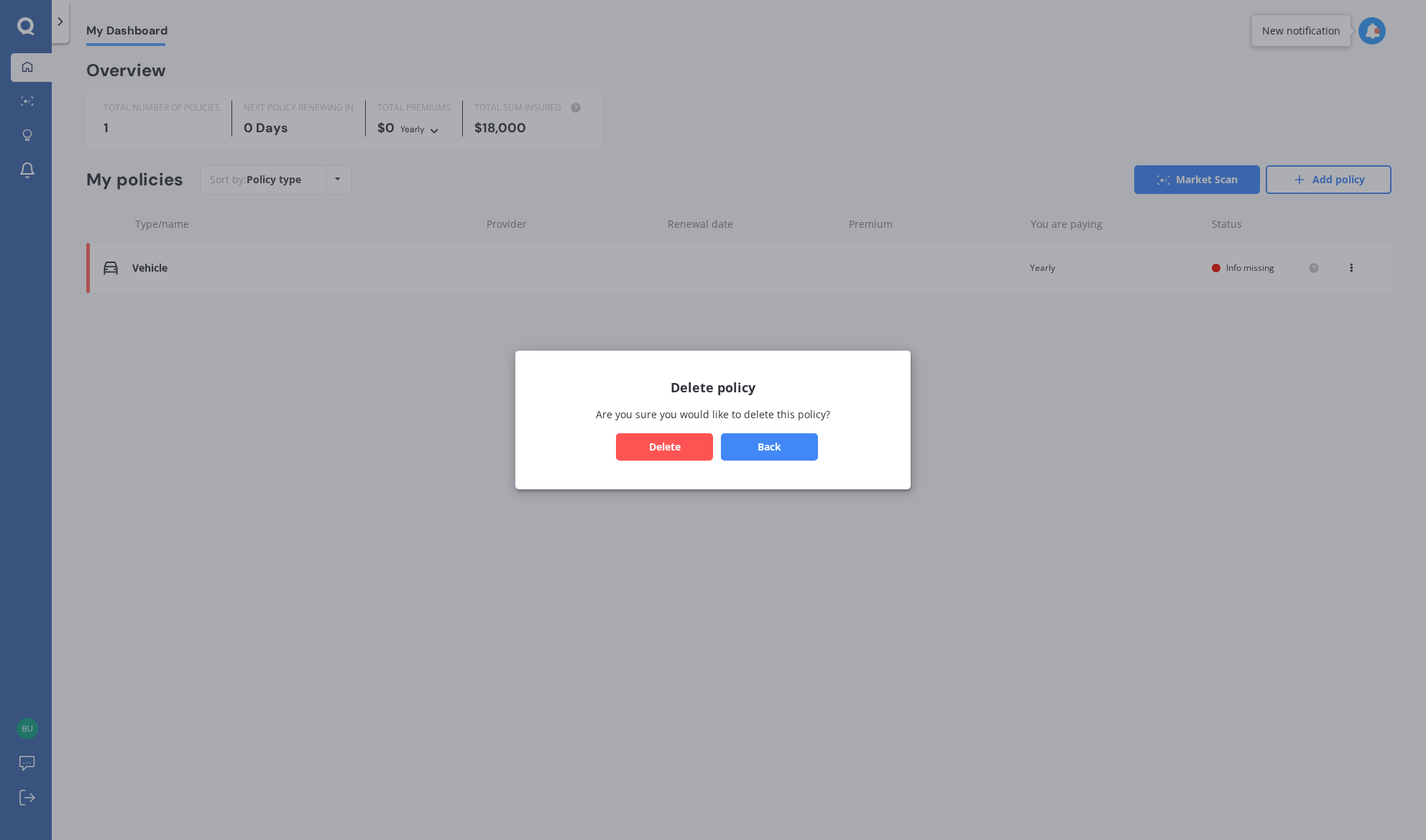
click at [686, 448] on button "Delete" at bounding box center [664, 447] width 97 height 27
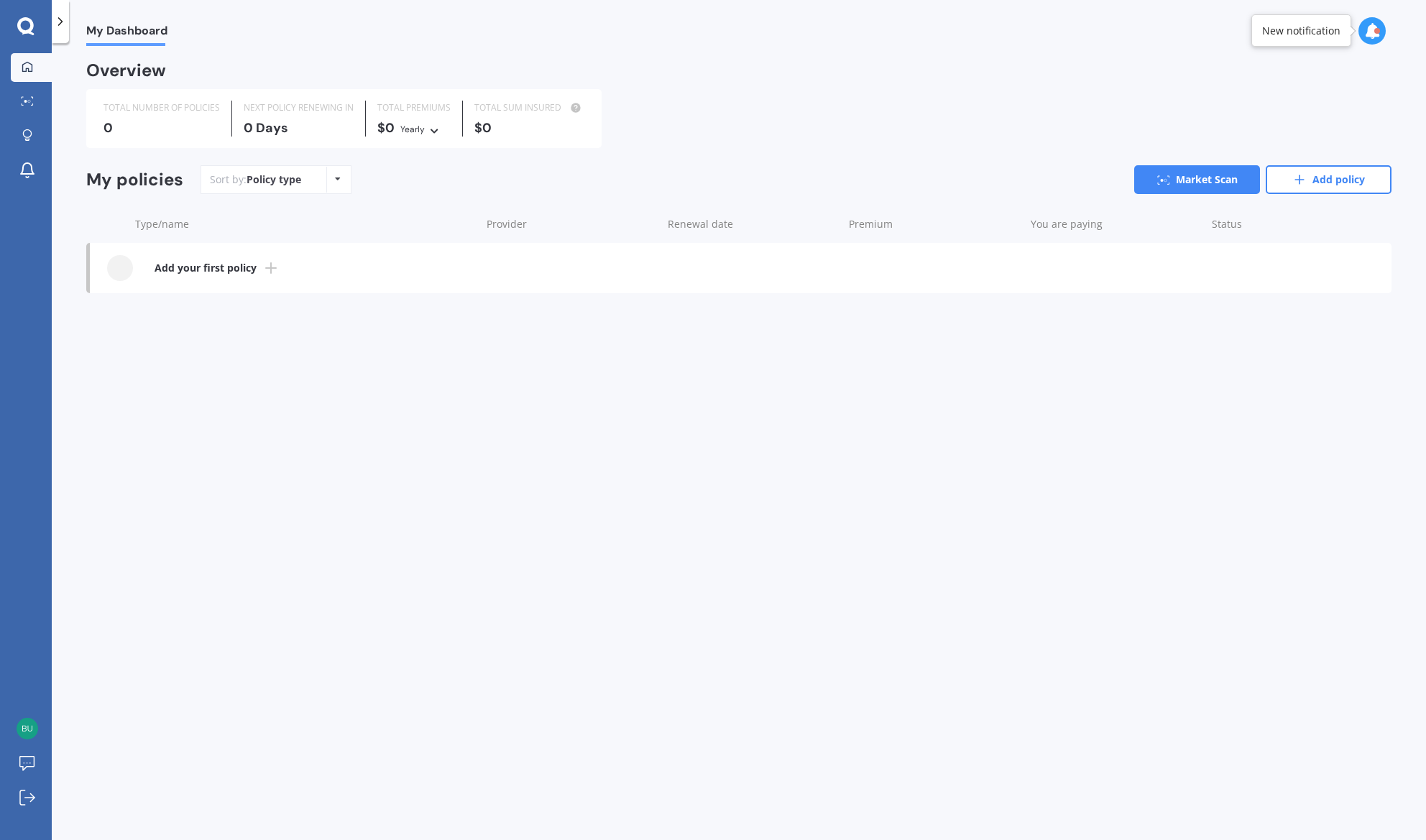
click at [174, 272] on b "Add your first policy" at bounding box center [206, 267] width 102 height 14
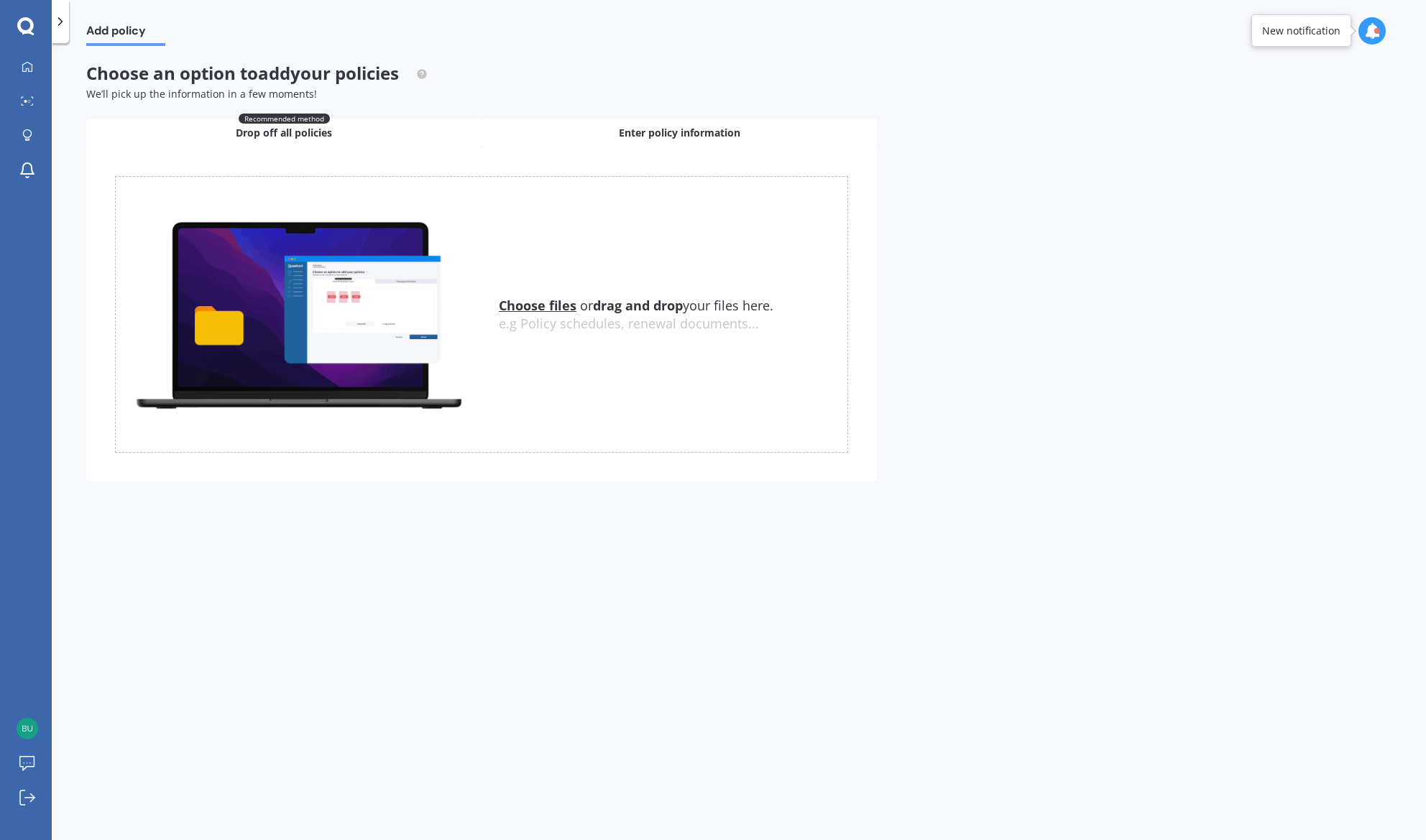
click at [650, 132] on span "Enter policy information" at bounding box center [679, 132] width 121 height 14
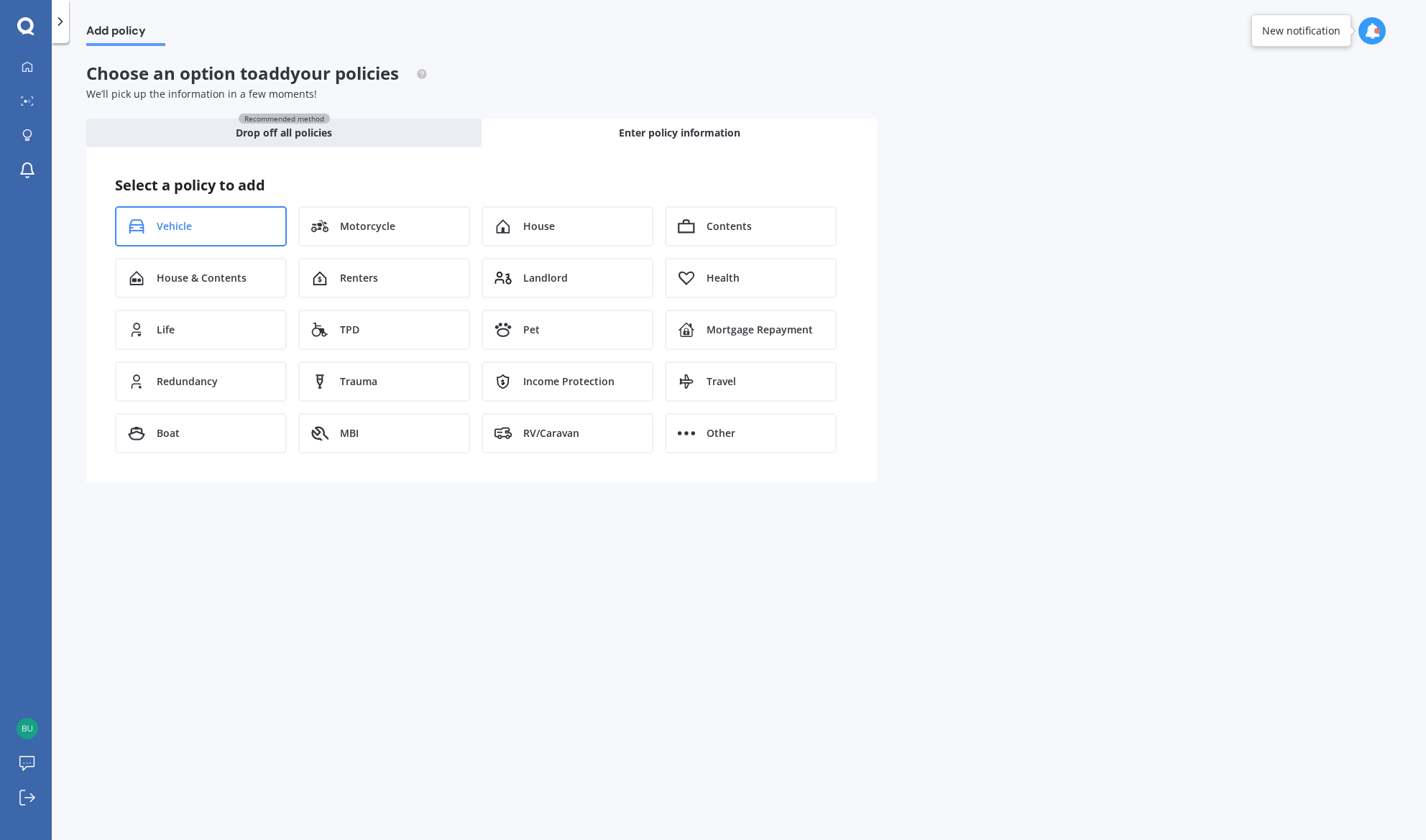
click at [164, 225] on span "Vehicle" at bounding box center [175, 226] width 36 height 14
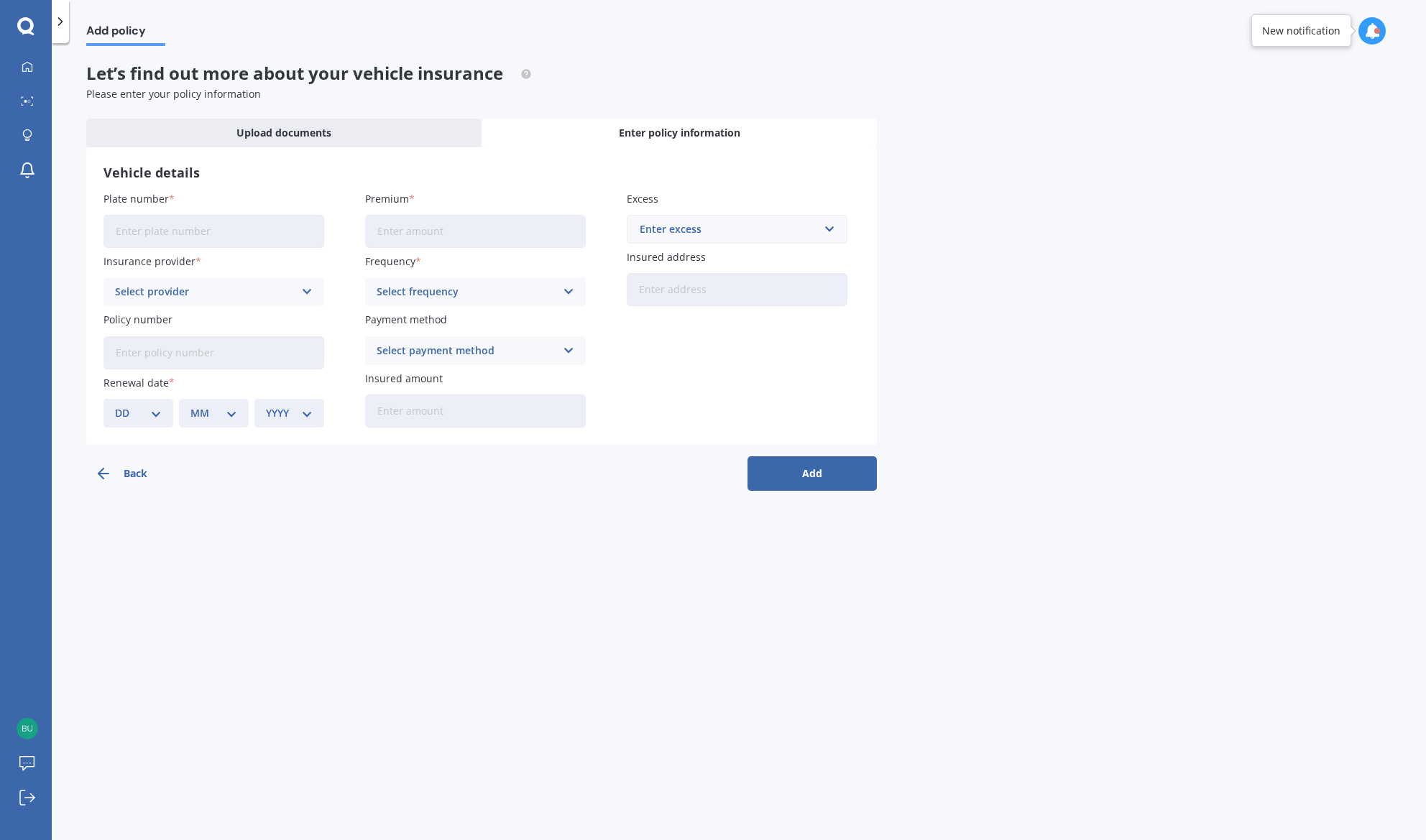
click at [178, 241] on input "Plate number" at bounding box center [213, 231] width 221 height 33
type input "HHC499"
click at [547, 608] on div "Add policy Let’s find out more about your vehicle insurance Please enter your p…" at bounding box center [739, 444] width 1374 height 797
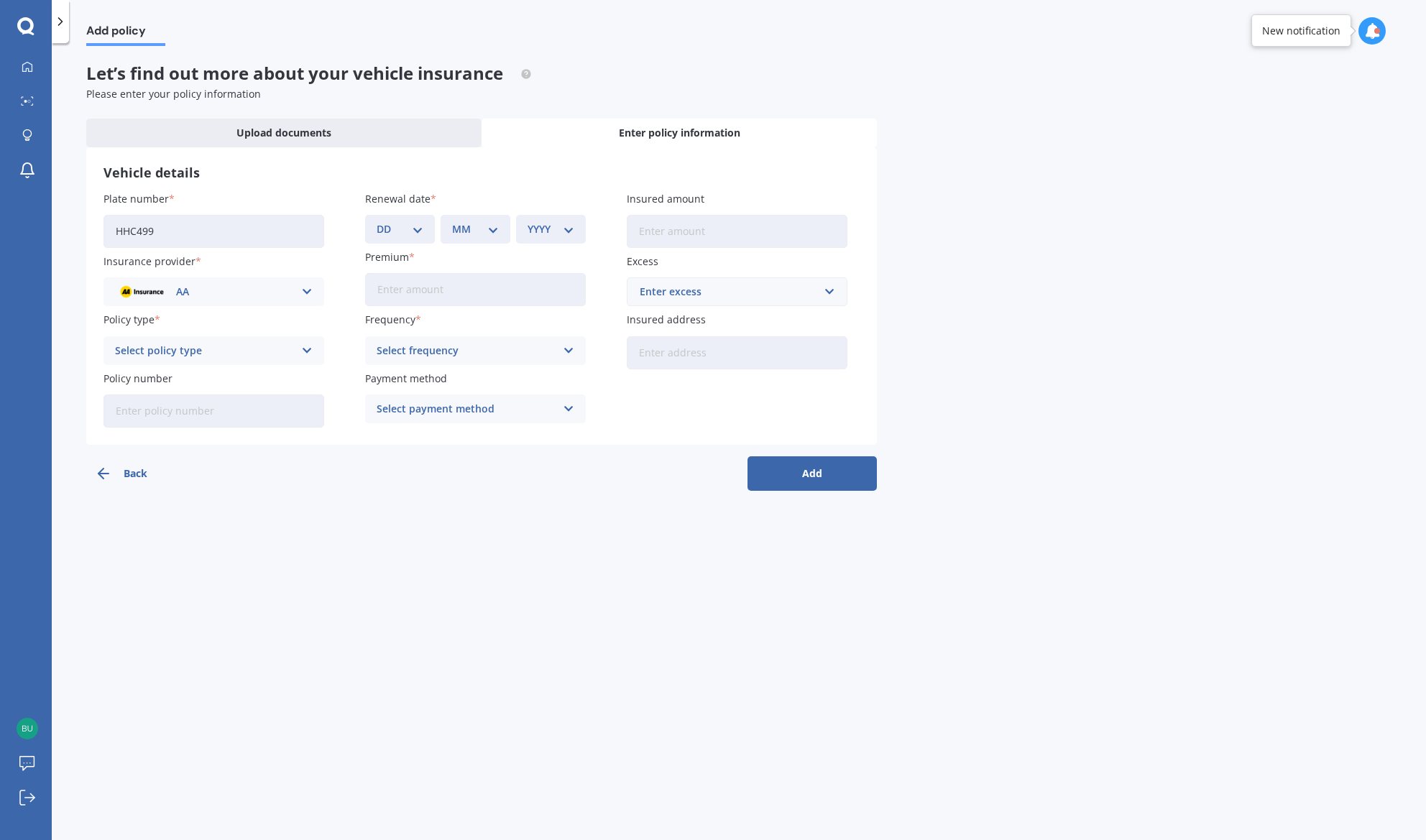
click at [270, 238] on input "HHC499" at bounding box center [213, 231] width 221 height 33
drag, startPoint x: 271, startPoint y: 238, endPoint x: 1, endPoint y: 223, distance: 270.4
click at [103, 231] on input "HHC499" at bounding box center [213, 231] width 221 height 33
click at [290, 295] on div "AA" at bounding box center [205, 291] width 179 height 16
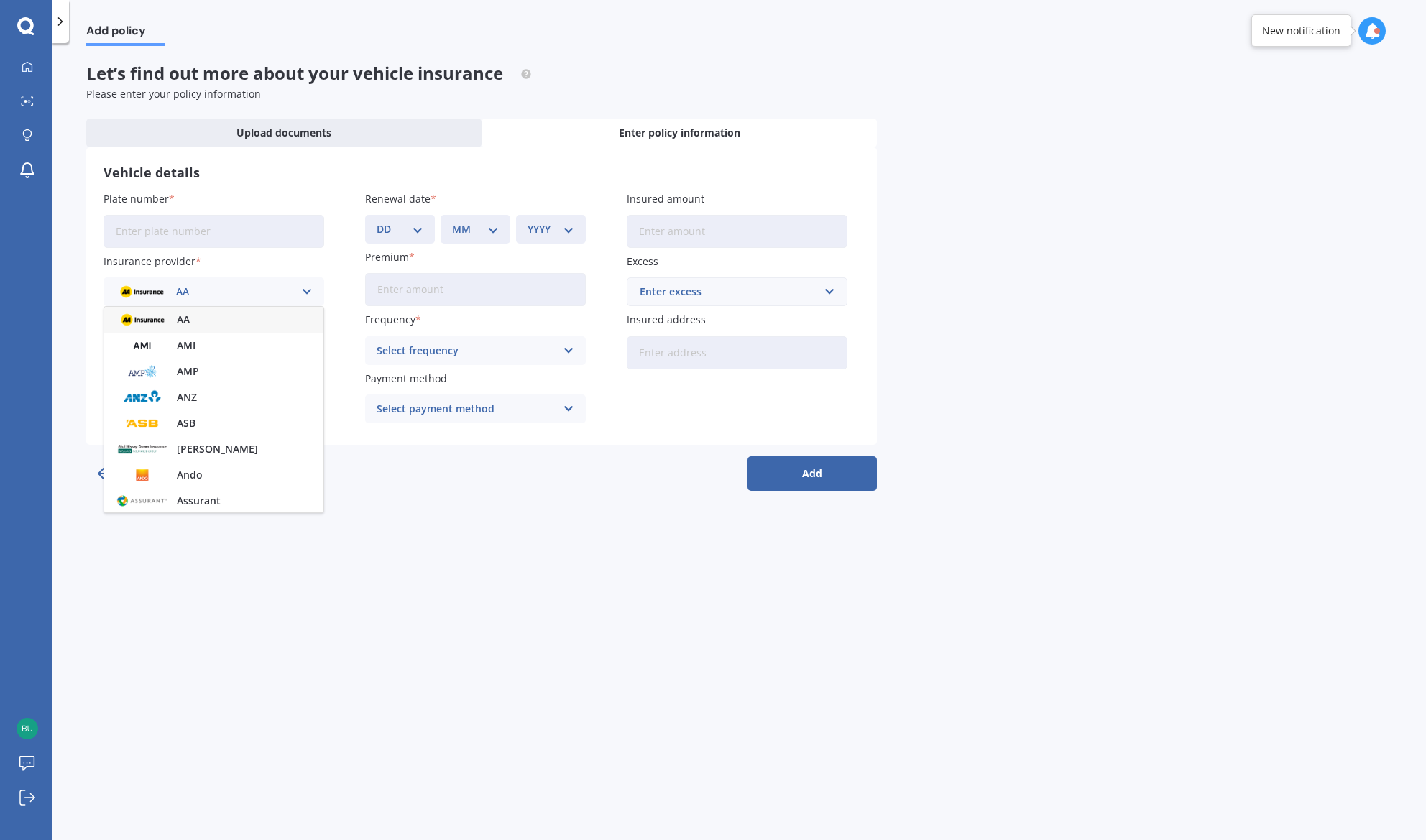
click at [621, 693] on div "Add policy Let’s find out more about your vehicle insurance Please enter your p…" at bounding box center [739, 444] width 1374 height 797
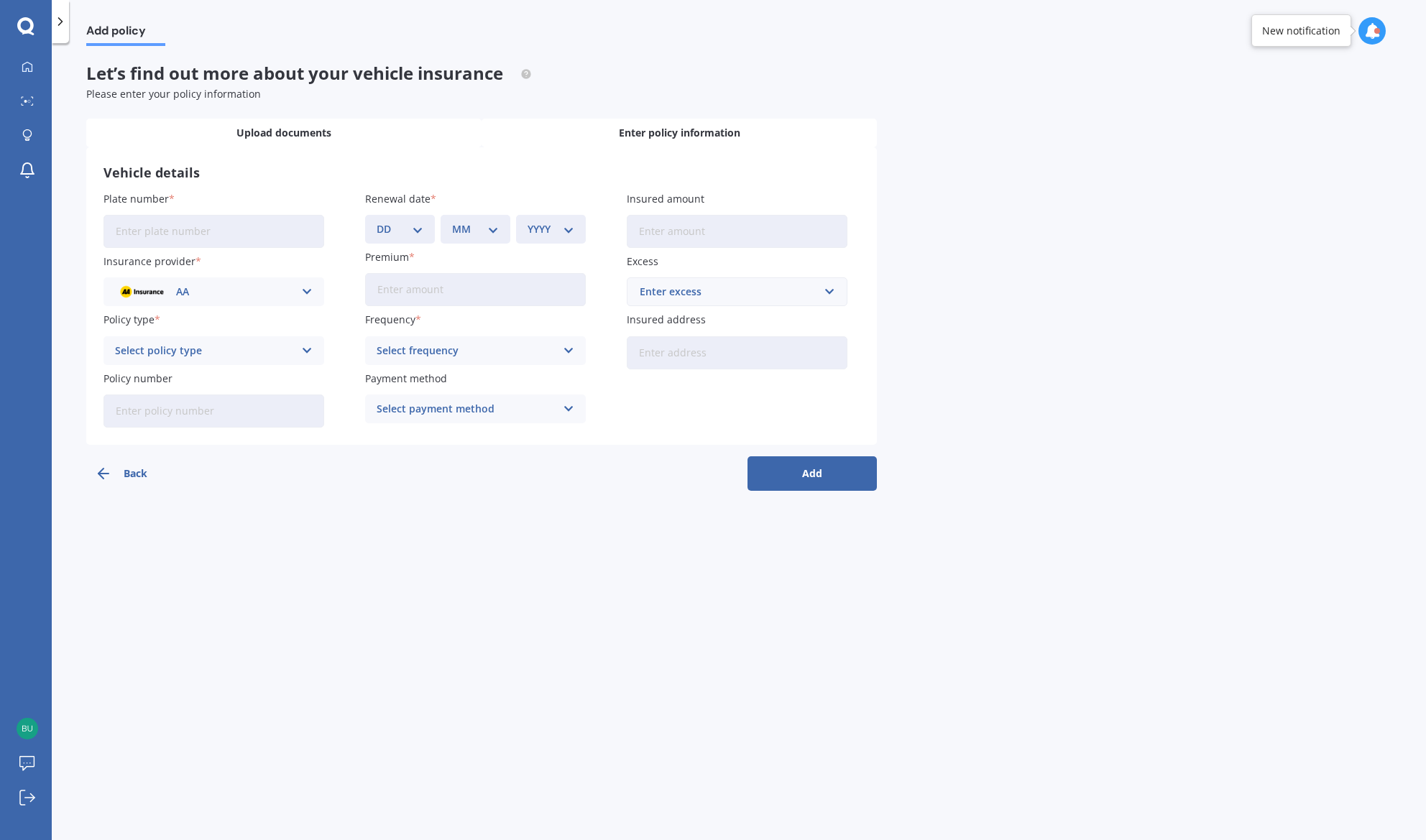
click at [250, 130] on span "Upload documents" at bounding box center [284, 132] width 95 height 14
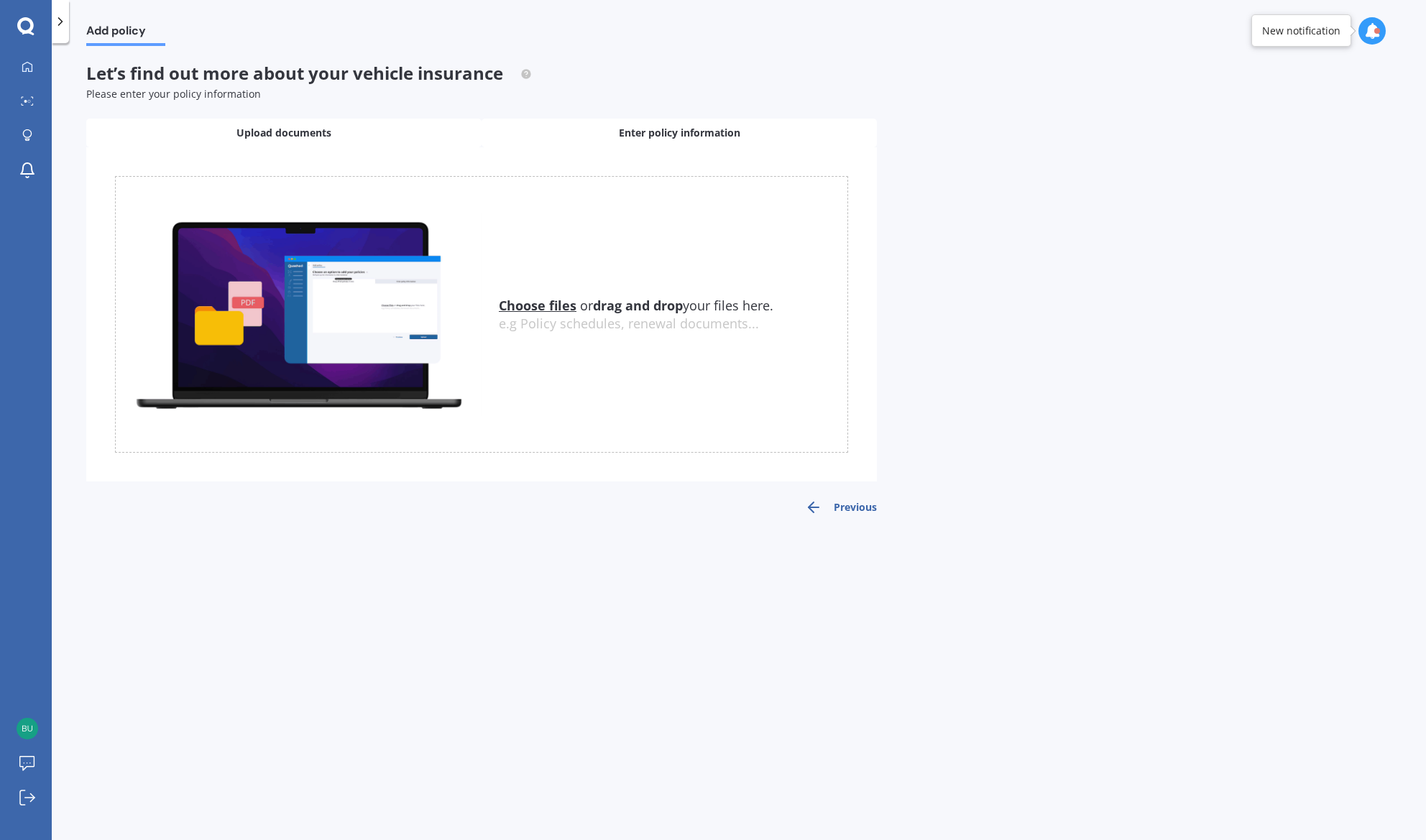
click at [634, 133] on span "Enter policy information" at bounding box center [679, 132] width 121 height 14
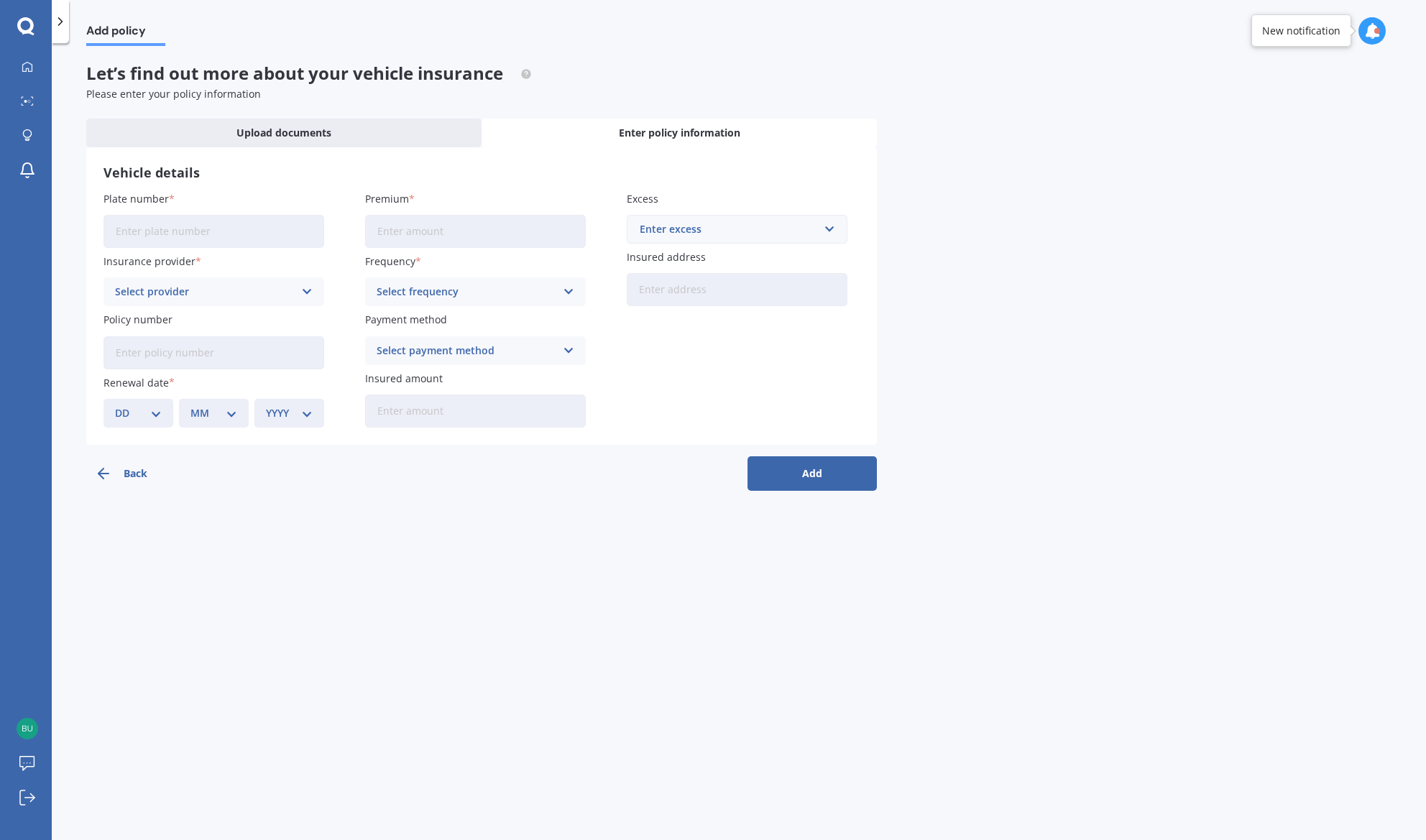
click at [136, 483] on button "Back" at bounding box center [151, 473] width 130 height 35
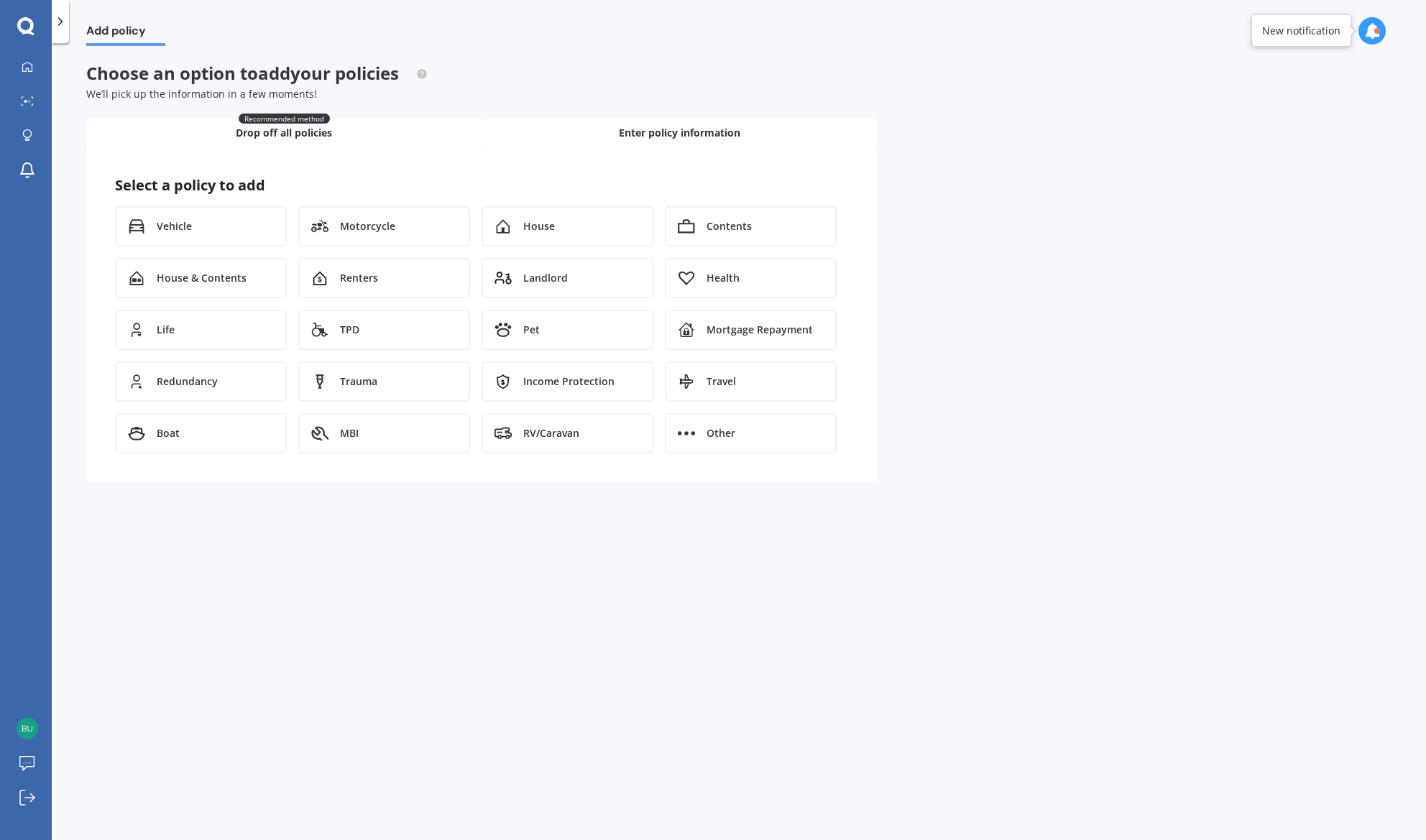
click at [263, 137] on span "Drop off all policies" at bounding box center [284, 132] width 97 height 14
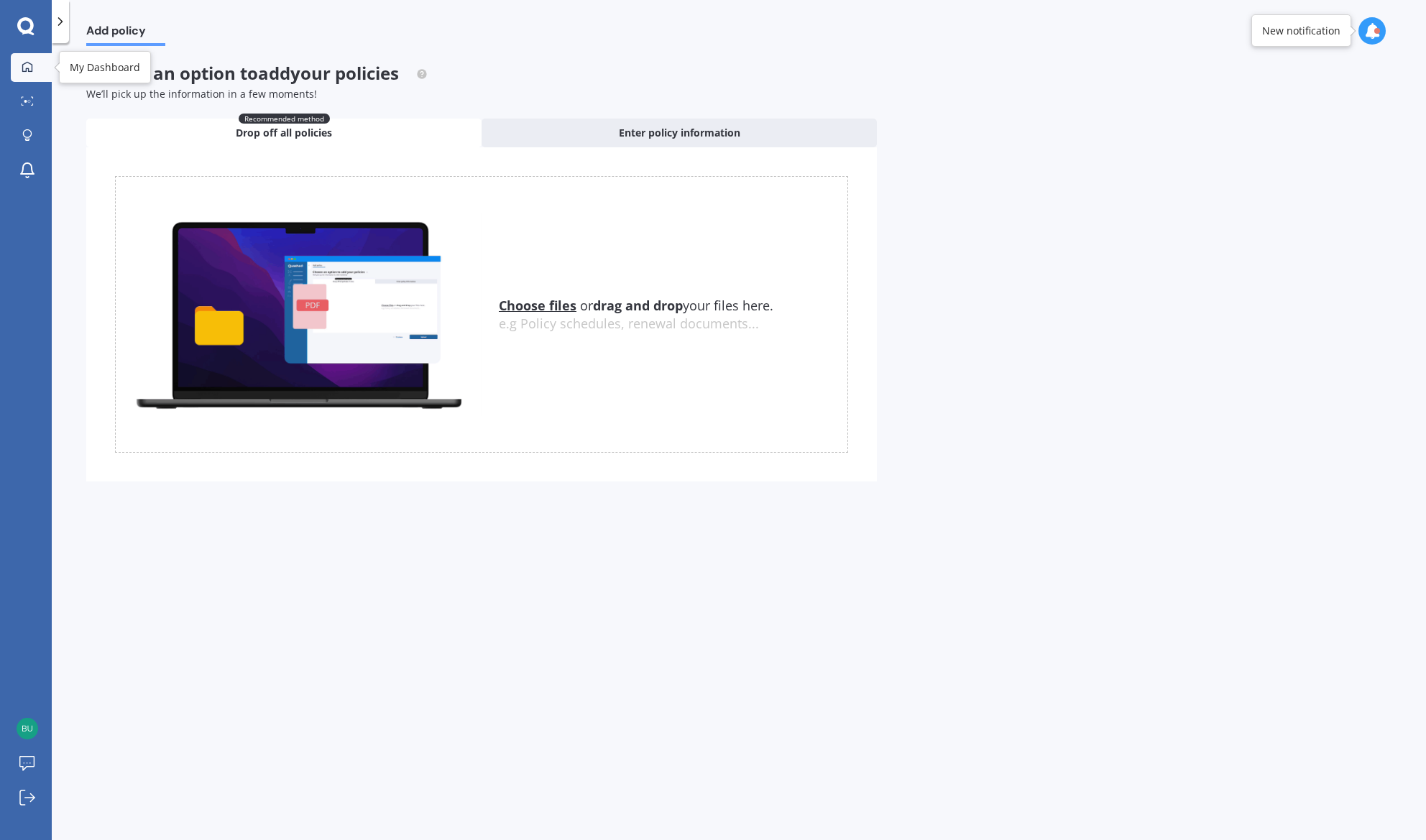
click at [29, 67] on icon at bounding box center [27, 67] width 11 height 11
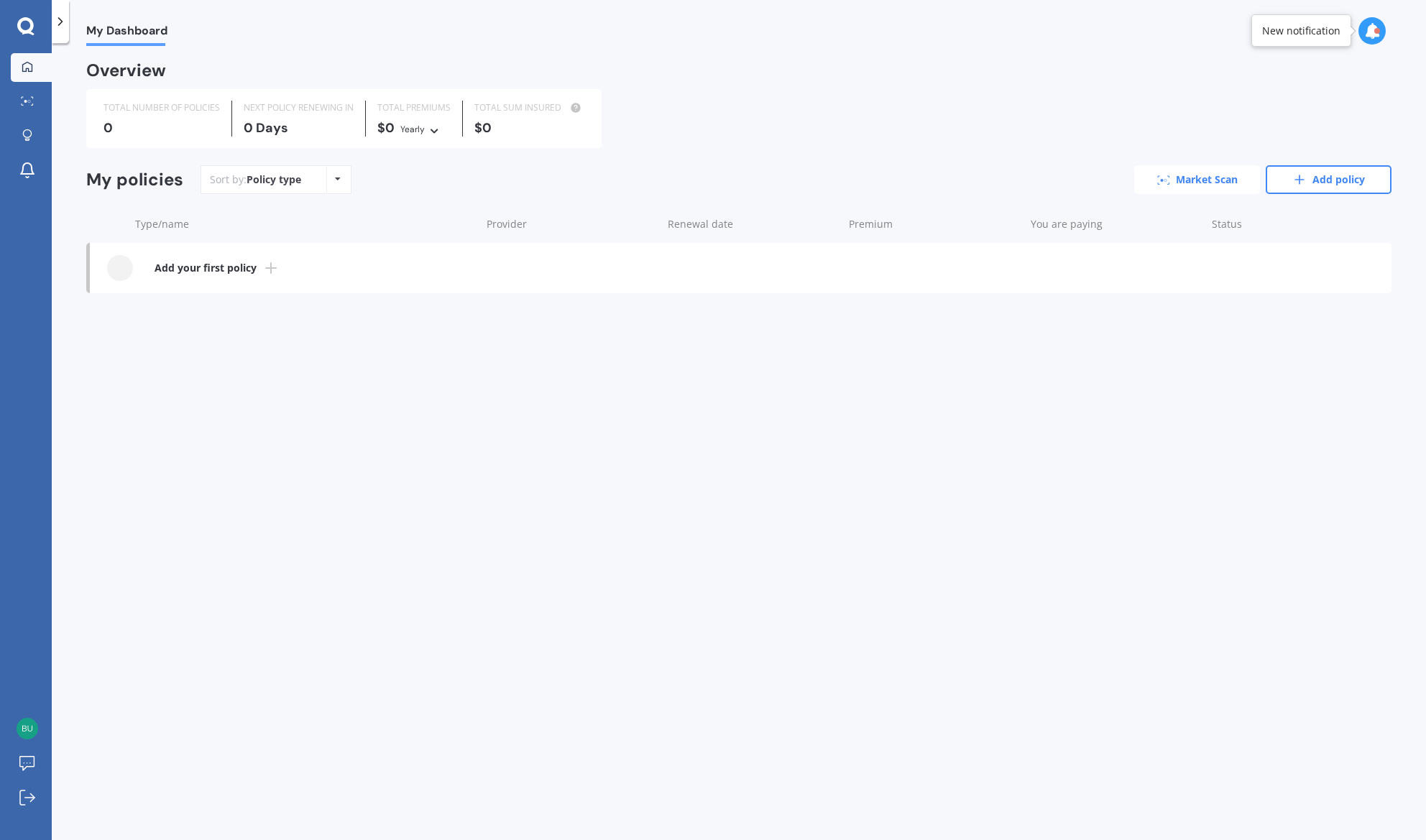
click at [1169, 179] on icon at bounding box center [1164, 180] width 13 height 9
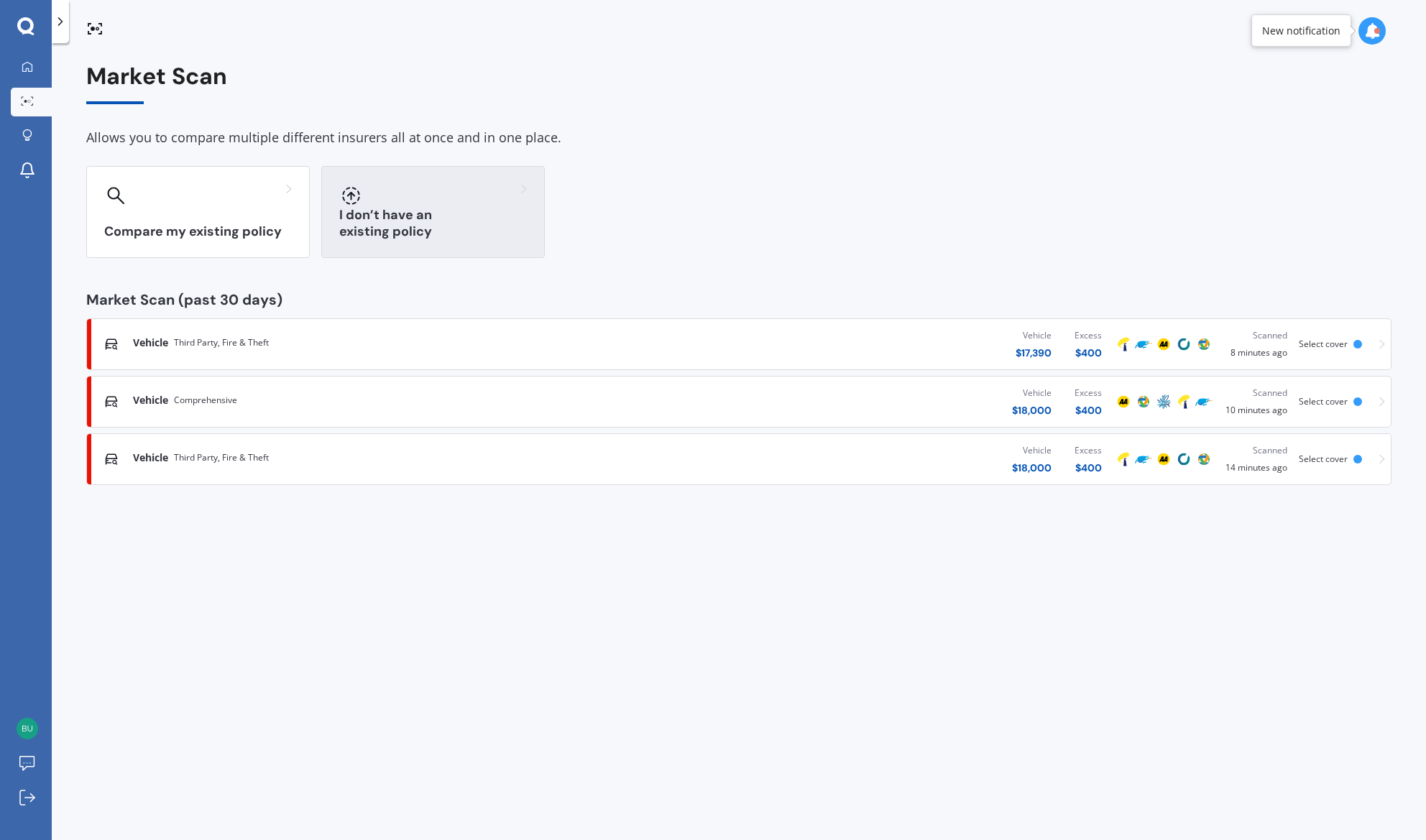
click at [422, 217] on div "I don’t have an existing policy" at bounding box center [433, 212] width 223 height 92
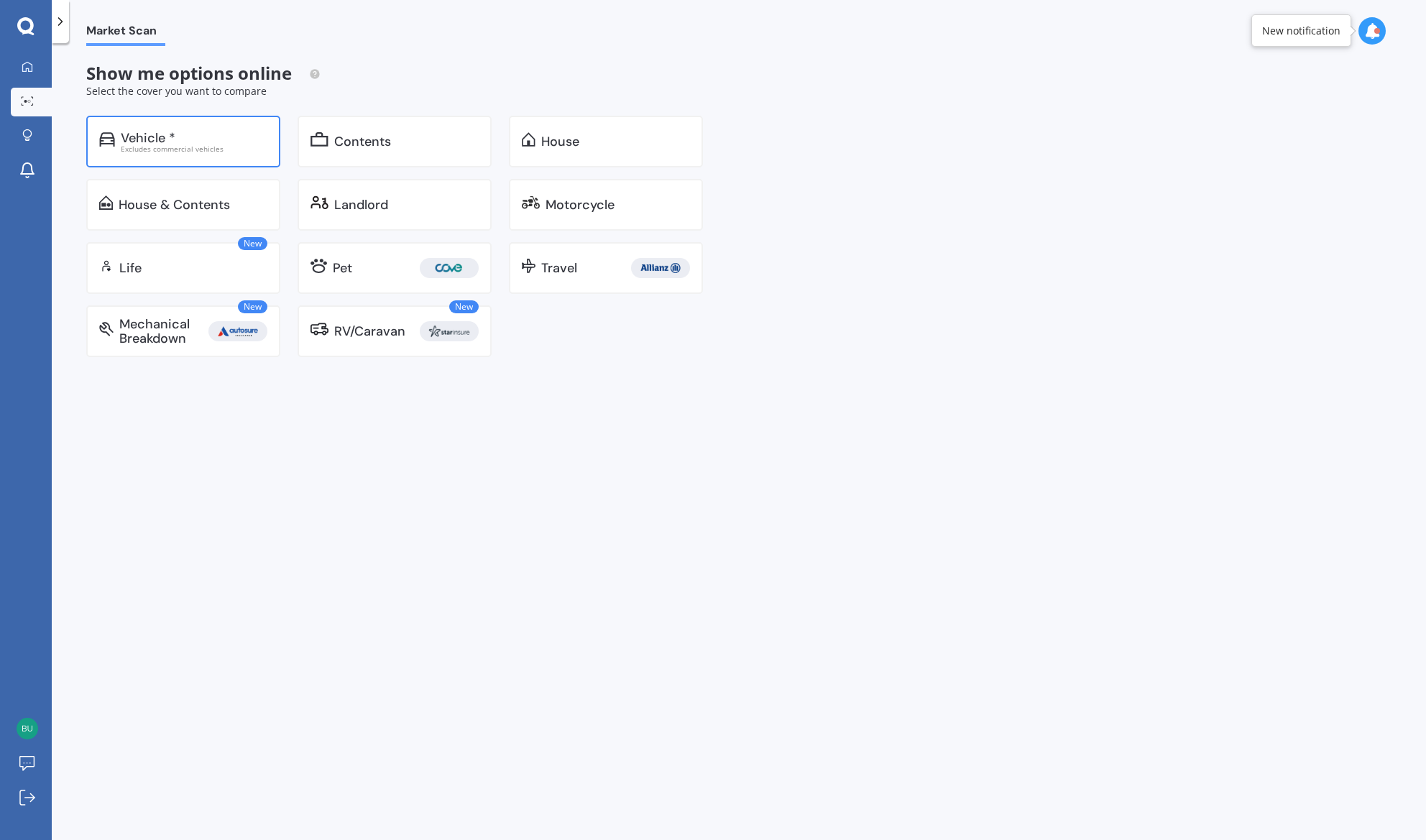
click at [163, 146] on div "Excludes commercial vehicles" at bounding box center [194, 149] width 146 height 8
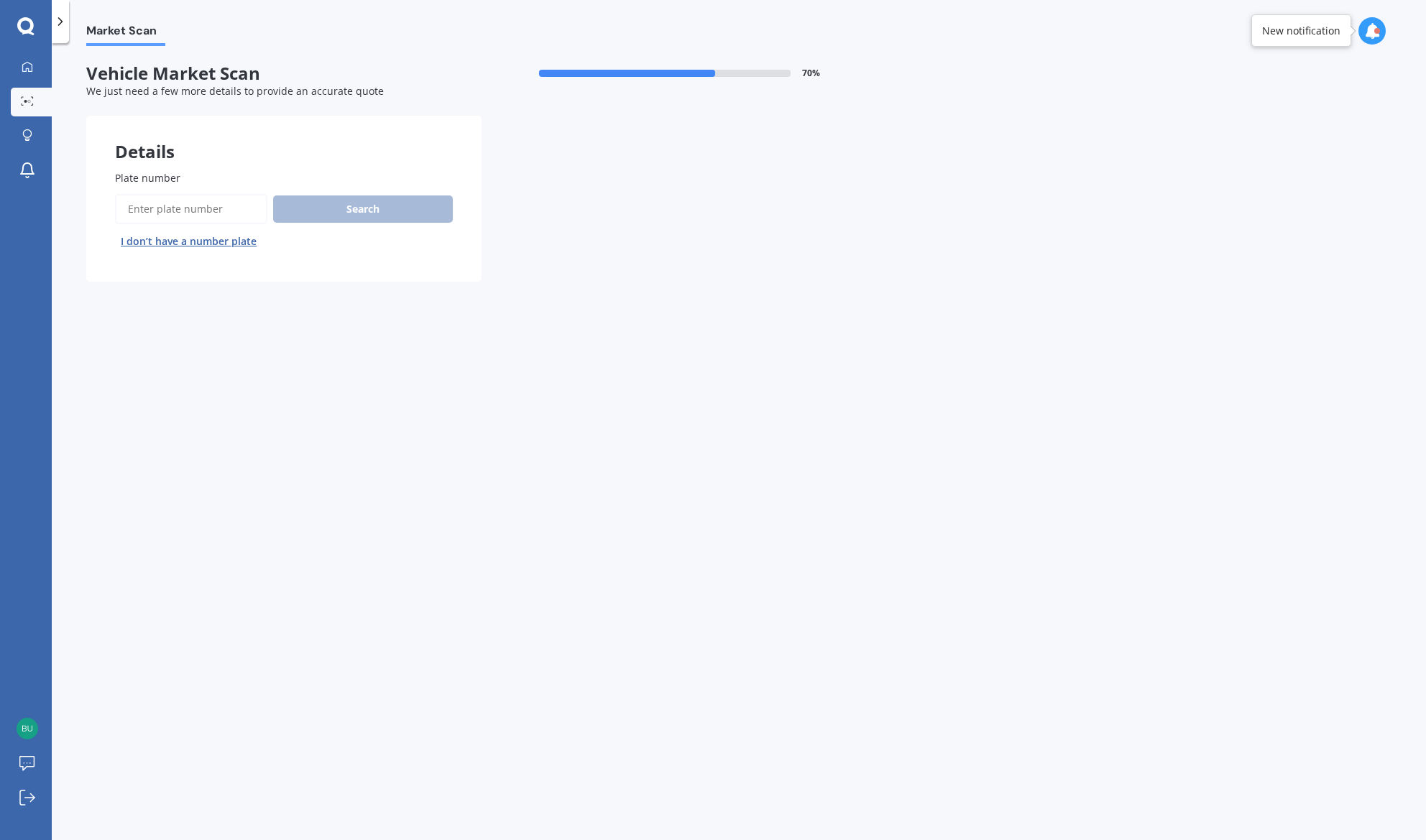
click at [176, 208] on input "Plate number" at bounding box center [192, 209] width 152 height 30
type input "HHC499"
click at [367, 206] on button "Search" at bounding box center [362, 208] width 179 height 27
select select "AUDI"
select select "A6"
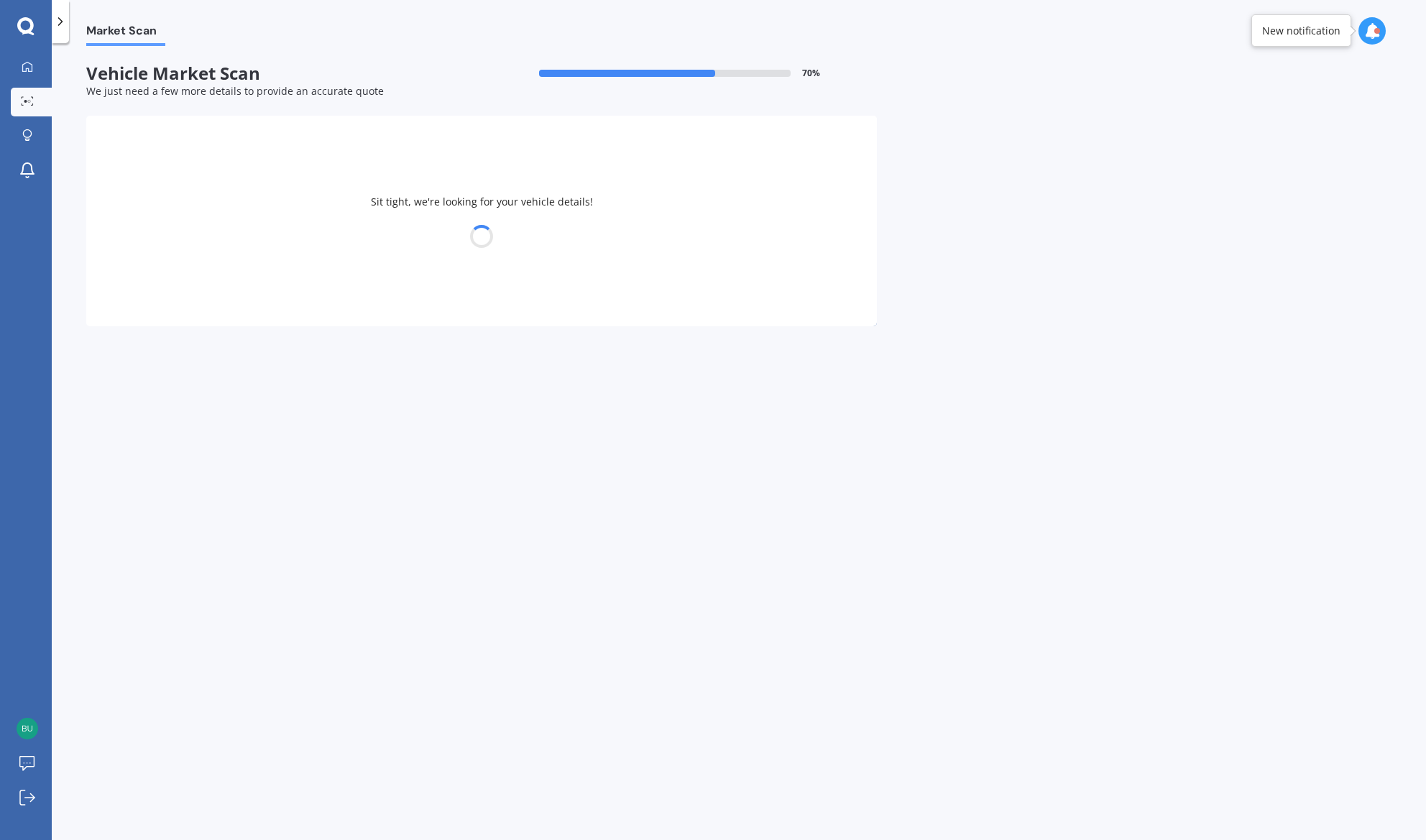
select select "02"
select select "10"
select select "1971"
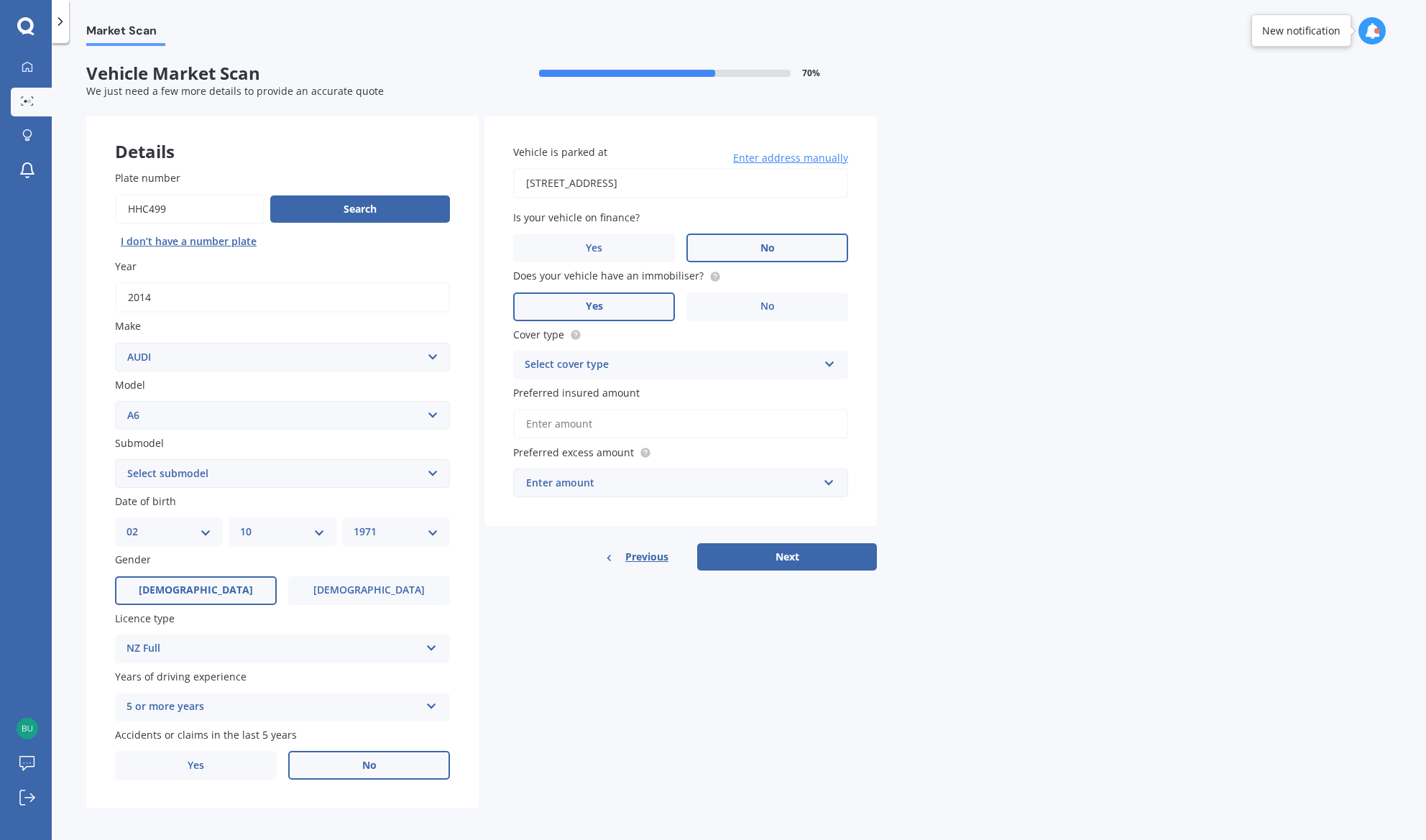
click at [115, 459] on select "Select submodel 1.8 Turbo 2 2.0 litre 2.3 2.4 2.6 2.7 Bi Turbo 2.7 Quattro 2.8 …" at bounding box center [283, 473] width 335 height 29
click at [428, 477] on select "Select submodel 1.8 Turbo 2 2.0 litre 2.3 2.4 2.6 2.7 Bi Turbo 2.7 Quattro 2.8 …" at bounding box center [283, 473] width 335 height 29
